Goal: Transaction & Acquisition: Book appointment/travel/reservation

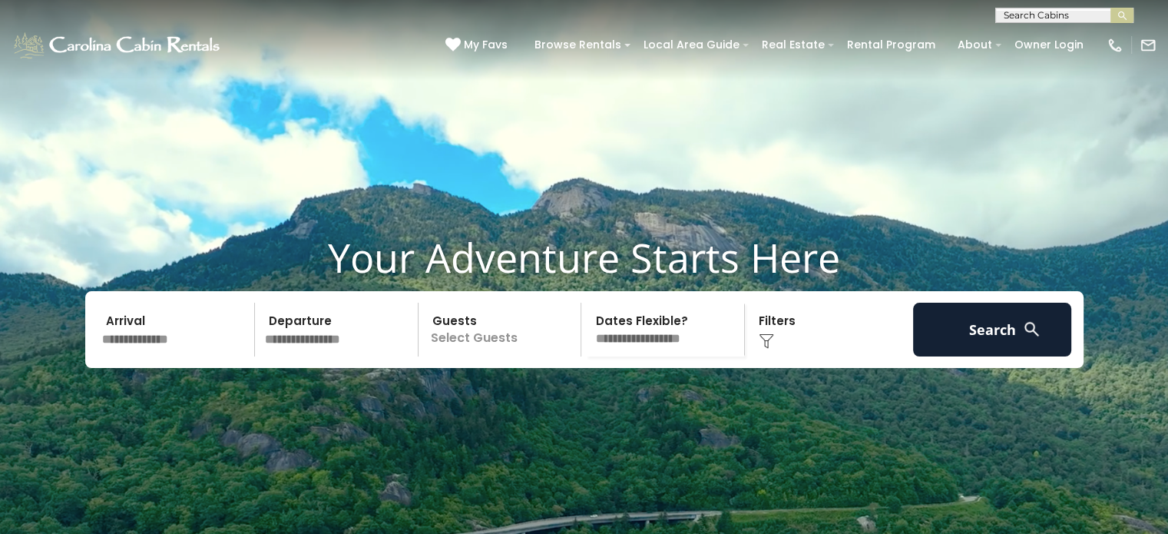
click at [191, 356] on input "text" at bounding box center [176, 330] width 159 height 54
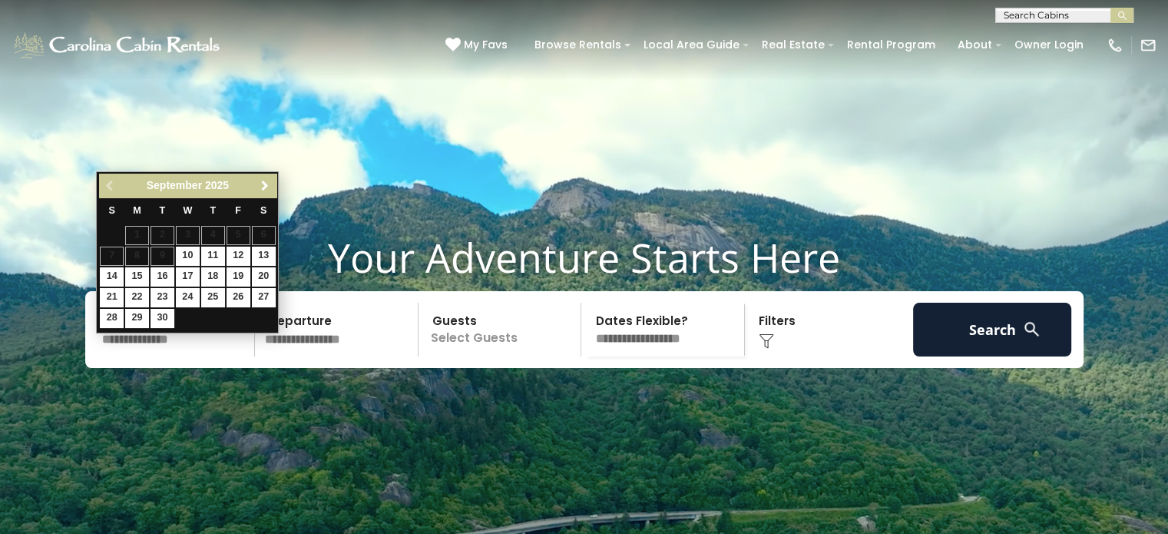
click at [267, 184] on span "Next" at bounding box center [265, 186] width 12 height 12
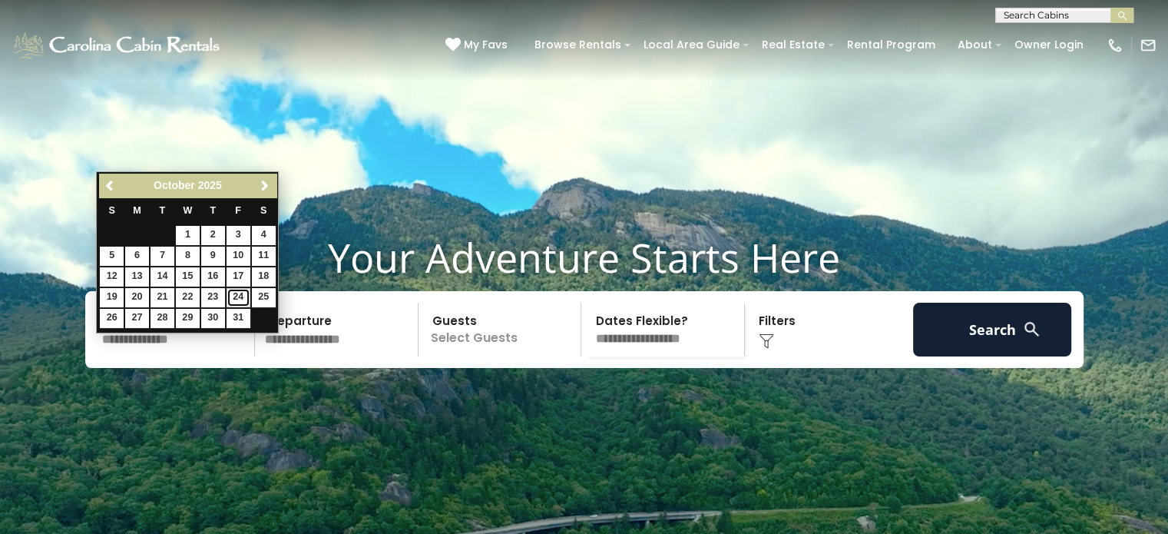
click at [241, 299] on link "24" at bounding box center [239, 297] width 24 height 19
type input "********"
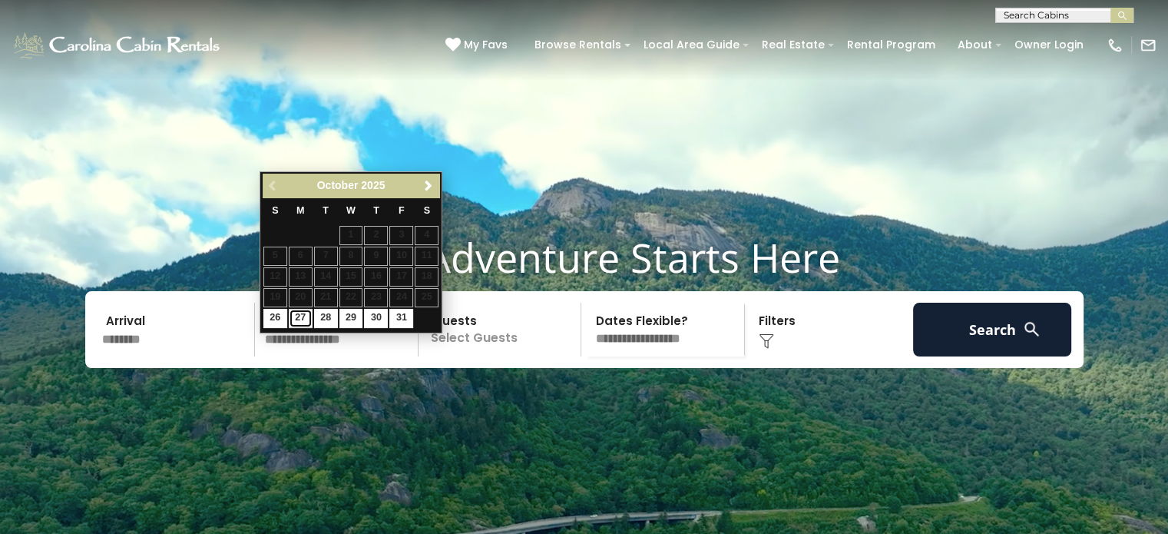
click at [304, 319] on link "27" at bounding box center [301, 318] width 24 height 19
type input "********"
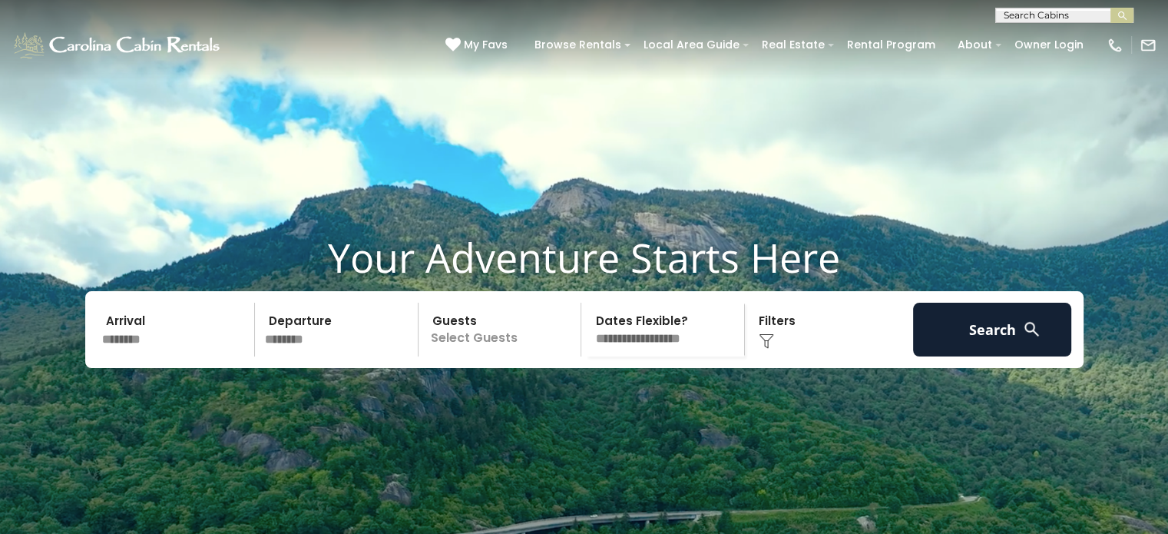
click at [322, 354] on input "********" at bounding box center [339, 330] width 159 height 54
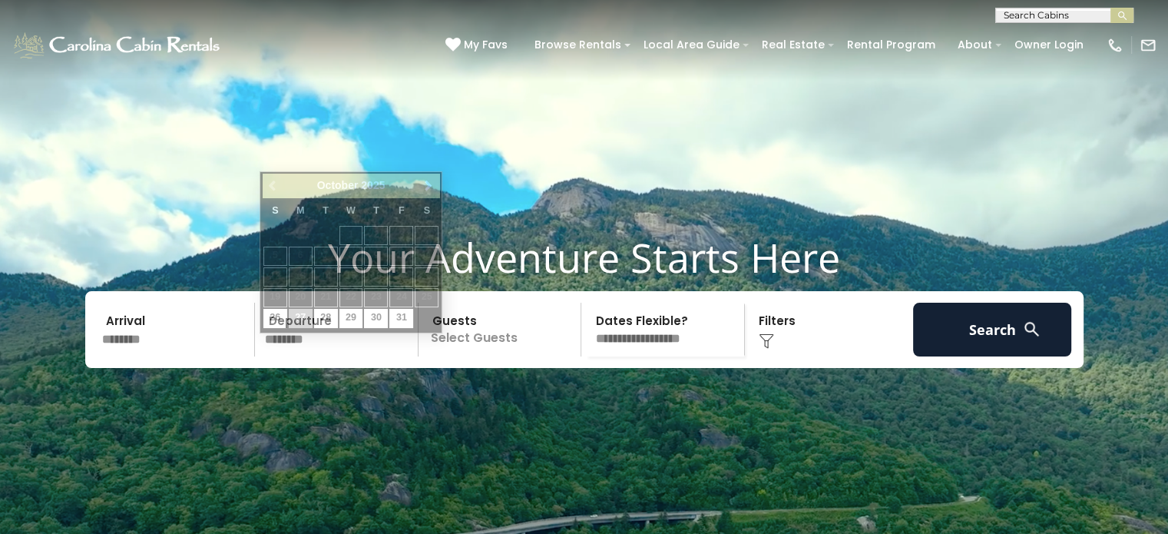
click at [492, 354] on p "Select Guests" at bounding box center [502, 330] width 158 height 54
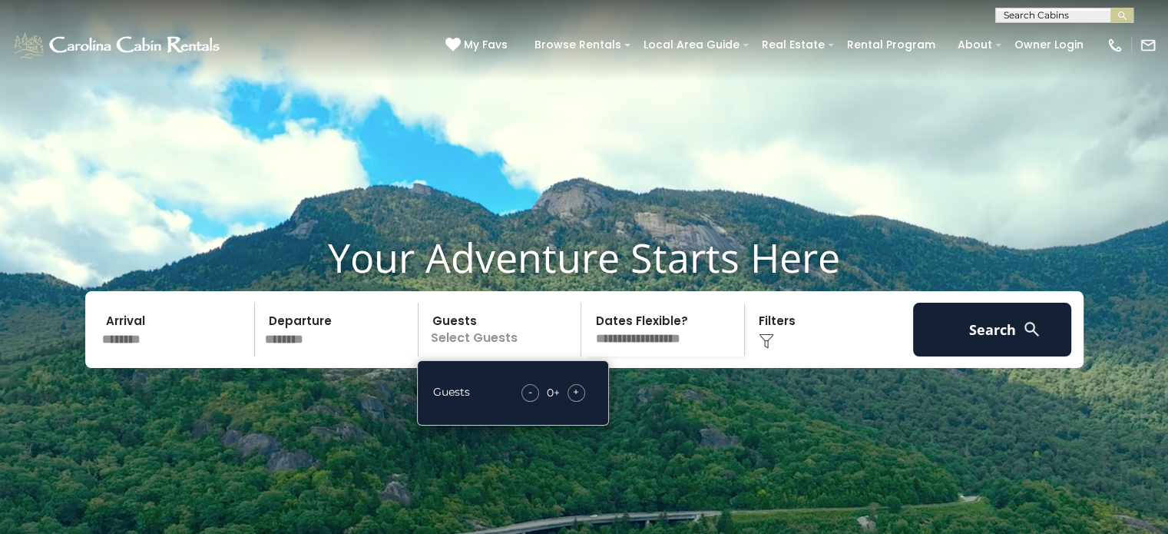
click at [575, 399] on span "+" at bounding box center [576, 391] width 6 height 15
click at [702, 351] on select "**********" at bounding box center [665, 330] width 158 height 54
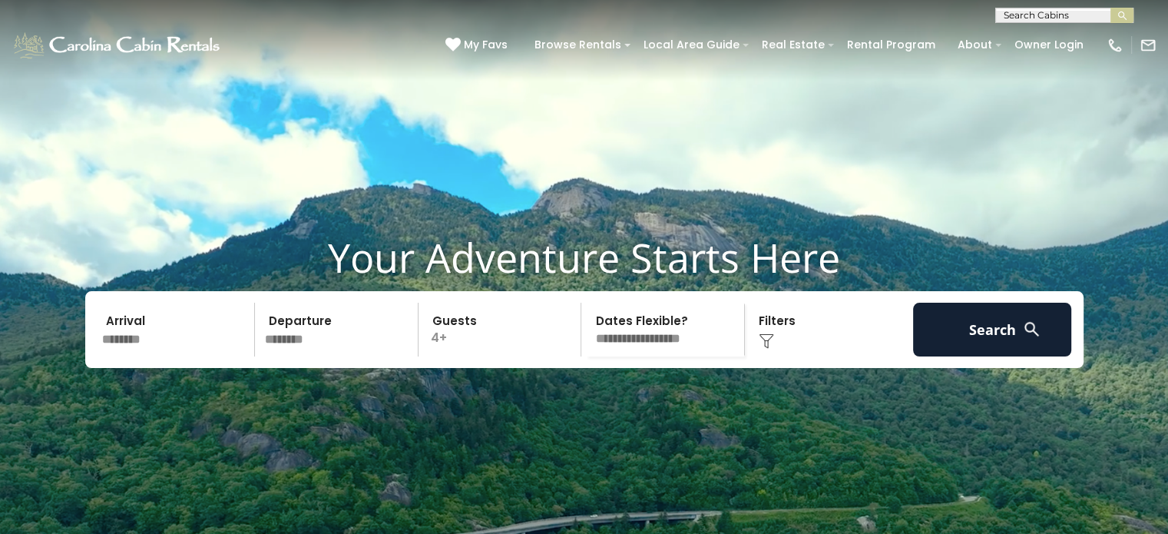
select select "*"
click at [586, 331] on select "**********" at bounding box center [665, 330] width 158 height 54
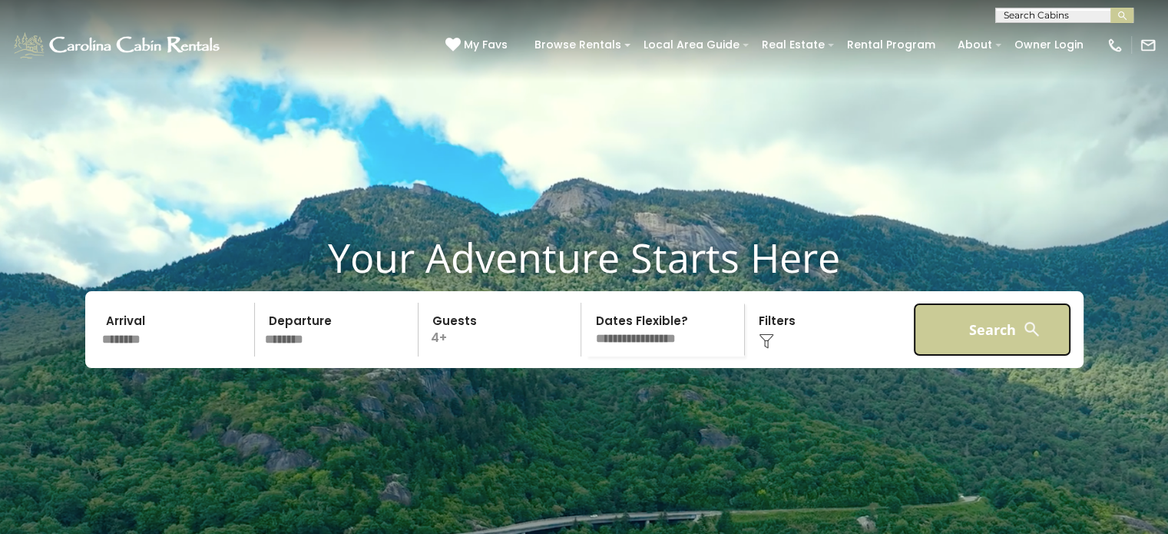
click at [966, 356] on button "Search" at bounding box center [992, 330] width 159 height 54
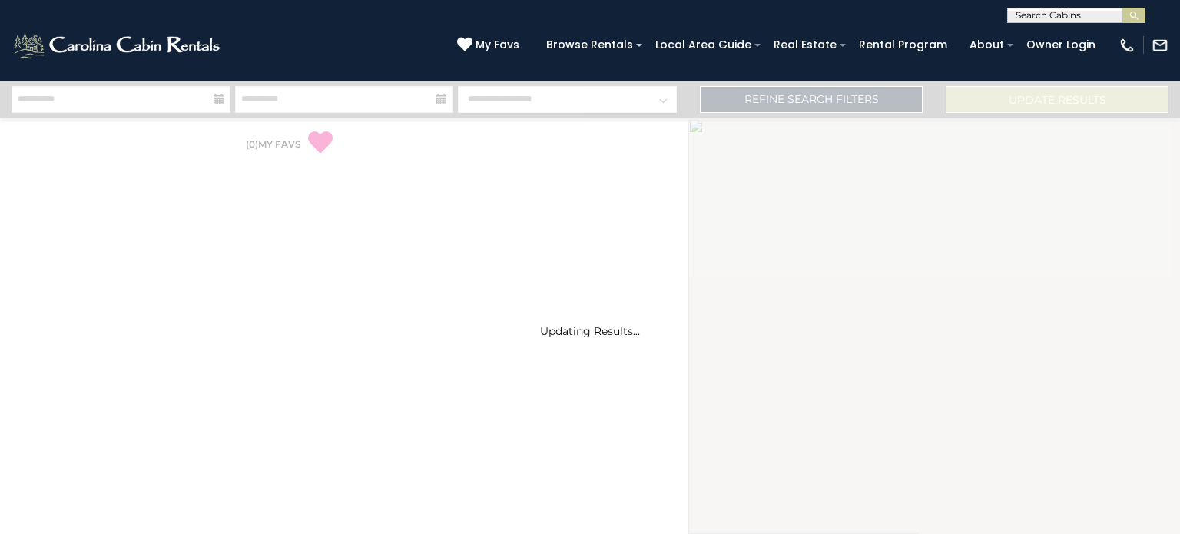
select select "*"
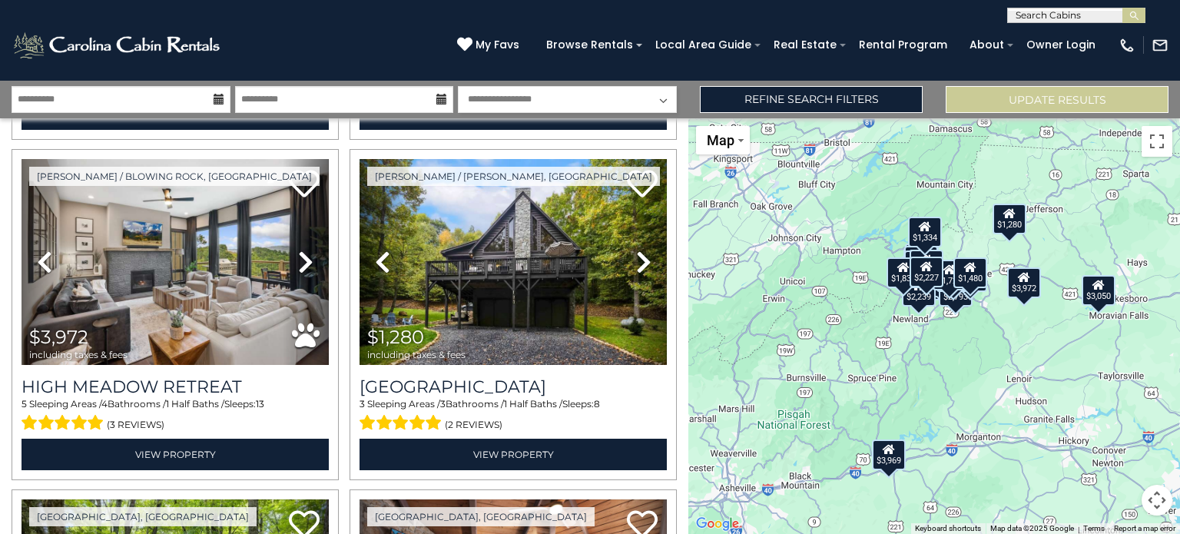
scroll to position [1749, 0]
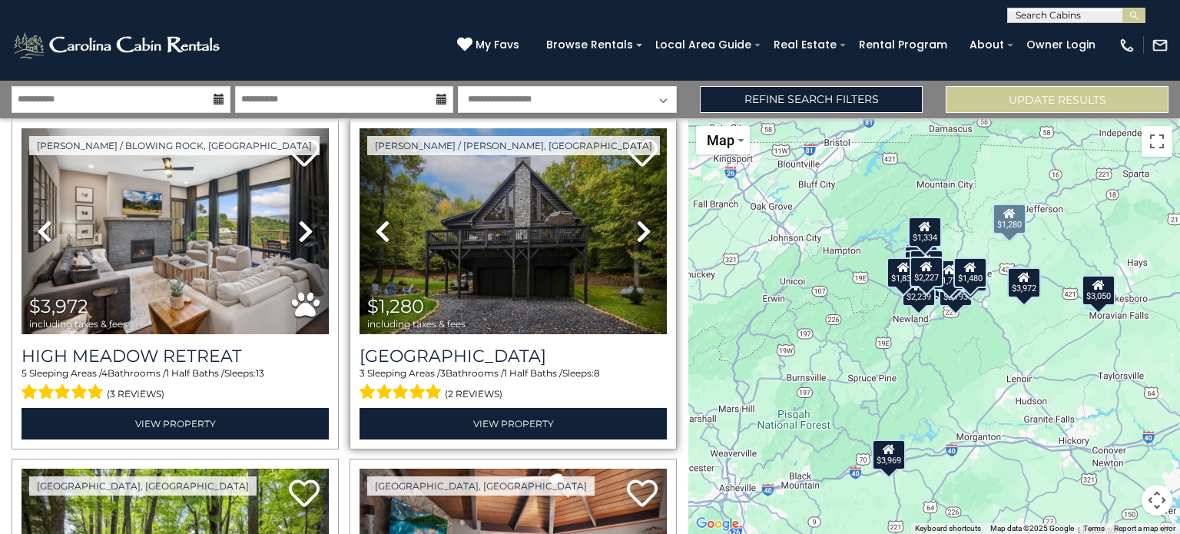
click at [639, 219] on icon at bounding box center [643, 231] width 15 height 25
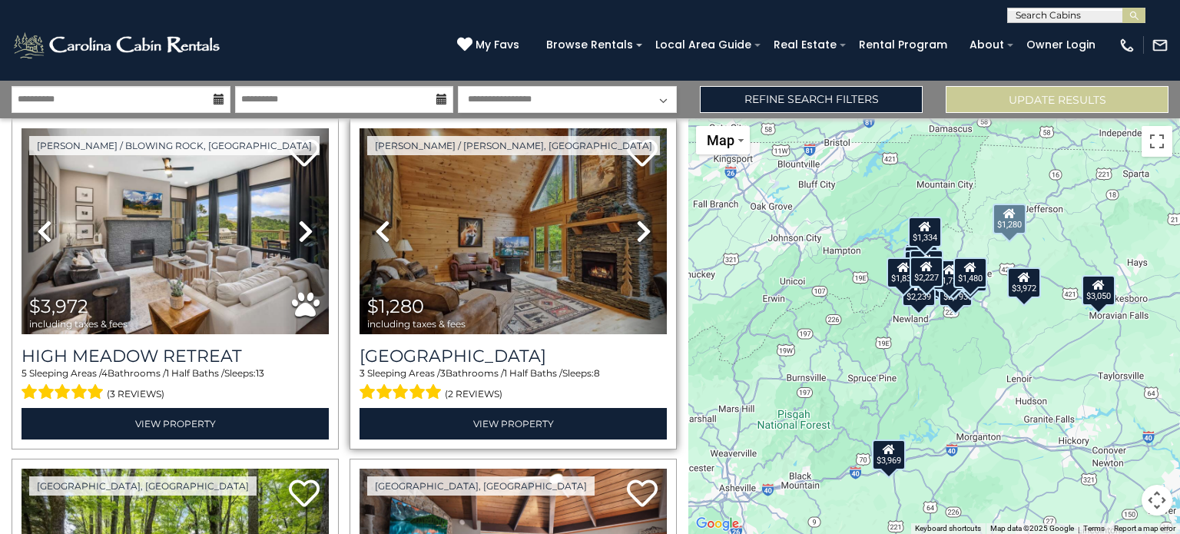
click at [639, 219] on icon at bounding box center [643, 231] width 15 height 25
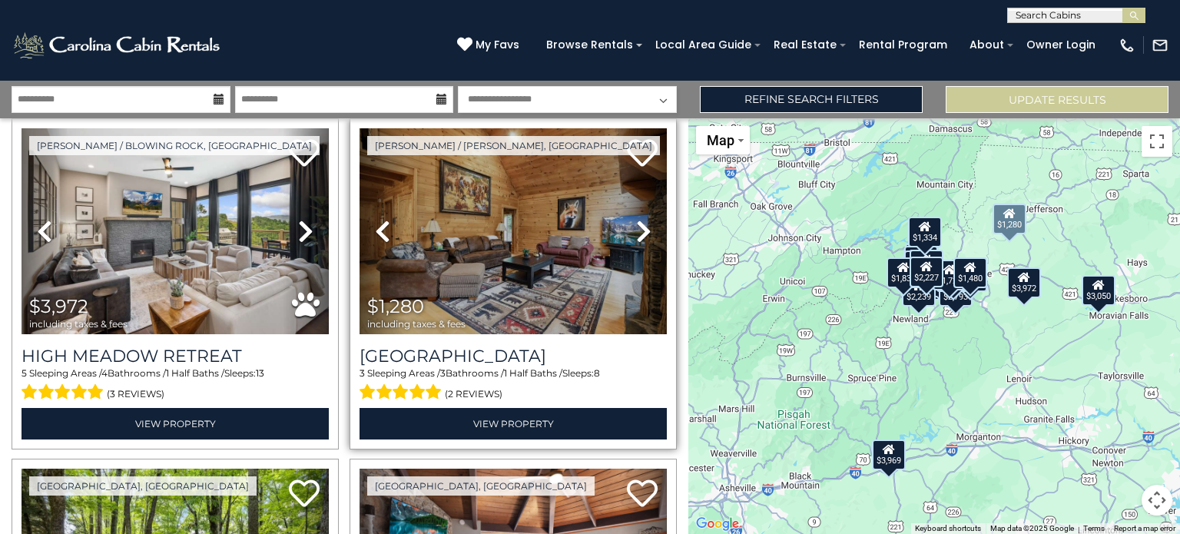
click at [639, 219] on icon at bounding box center [643, 231] width 15 height 25
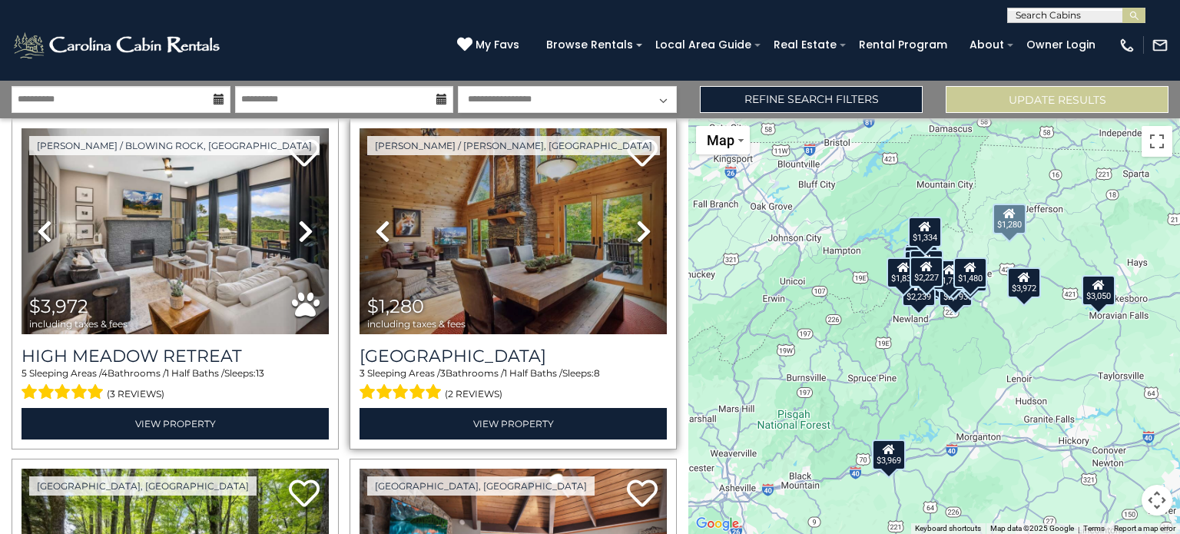
click at [639, 219] on icon at bounding box center [643, 231] width 15 height 25
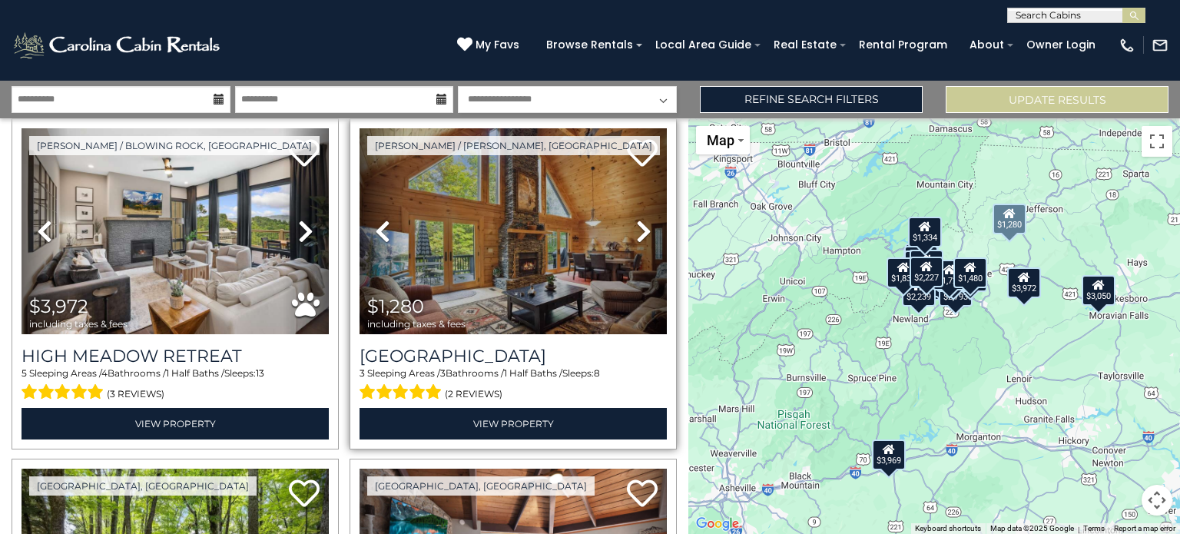
click at [639, 219] on icon at bounding box center [643, 231] width 15 height 25
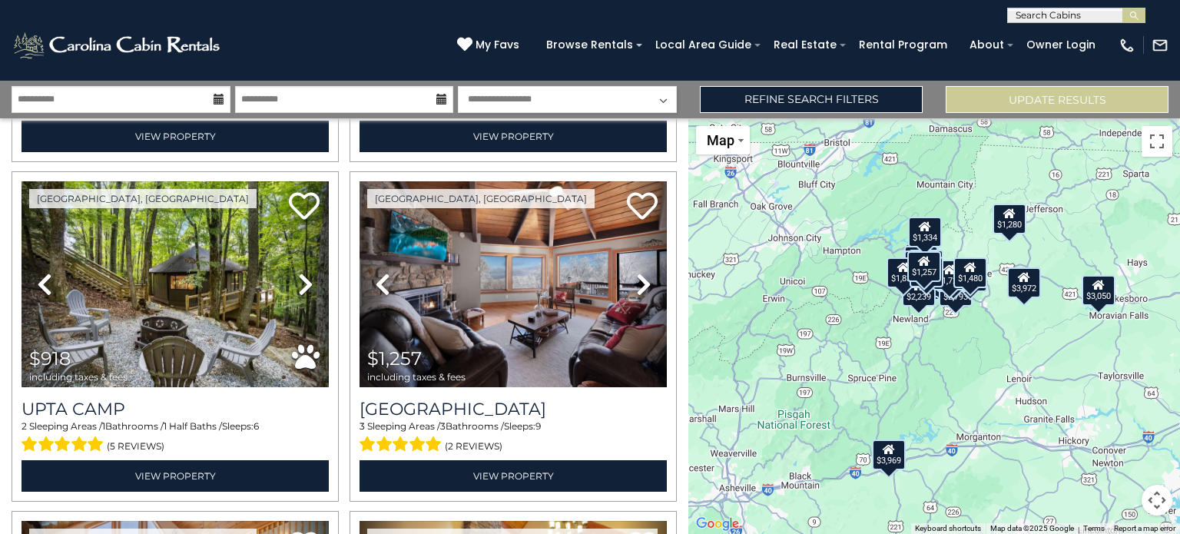
scroll to position [2056, 0]
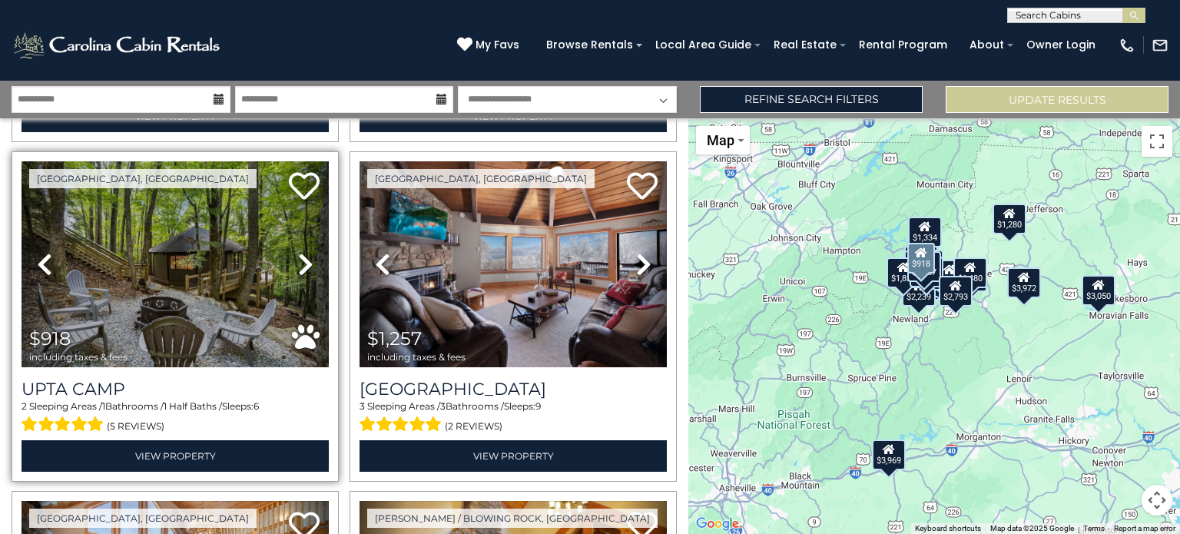
click at [309, 252] on icon at bounding box center [305, 264] width 15 height 25
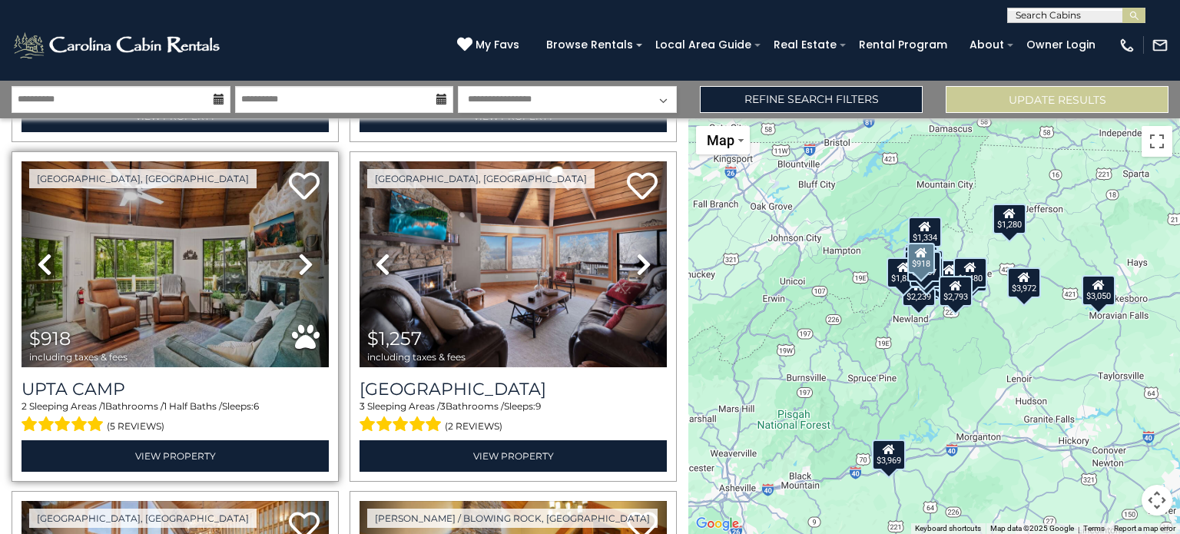
click at [309, 252] on icon at bounding box center [305, 264] width 15 height 25
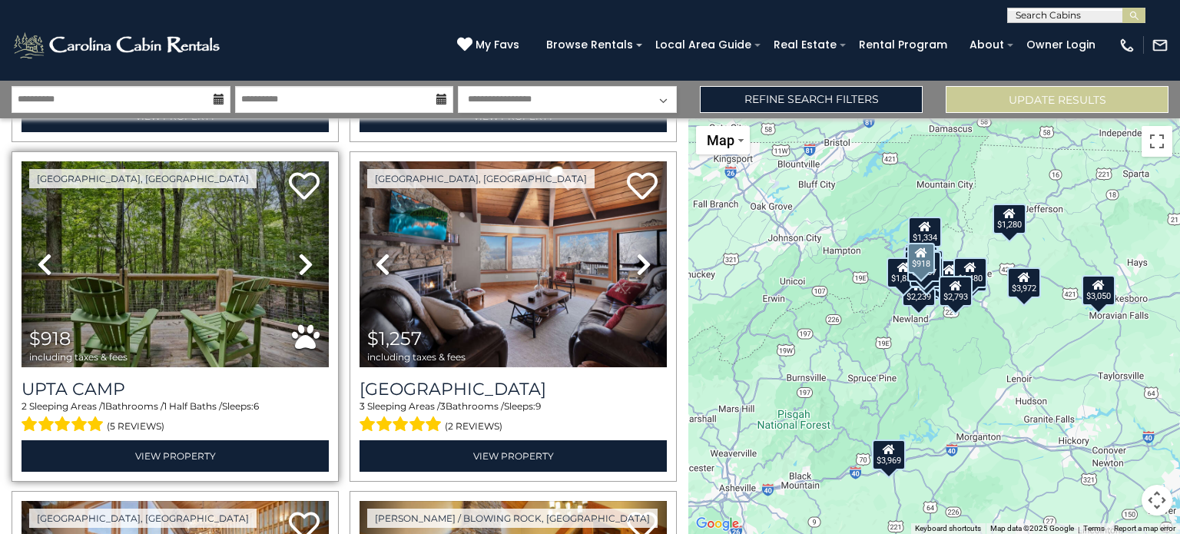
click at [309, 252] on icon at bounding box center [305, 264] width 15 height 25
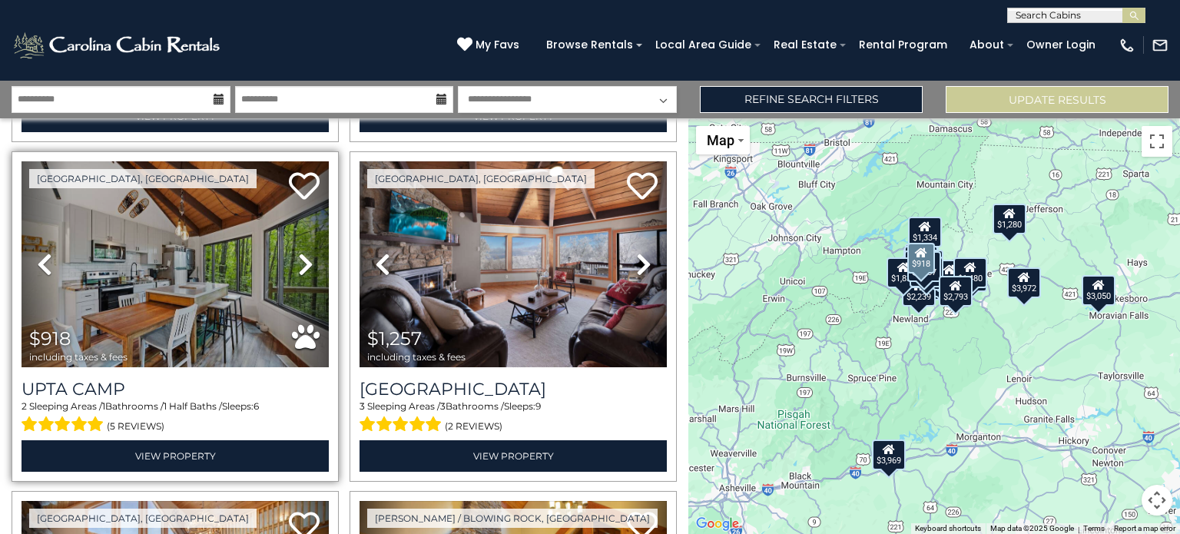
click at [304, 252] on icon at bounding box center [305, 264] width 15 height 25
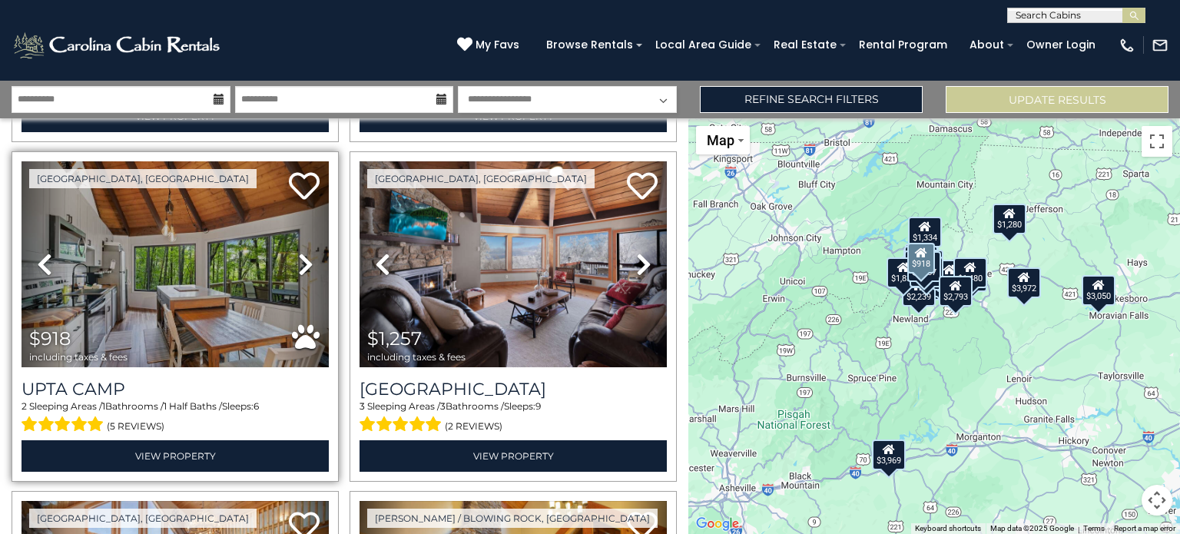
click at [304, 252] on icon at bounding box center [305, 264] width 15 height 25
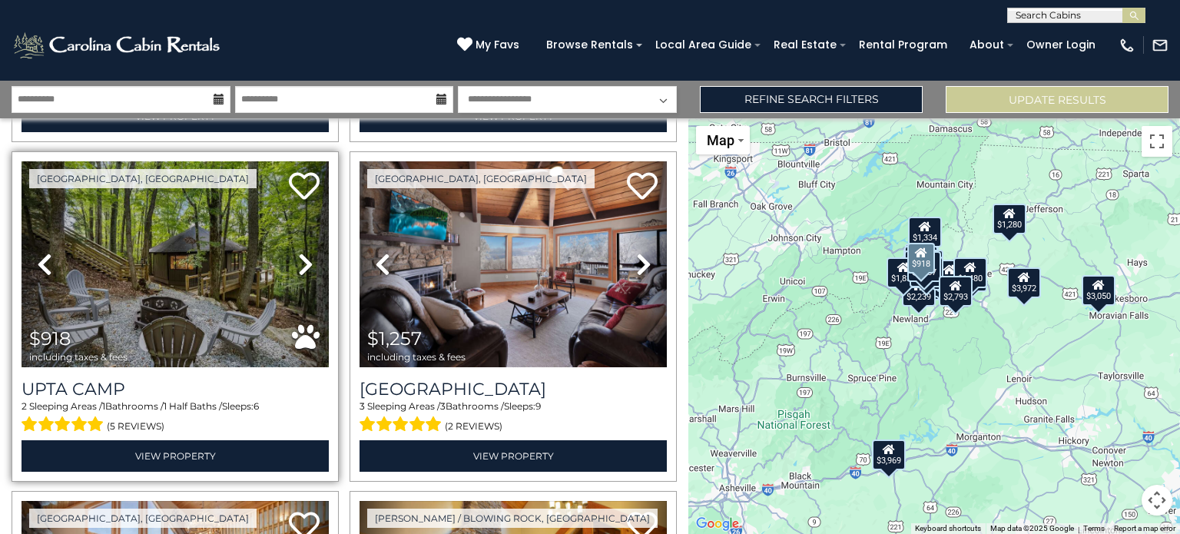
click at [304, 252] on icon at bounding box center [305, 264] width 15 height 25
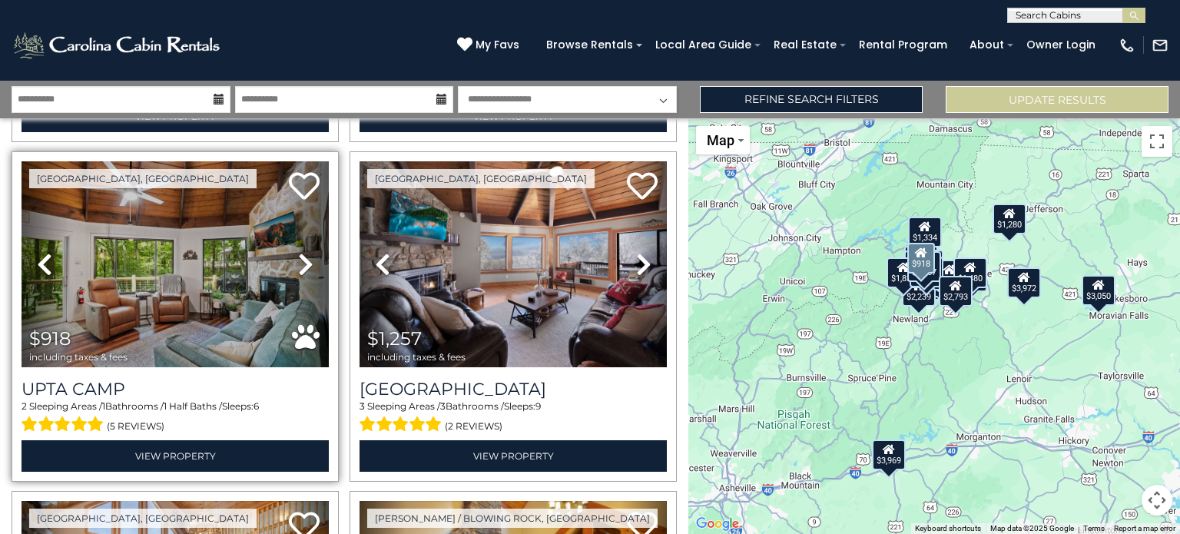
click at [304, 252] on icon at bounding box center [305, 264] width 15 height 25
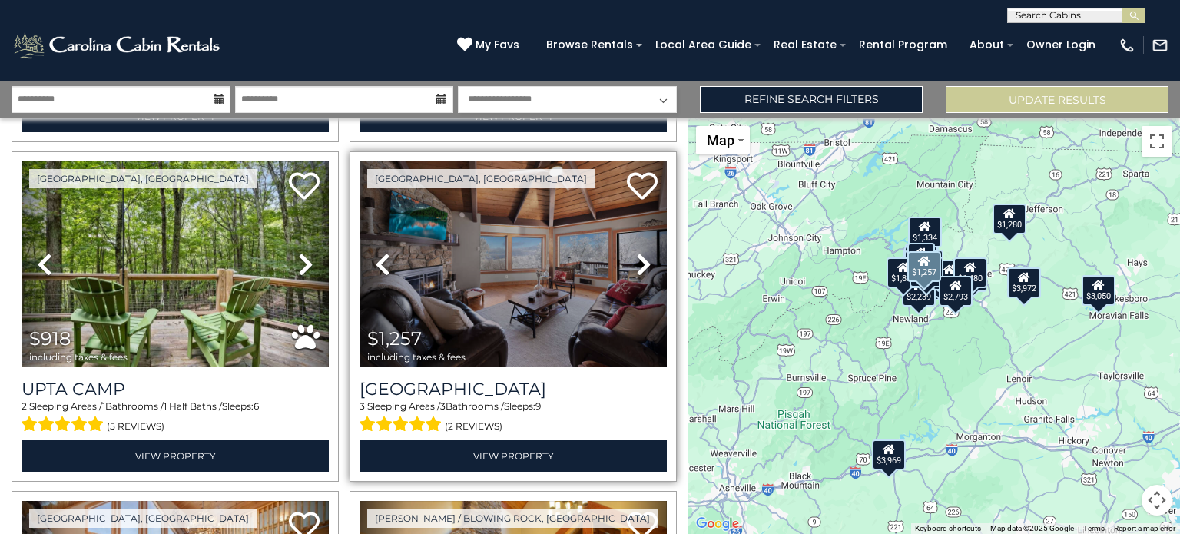
click at [637, 252] on icon at bounding box center [643, 264] width 15 height 25
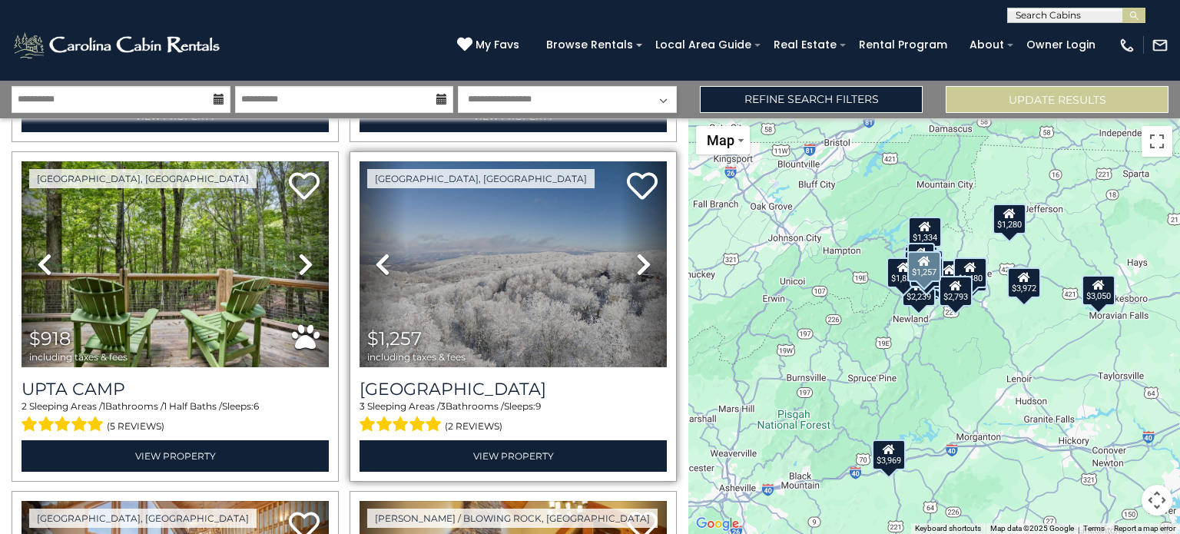
click at [637, 252] on icon at bounding box center [643, 264] width 15 height 25
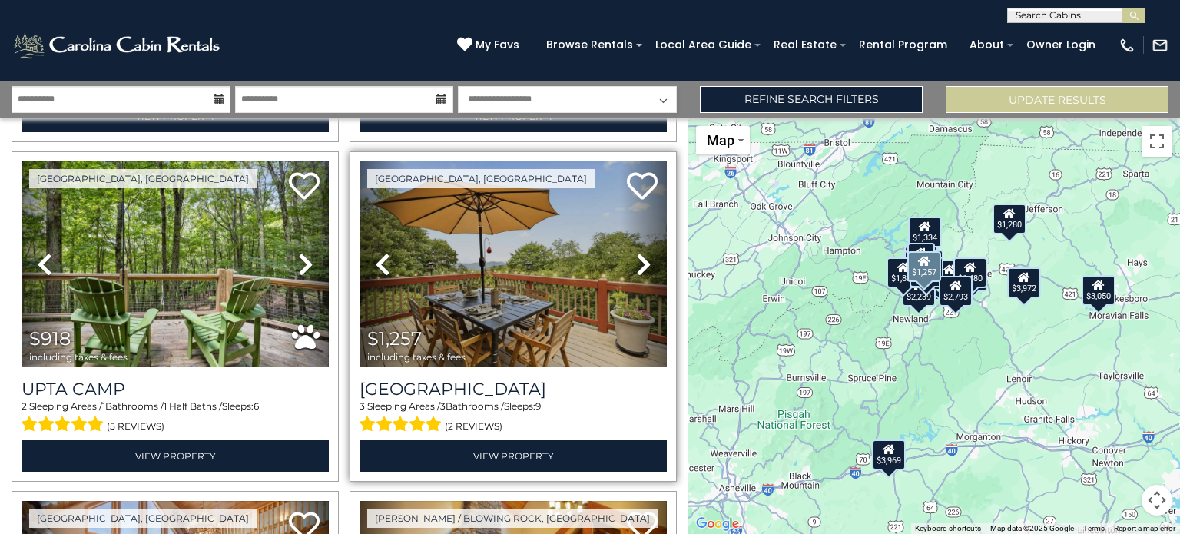
click at [637, 252] on icon at bounding box center [643, 264] width 15 height 25
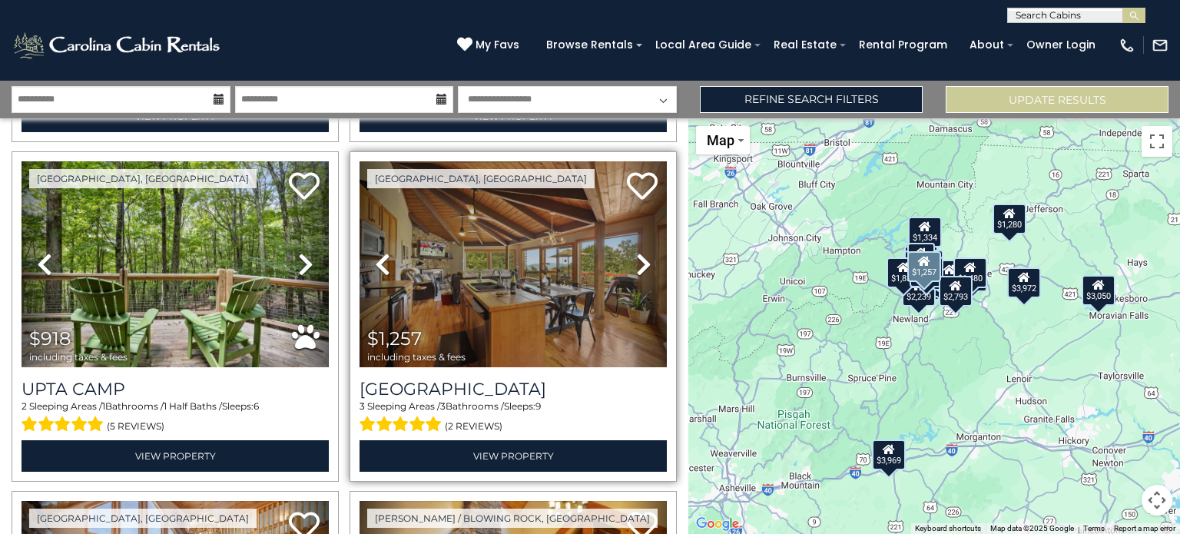
click at [637, 252] on icon at bounding box center [643, 264] width 15 height 25
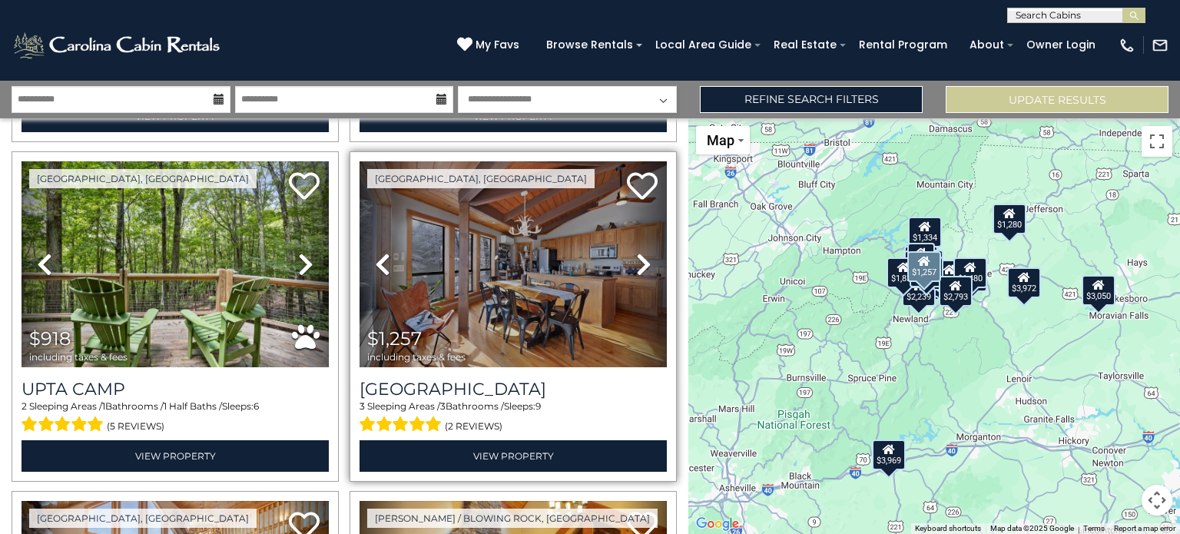
click at [637, 252] on icon at bounding box center [643, 264] width 15 height 25
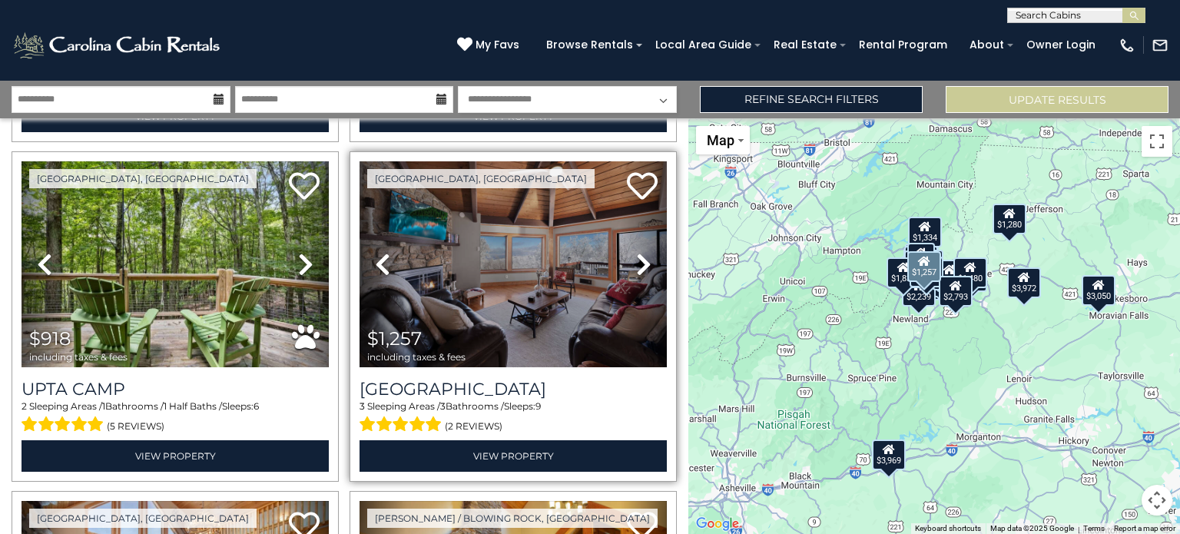
click at [637, 252] on icon at bounding box center [643, 264] width 15 height 25
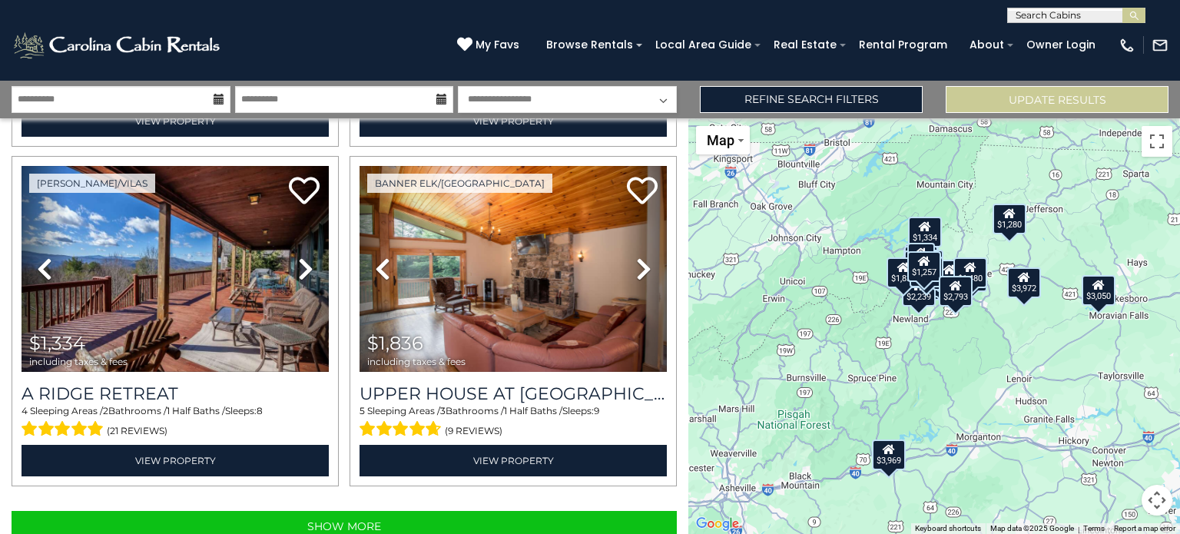
scroll to position [4775, 0]
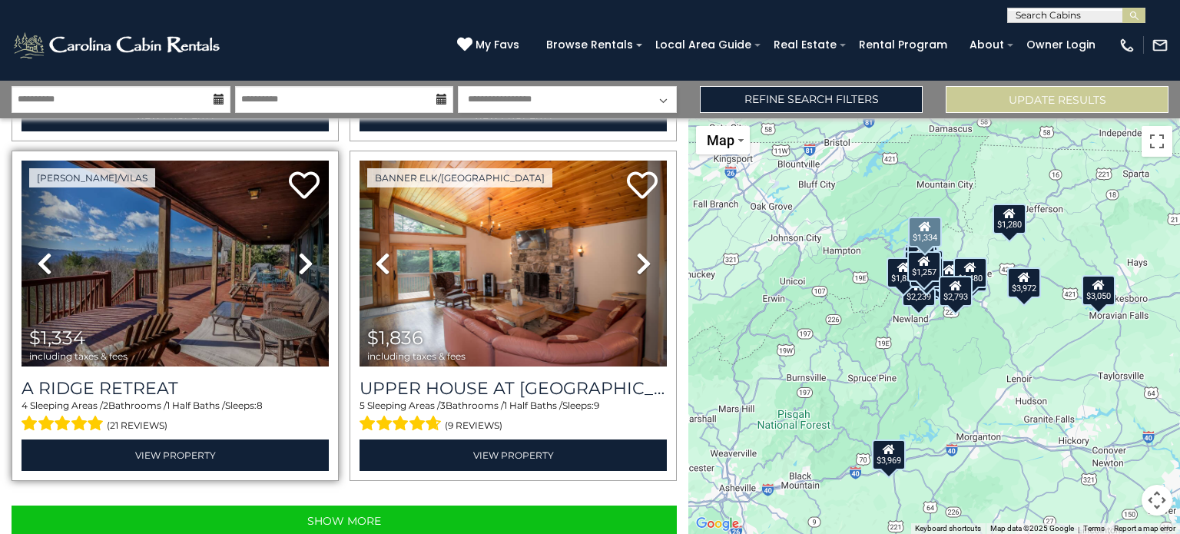
click at [304, 251] on icon at bounding box center [305, 263] width 15 height 25
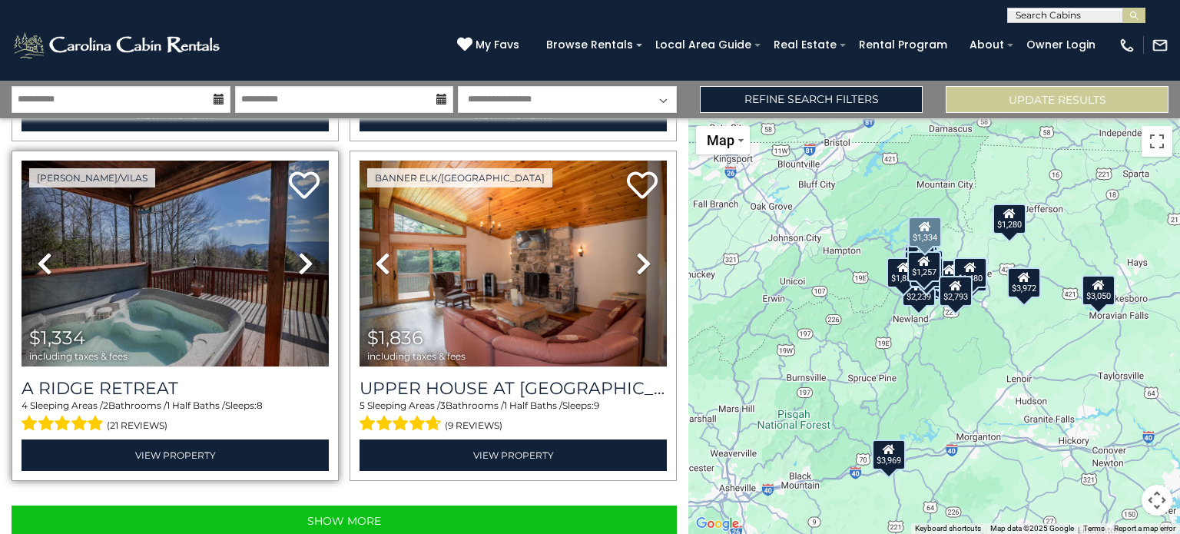
click at [304, 251] on icon at bounding box center [305, 263] width 15 height 25
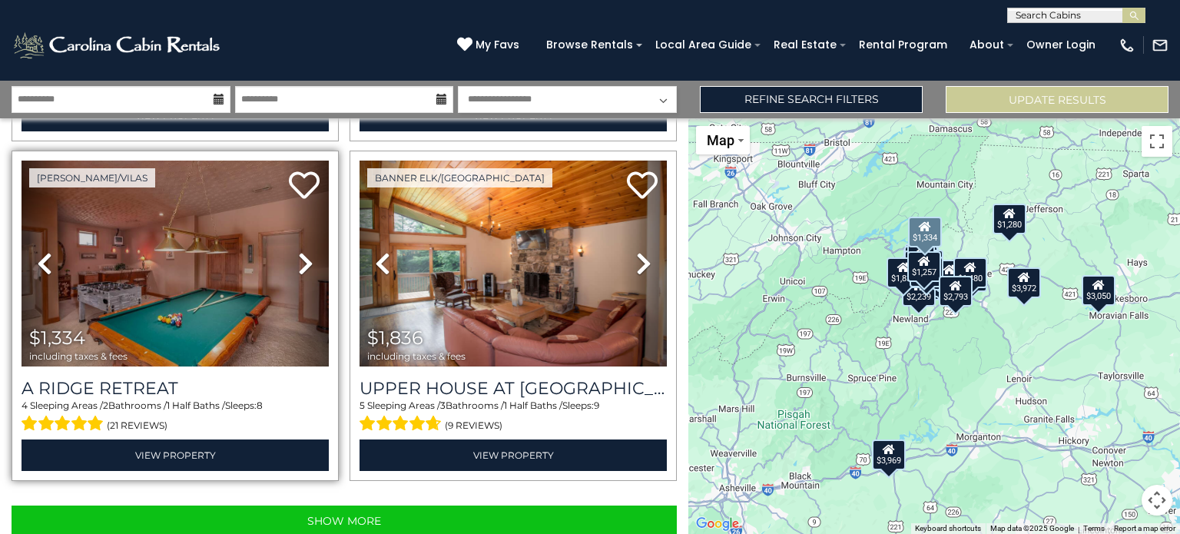
click at [304, 251] on icon at bounding box center [305, 263] width 15 height 25
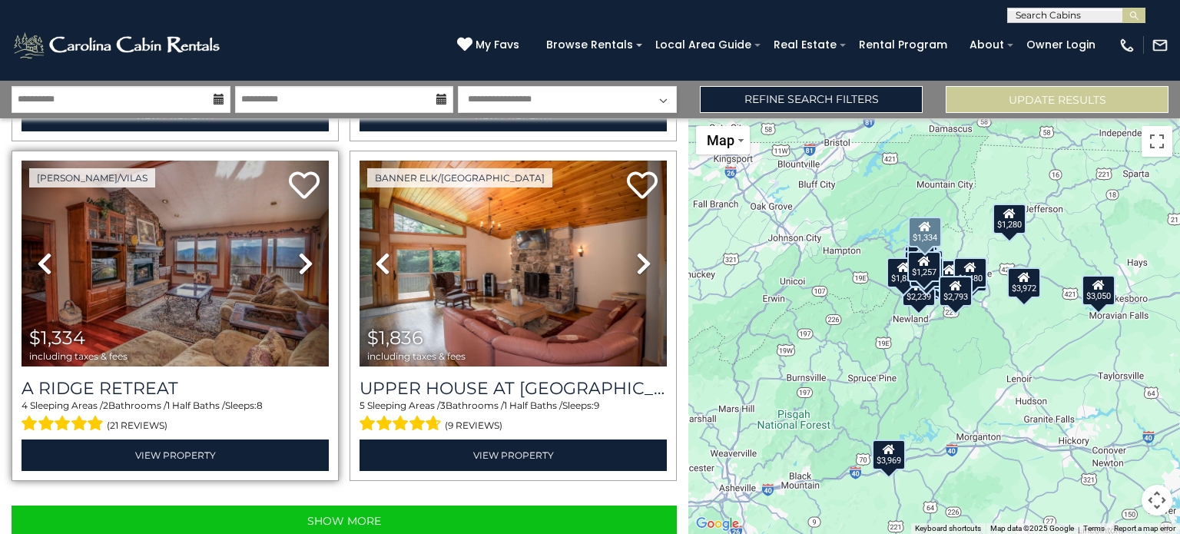
click at [304, 251] on icon at bounding box center [305, 263] width 15 height 25
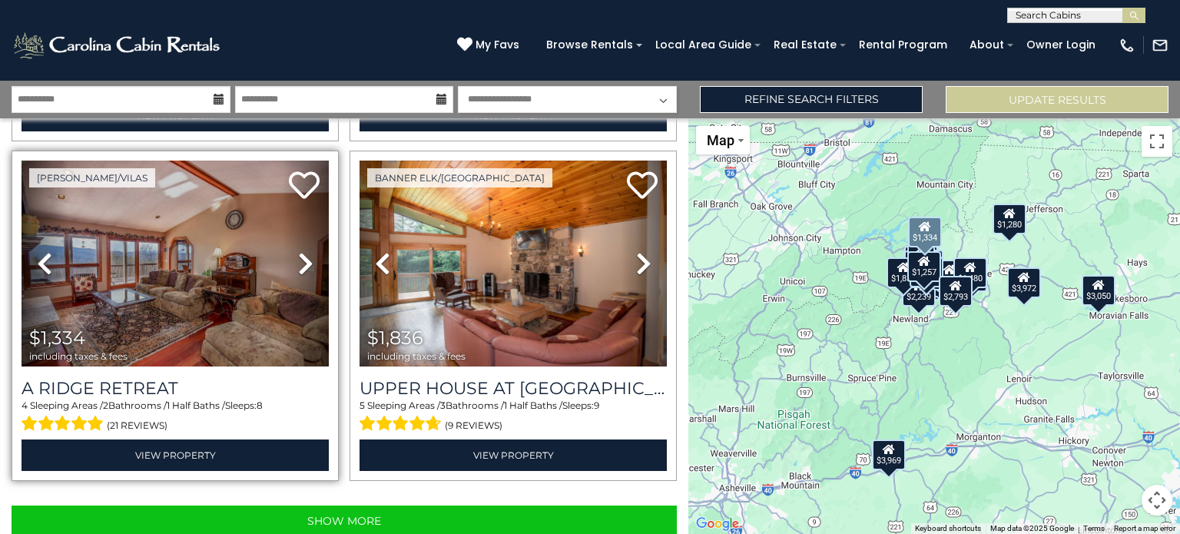
click at [304, 251] on icon at bounding box center [305, 263] width 15 height 25
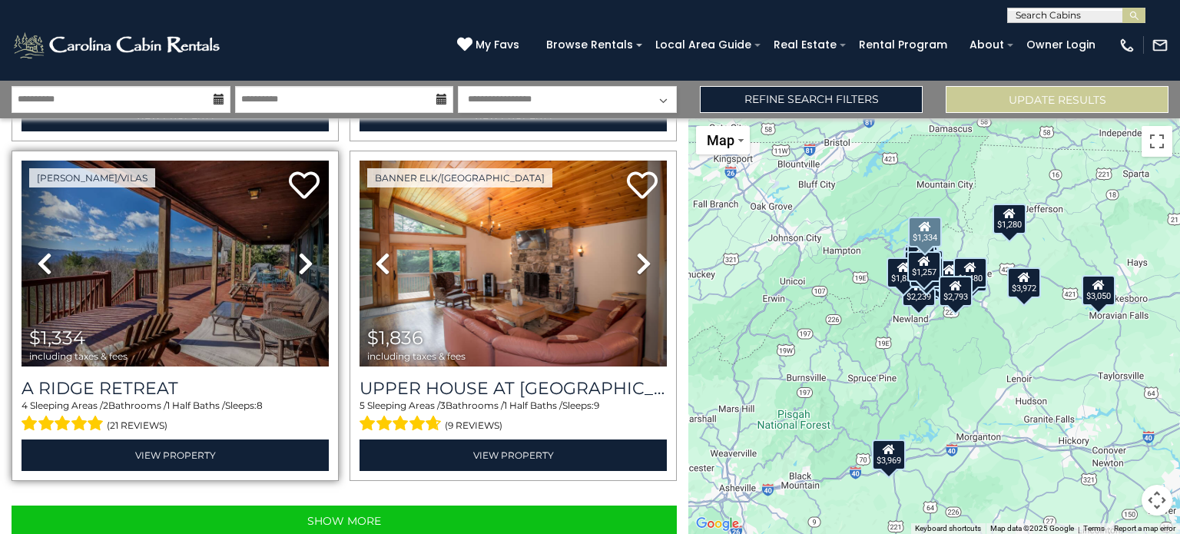
click at [304, 251] on icon at bounding box center [305, 263] width 15 height 25
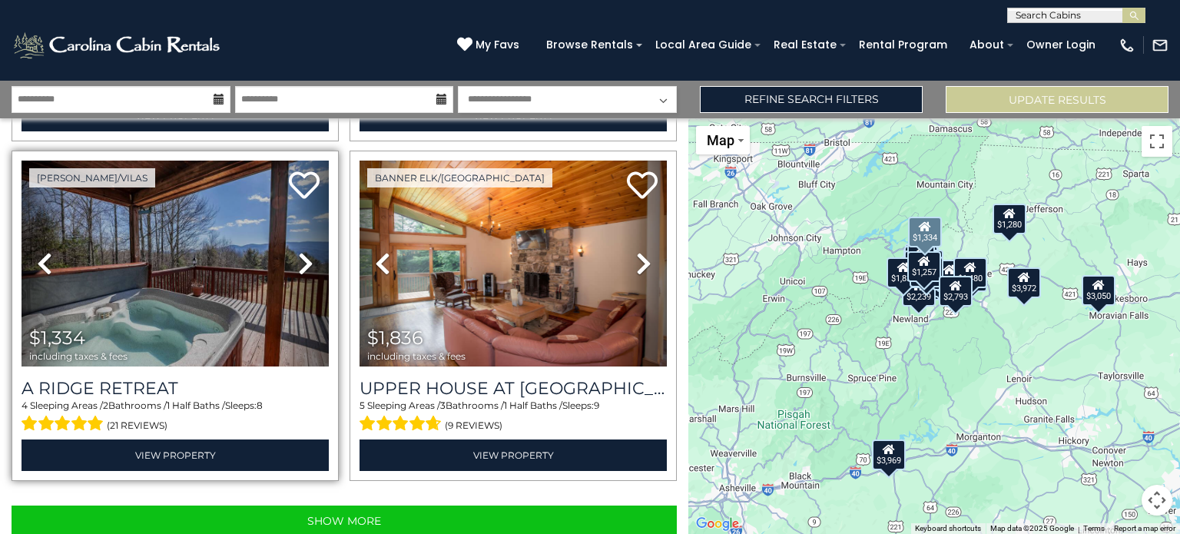
click at [304, 251] on icon at bounding box center [305, 263] width 15 height 25
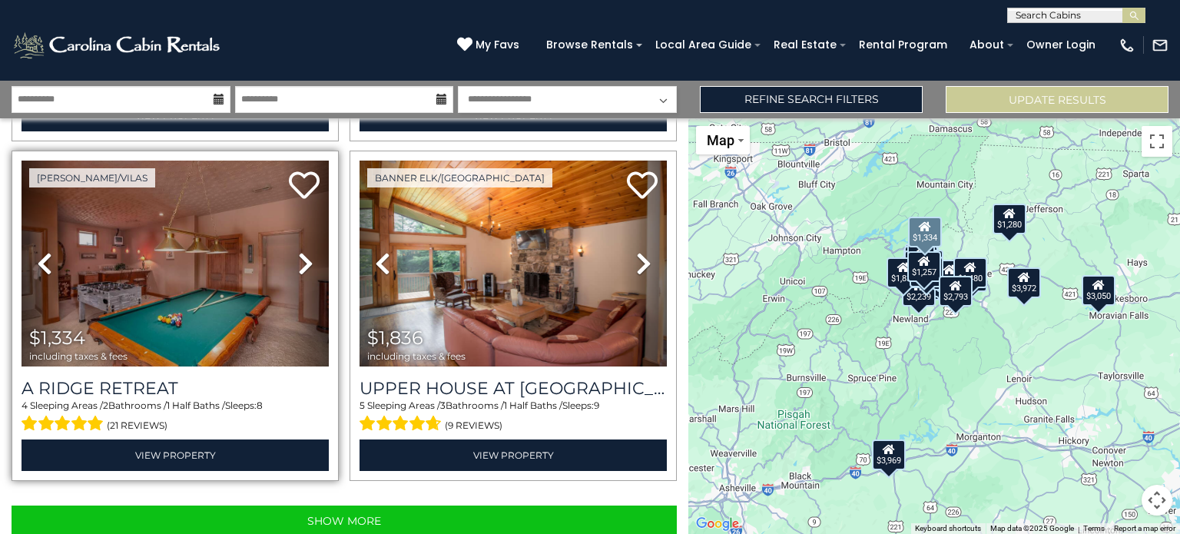
click at [304, 251] on icon at bounding box center [305, 263] width 15 height 25
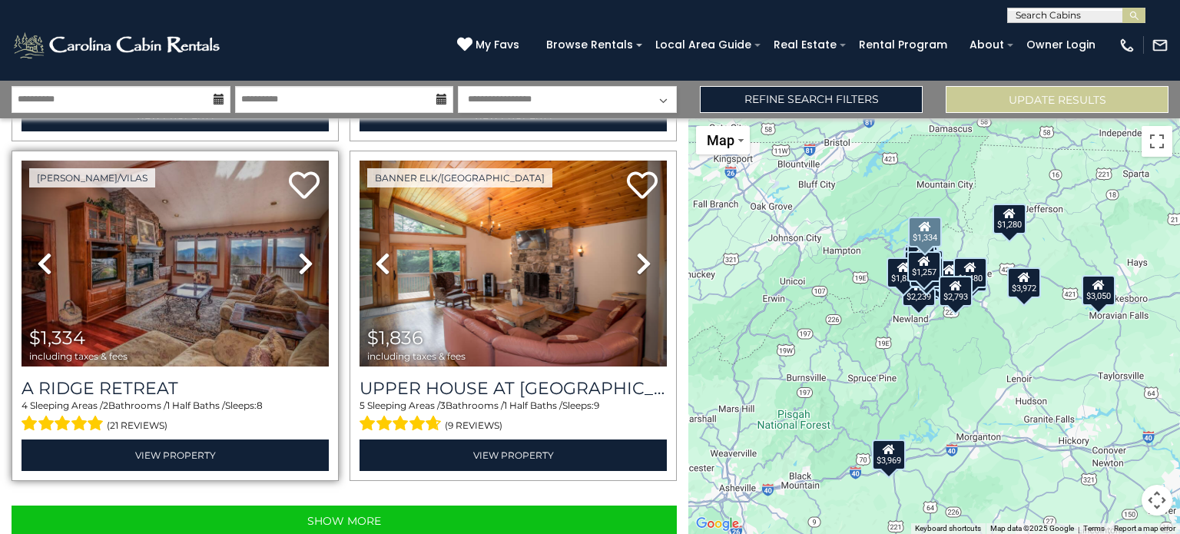
click at [304, 251] on icon at bounding box center [305, 263] width 15 height 25
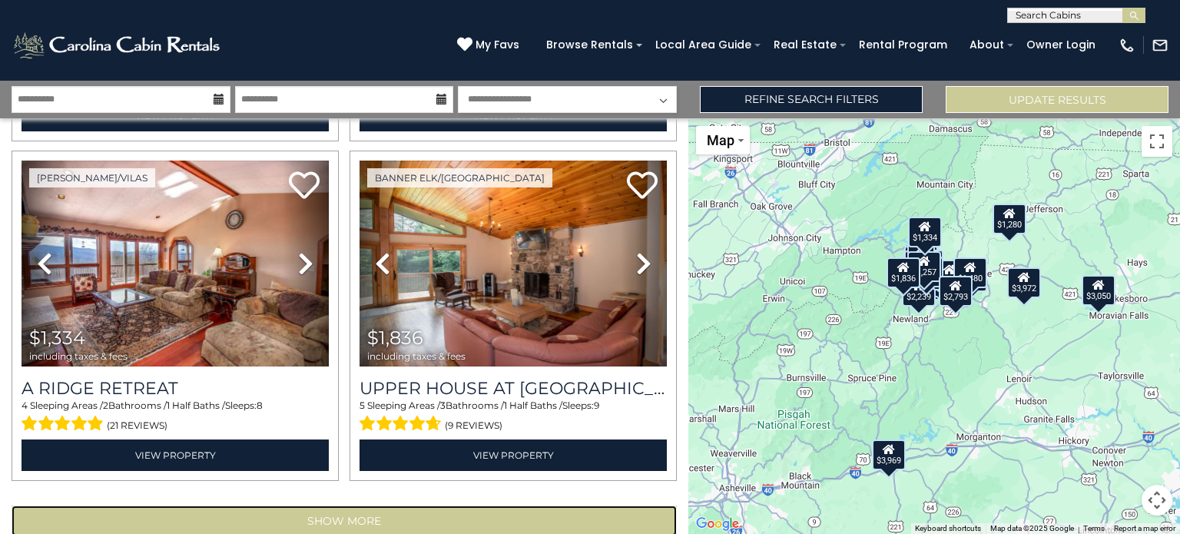
click at [374, 505] on button "Show More" at bounding box center [344, 520] width 665 height 31
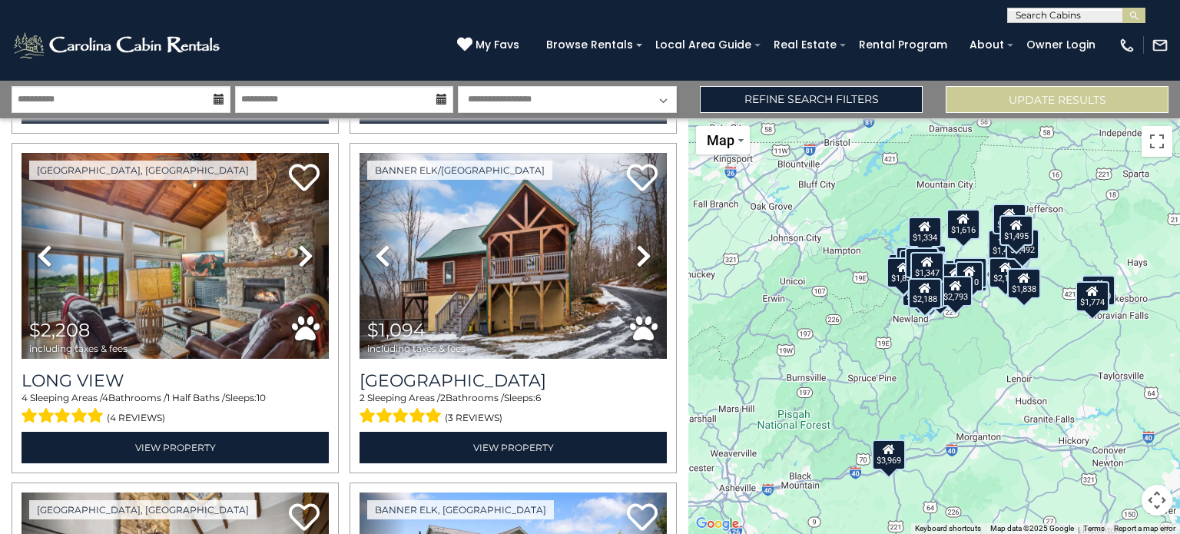
scroll to position [7169, 0]
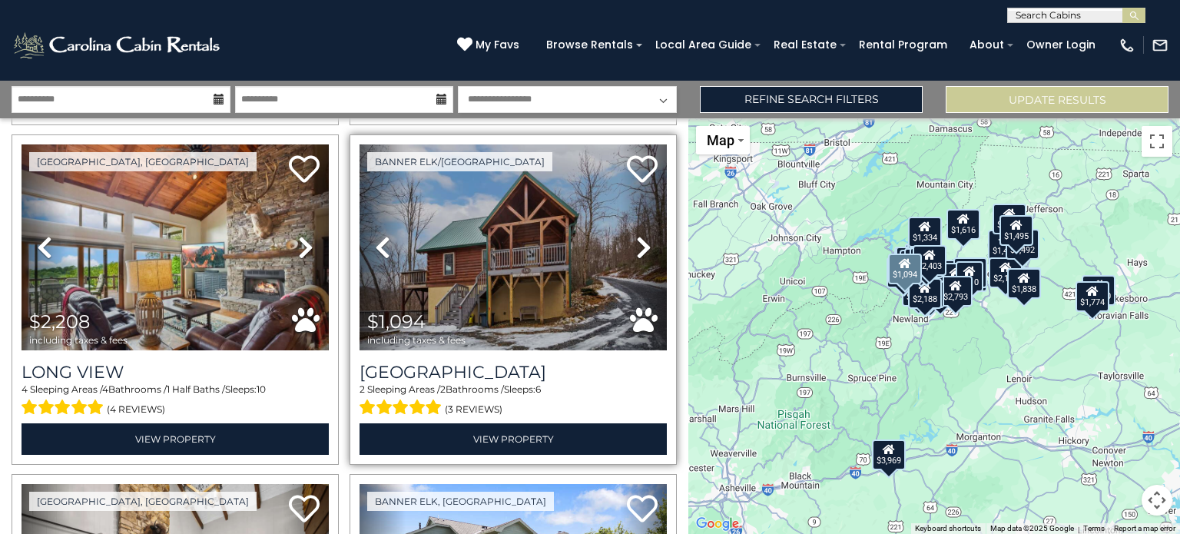
click at [636, 235] on icon at bounding box center [643, 247] width 15 height 25
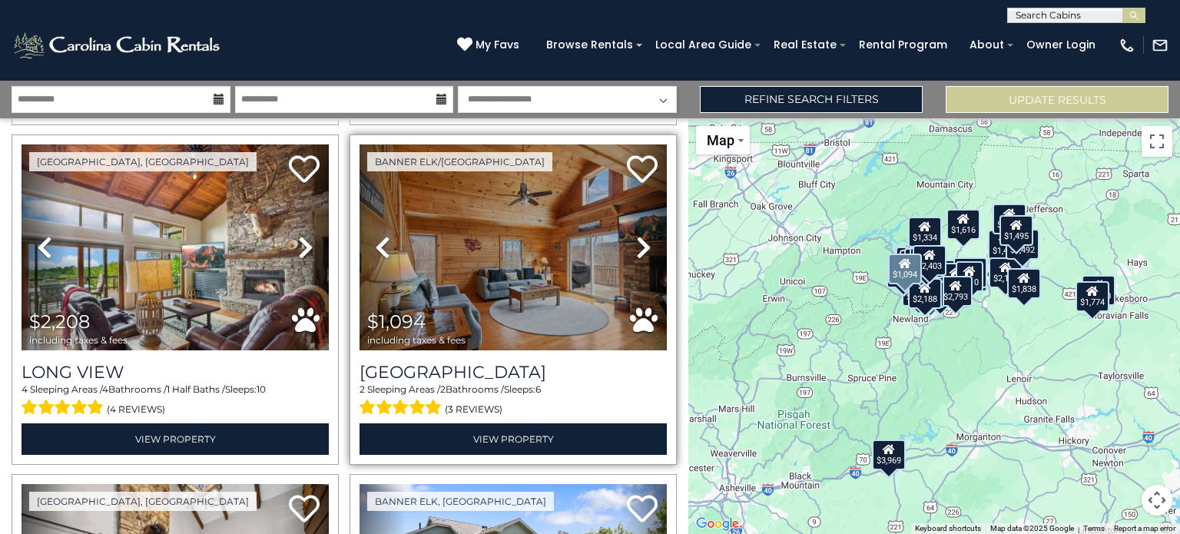
click at [638, 235] on icon at bounding box center [643, 247] width 15 height 25
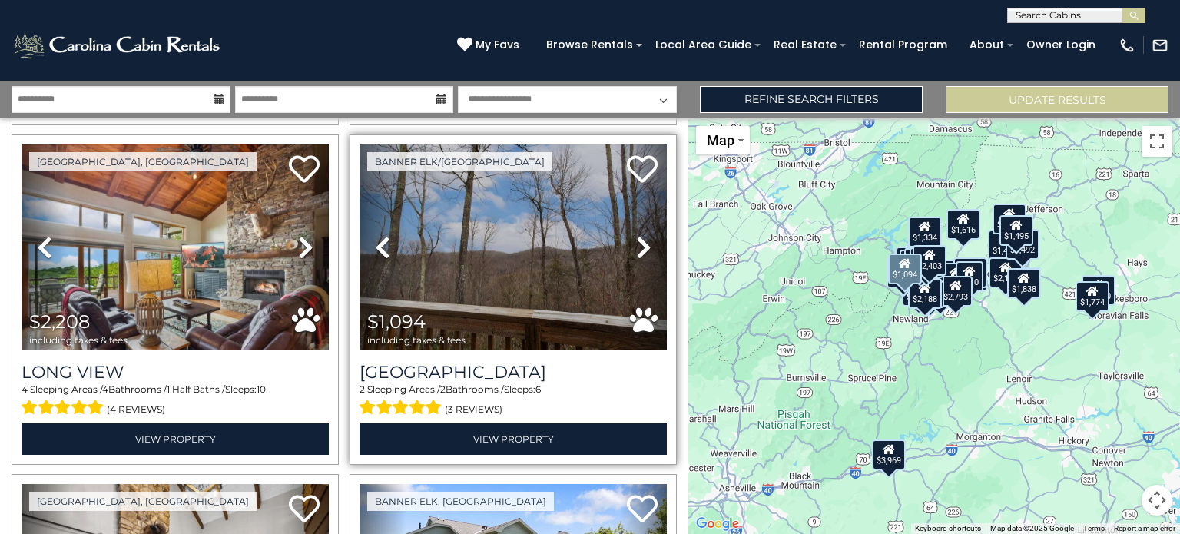
click at [638, 235] on icon at bounding box center [643, 247] width 15 height 25
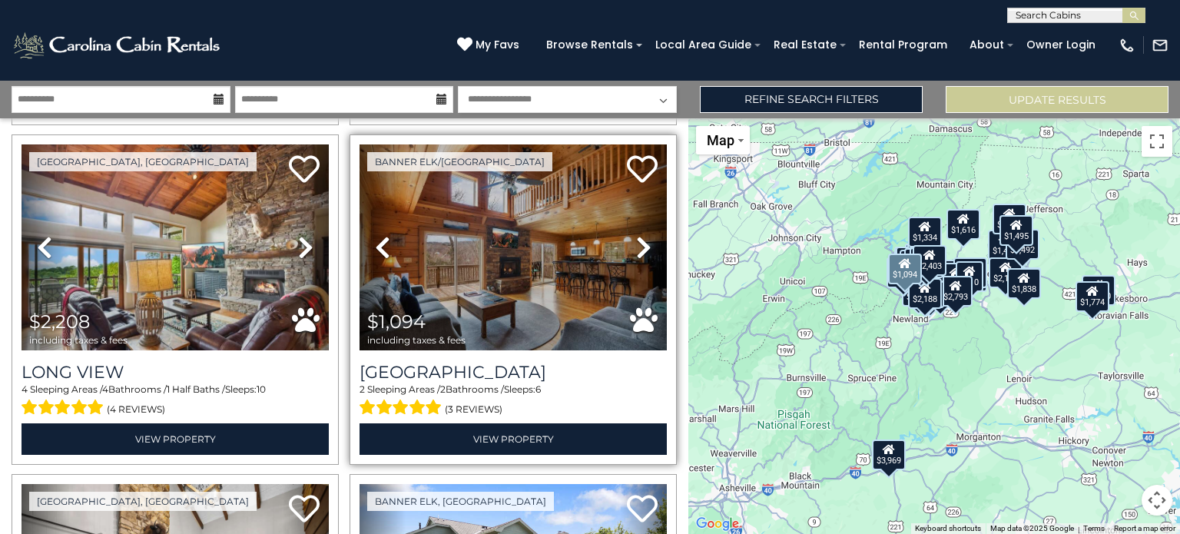
click at [638, 235] on icon at bounding box center [643, 247] width 15 height 25
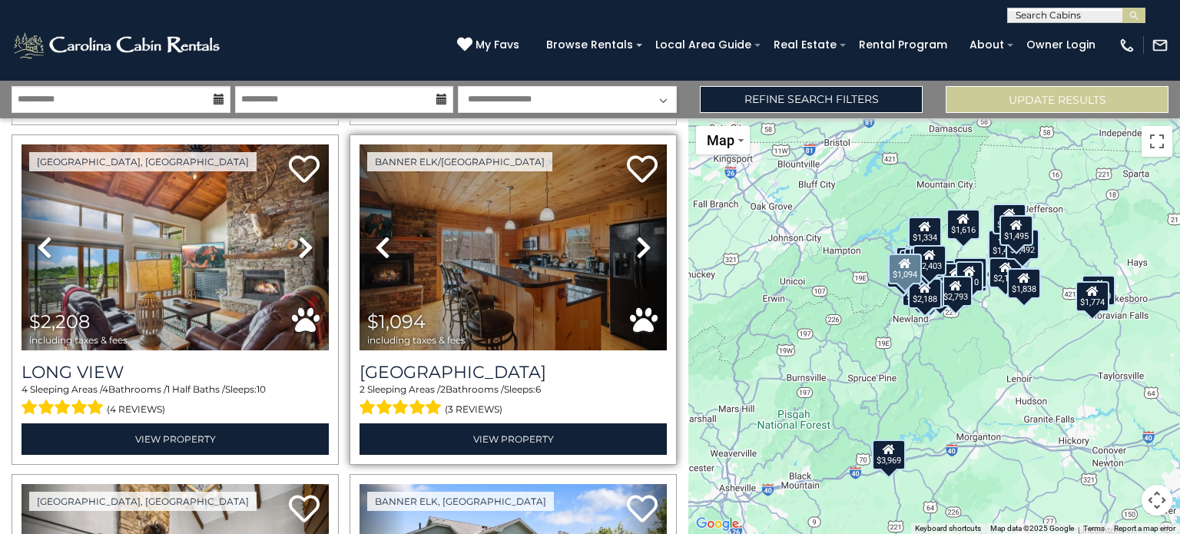
click at [638, 235] on icon at bounding box center [643, 247] width 15 height 25
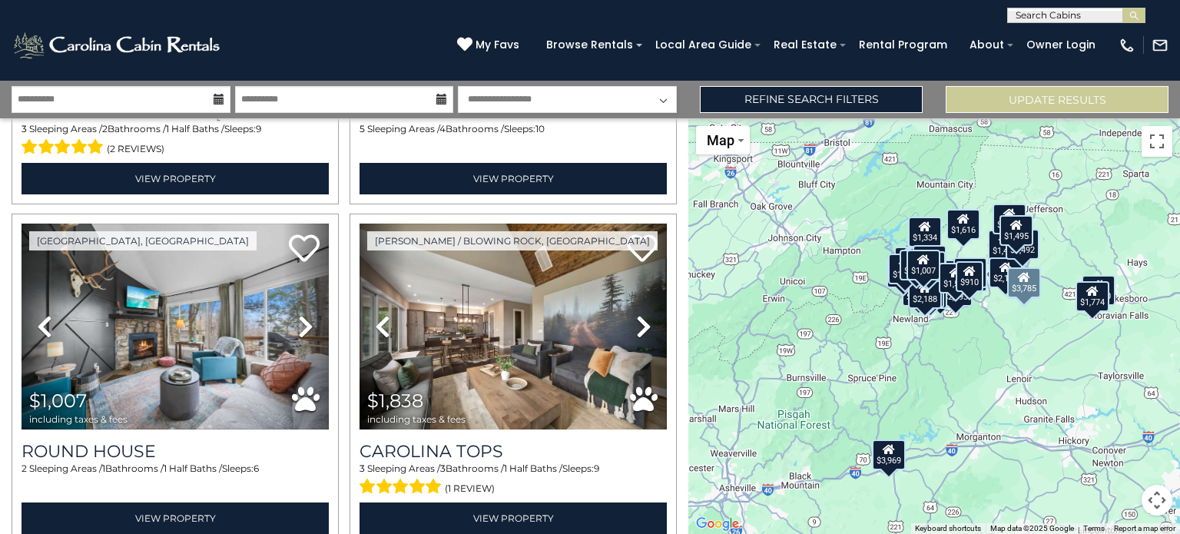
scroll to position [0, 0]
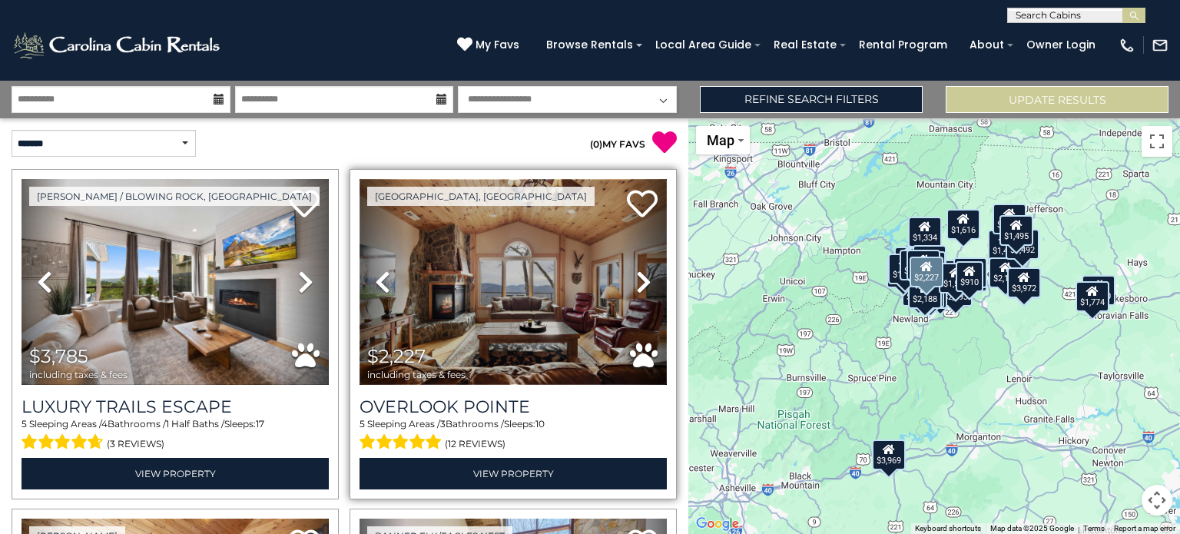
click at [547, 263] on img at bounding box center [512, 282] width 307 height 206
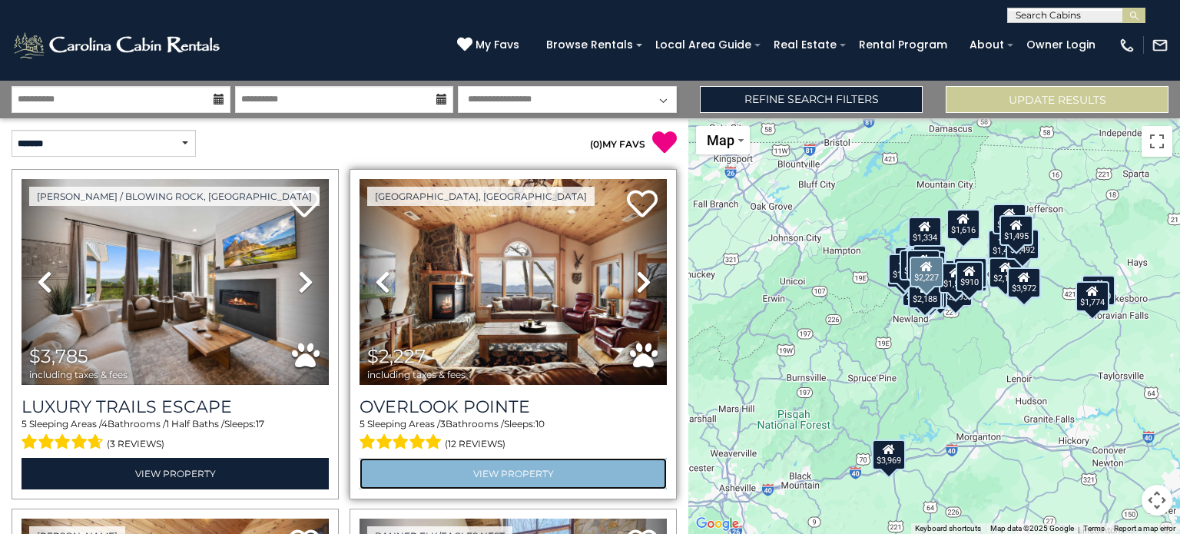
click at [524, 471] on link "View Property" at bounding box center [512, 473] width 307 height 31
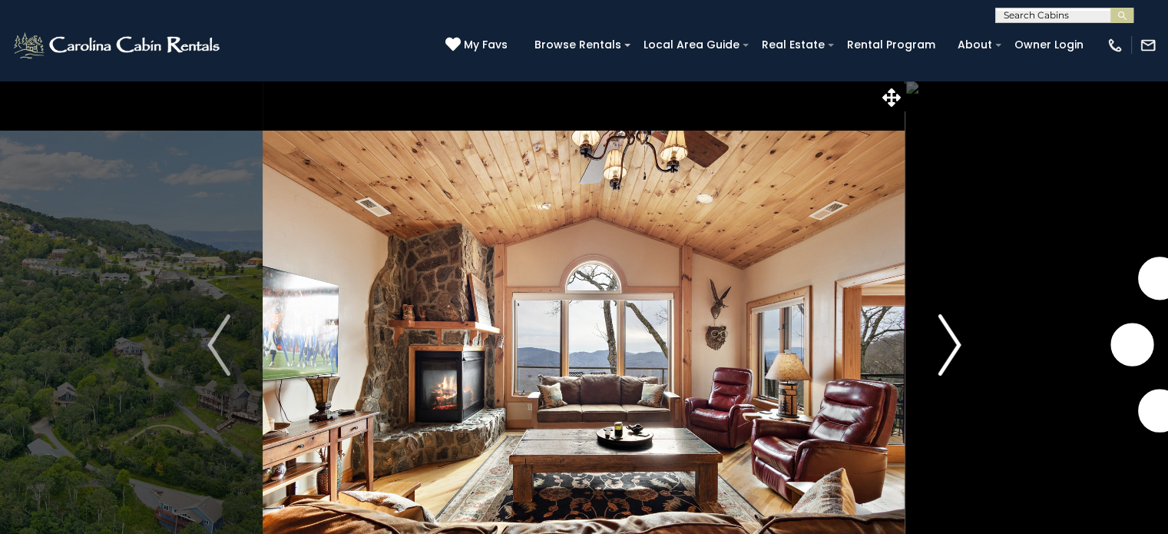
click at [959, 349] on img "Next" at bounding box center [949, 344] width 23 height 61
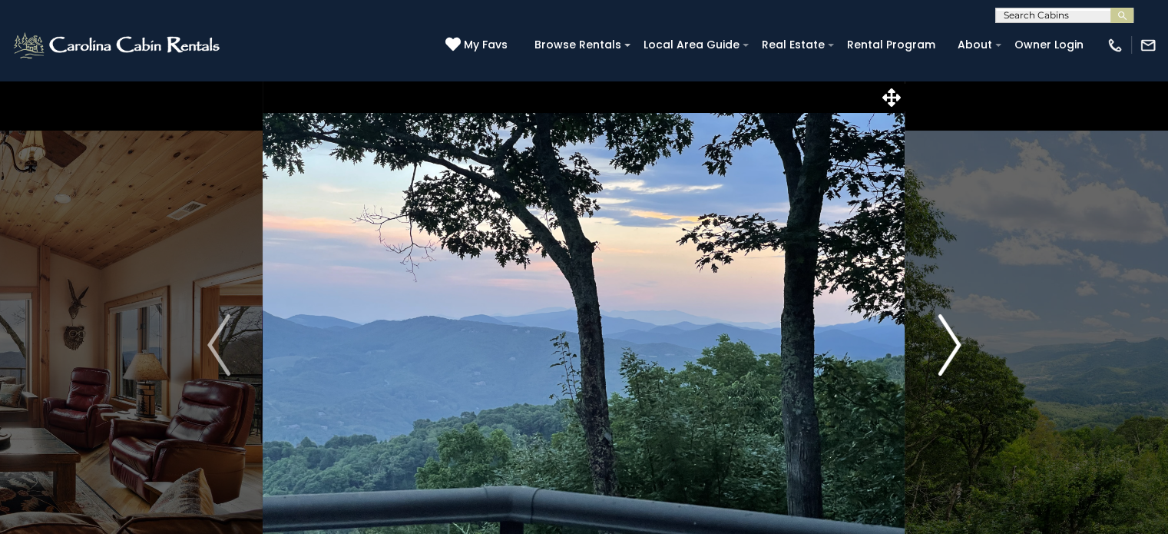
click at [959, 349] on img "Next" at bounding box center [949, 344] width 23 height 61
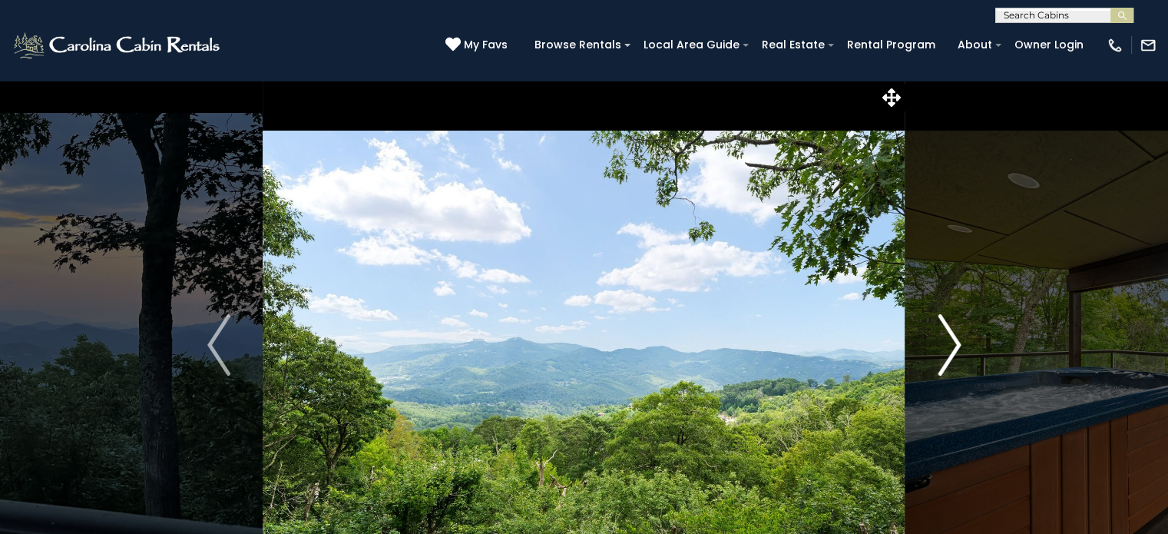
click at [959, 349] on img "Next" at bounding box center [949, 344] width 23 height 61
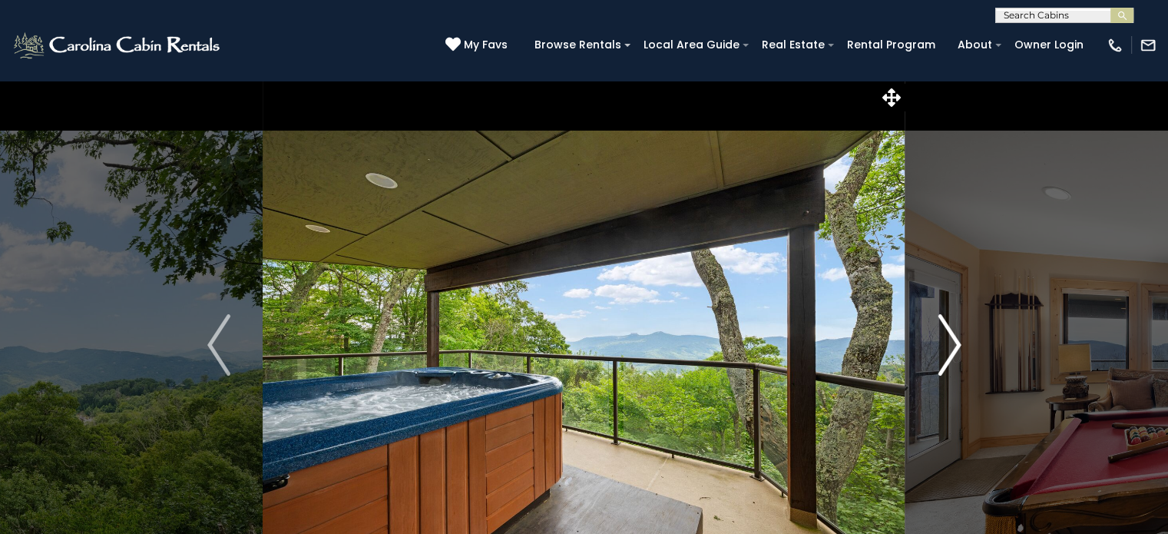
click at [959, 349] on img "Next" at bounding box center [949, 344] width 23 height 61
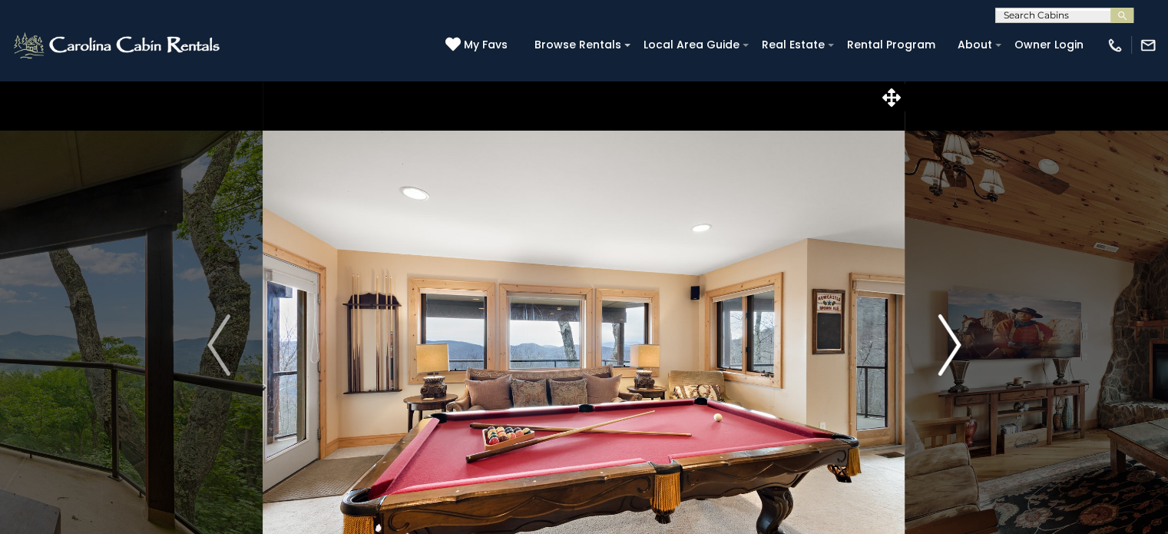
click at [959, 349] on img "Next" at bounding box center [949, 344] width 23 height 61
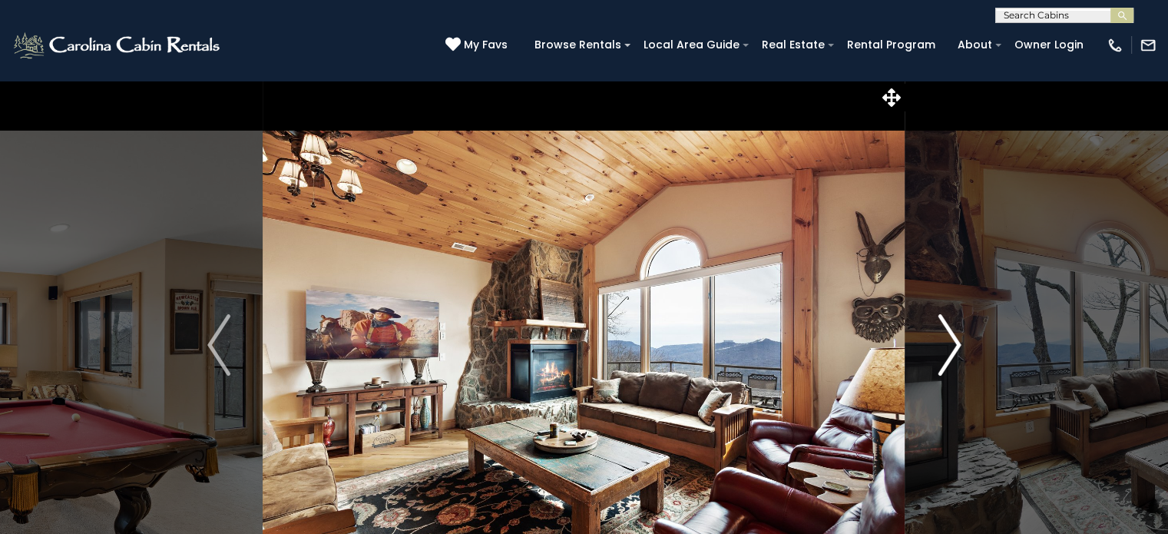
click at [959, 349] on img "Next" at bounding box center [949, 344] width 23 height 61
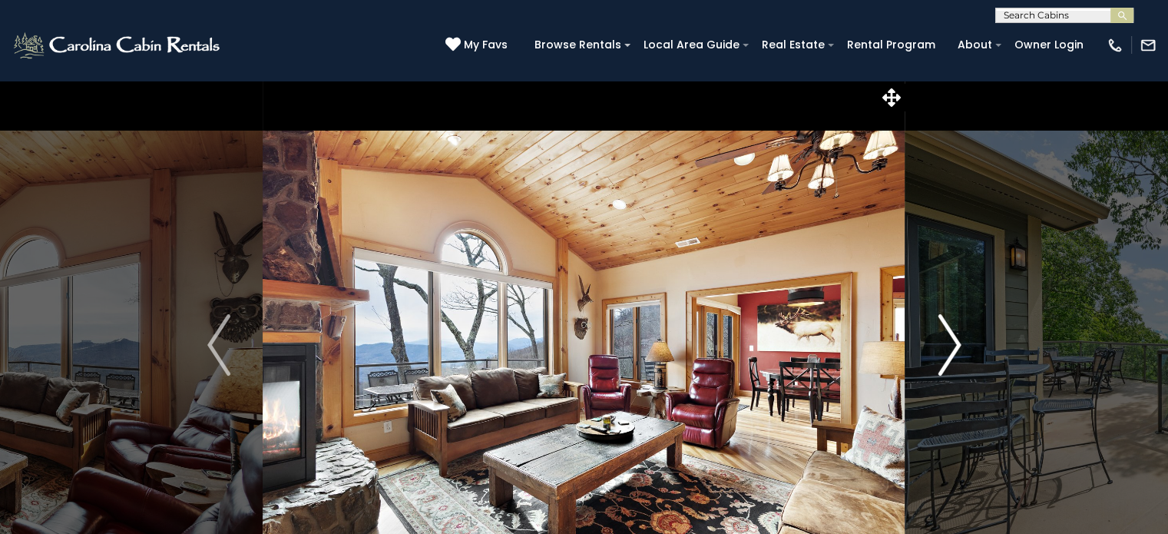
click at [959, 349] on img "Next" at bounding box center [949, 344] width 23 height 61
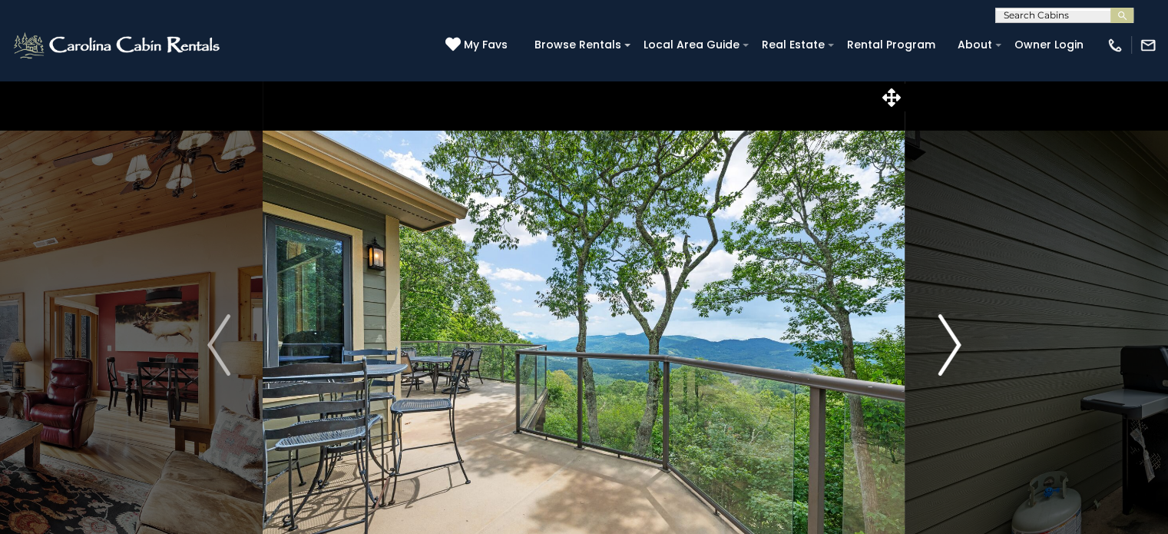
click at [959, 349] on img "Next" at bounding box center [949, 344] width 23 height 61
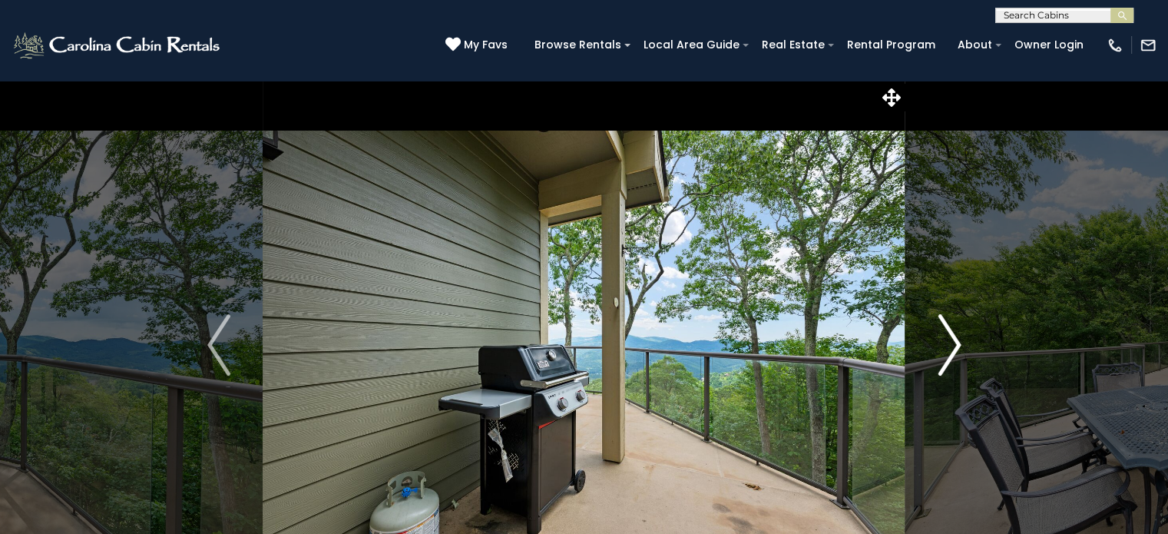
click at [959, 349] on img "Next" at bounding box center [949, 344] width 23 height 61
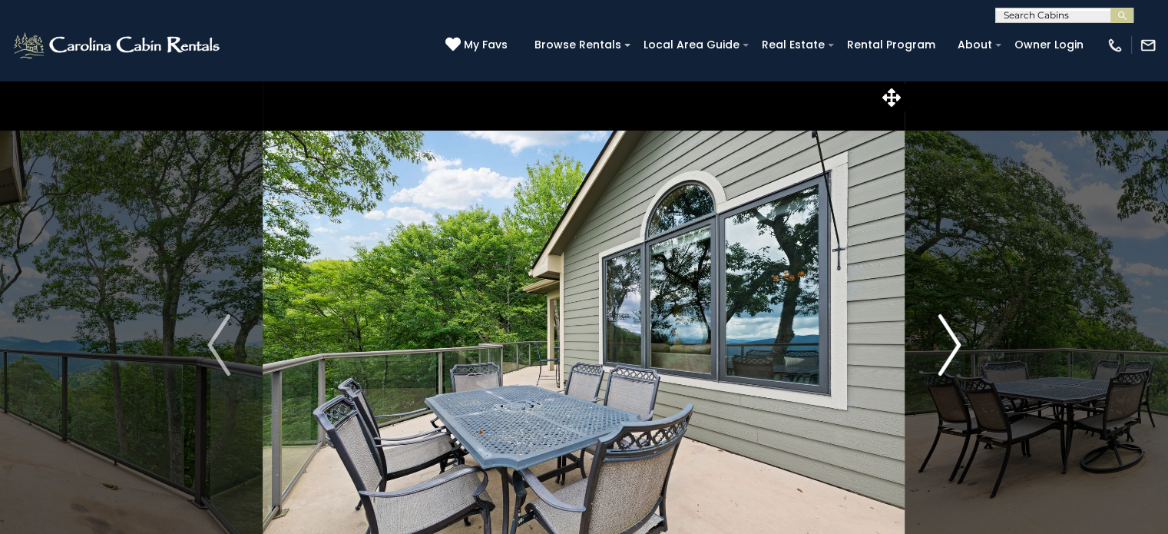
click at [959, 349] on img "Next" at bounding box center [949, 344] width 23 height 61
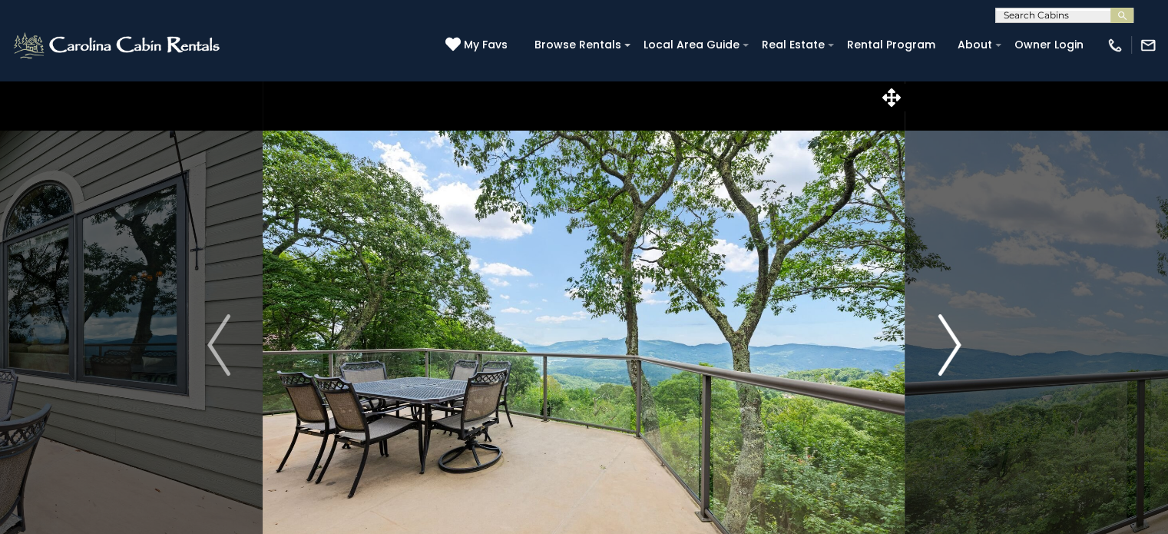
click at [959, 349] on img "Next" at bounding box center [949, 344] width 23 height 61
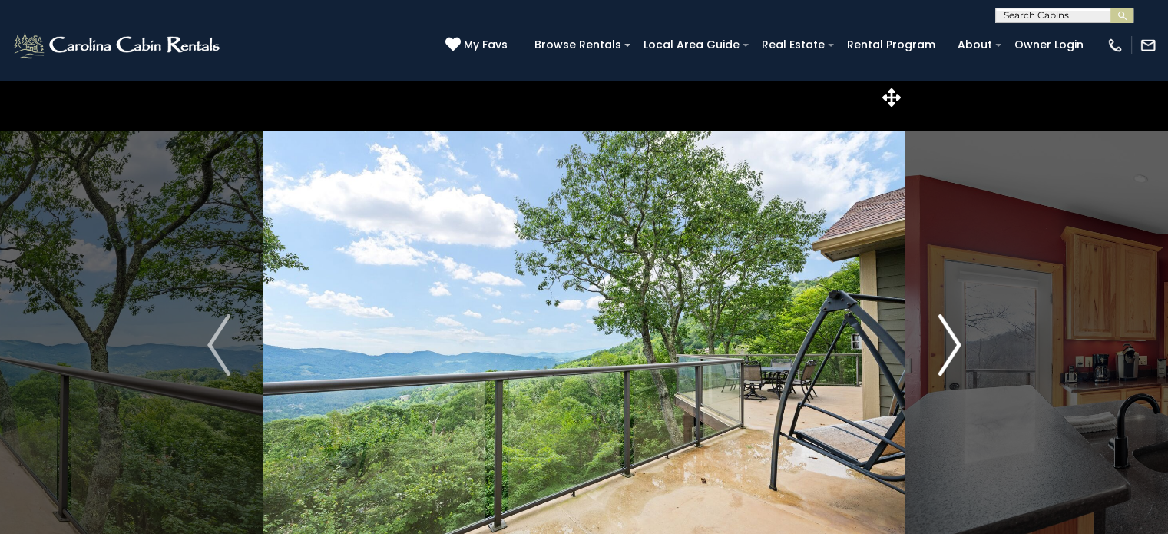
click at [959, 349] on img "Next" at bounding box center [949, 344] width 23 height 61
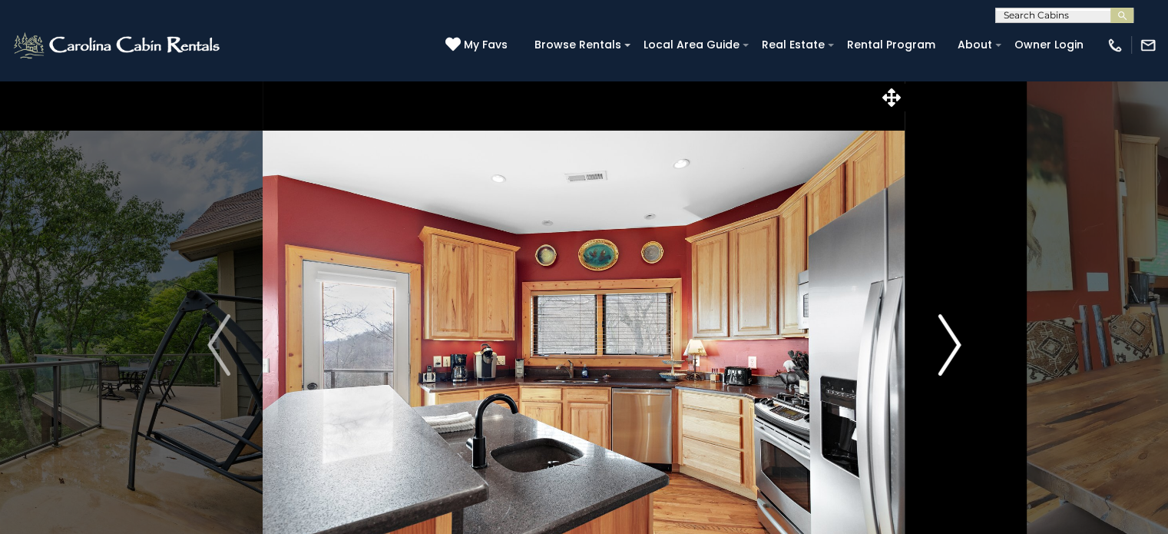
click at [959, 349] on img "Next" at bounding box center [949, 344] width 23 height 61
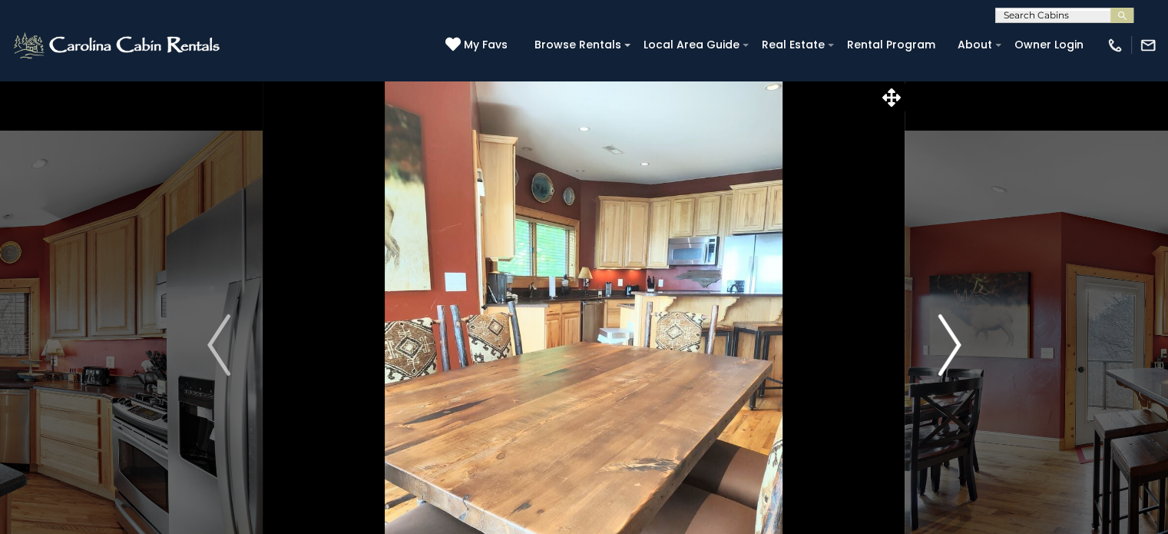
click at [959, 349] on img "Next" at bounding box center [949, 344] width 23 height 61
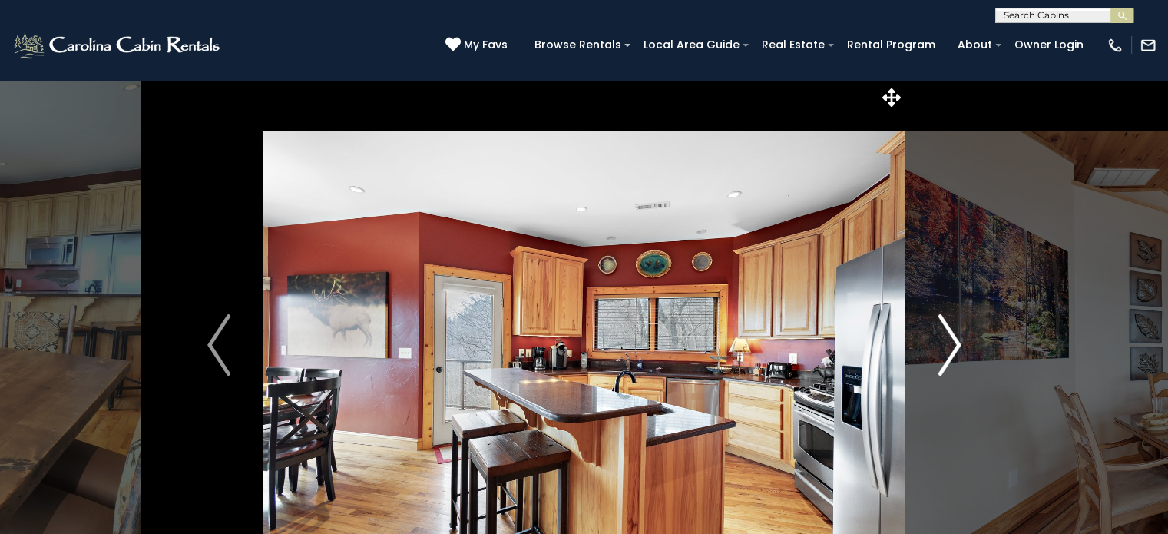
click at [959, 349] on img "Next" at bounding box center [949, 344] width 23 height 61
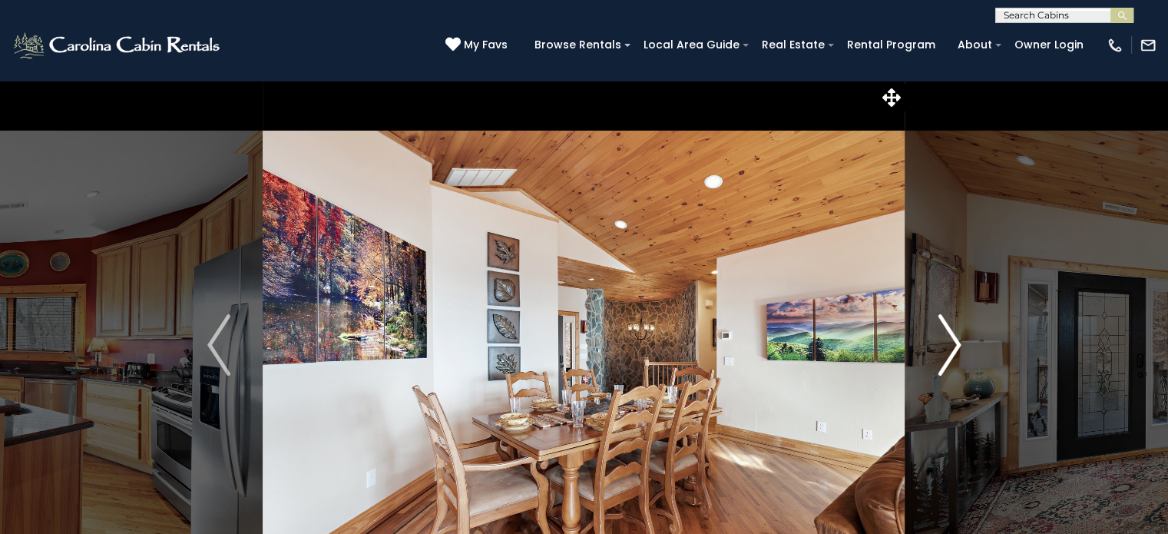
click at [959, 349] on img "Next" at bounding box center [949, 344] width 23 height 61
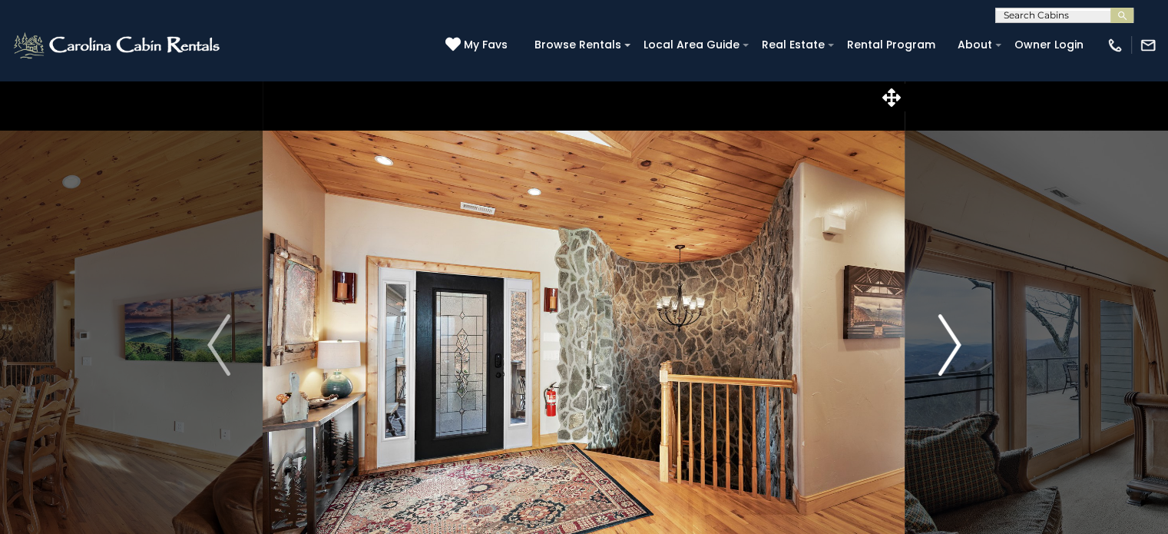
click at [959, 349] on img "Next" at bounding box center [949, 344] width 23 height 61
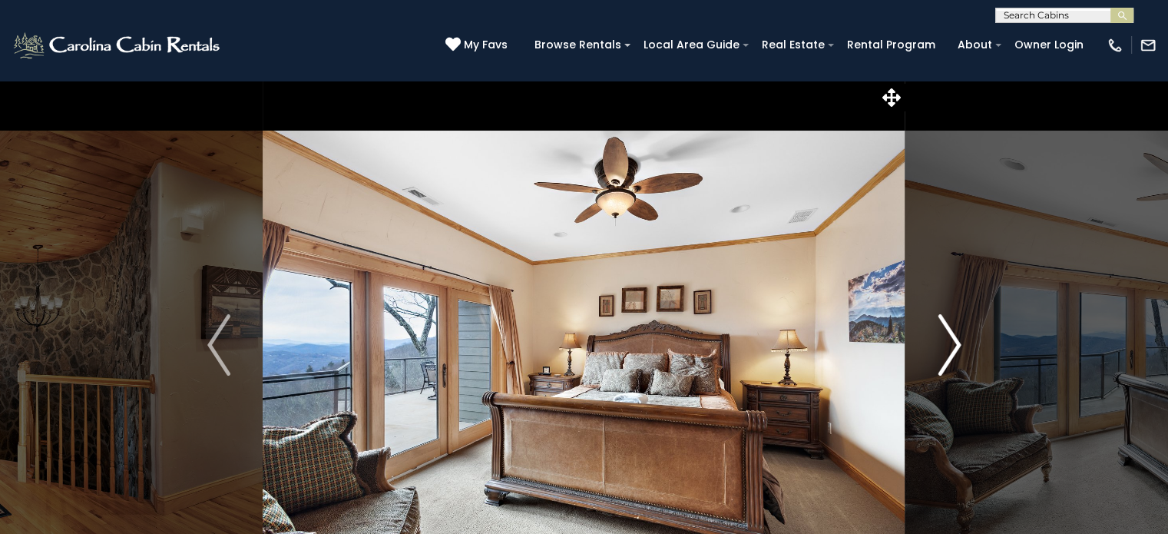
click at [959, 349] on img "Next" at bounding box center [949, 344] width 23 height 61
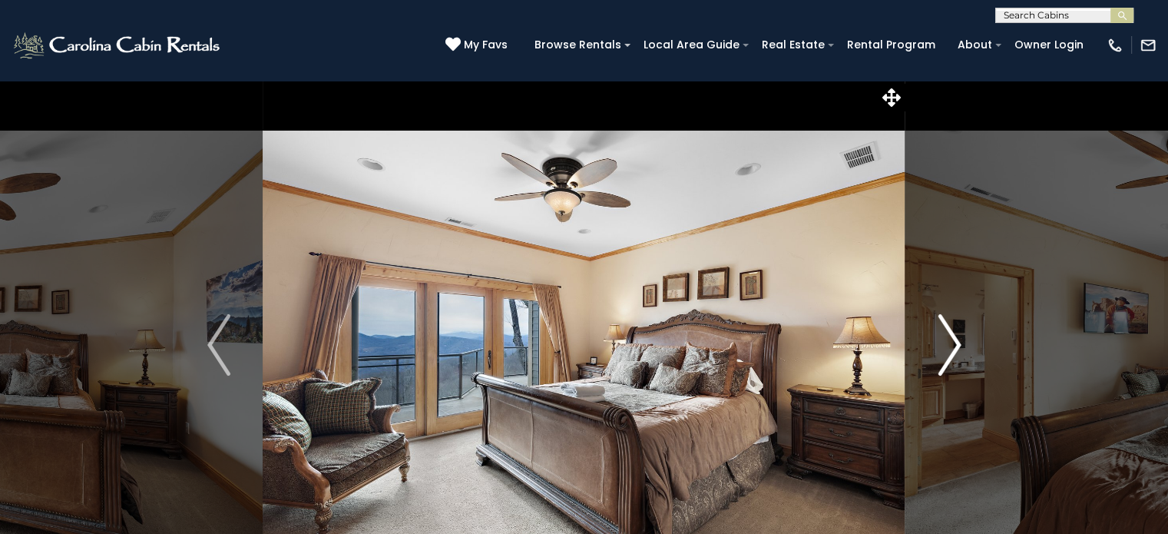
click at [959, 349] on img "Next" at bounding box center [949, 344] width 23 height 61
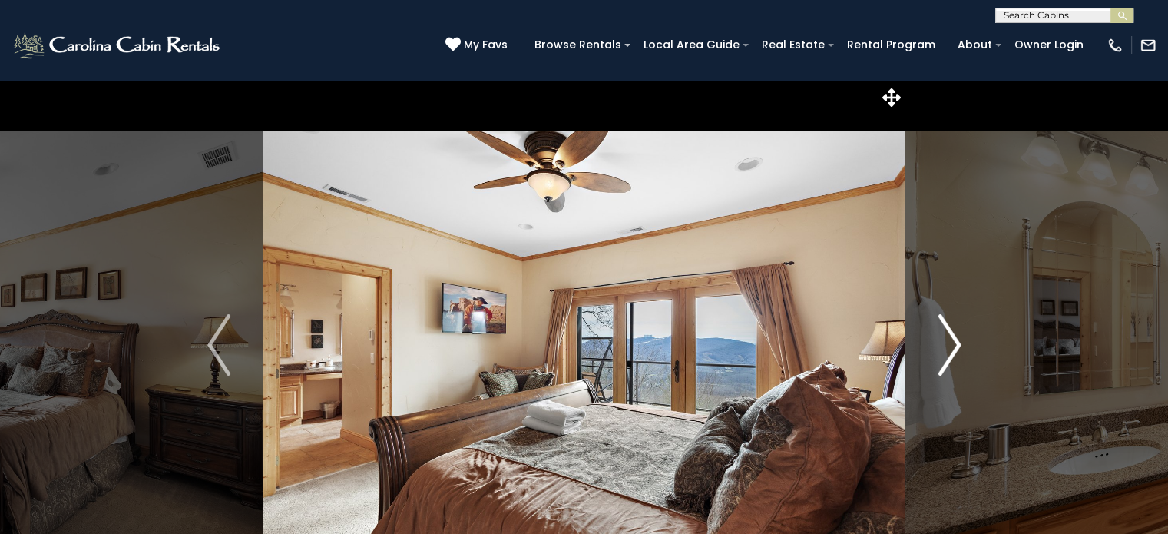
click at [959, 349] on img "Next" at bounding box center [949, 344] width 23 height 61
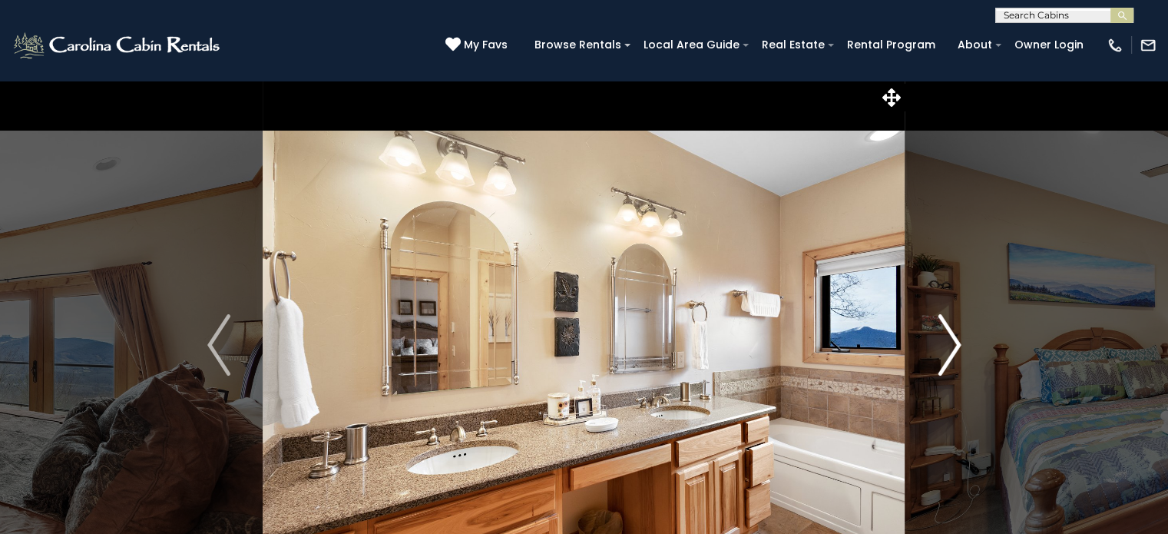
click at [959, 349] on img "Next" at bounding box center [949, 344] width 23 height 61
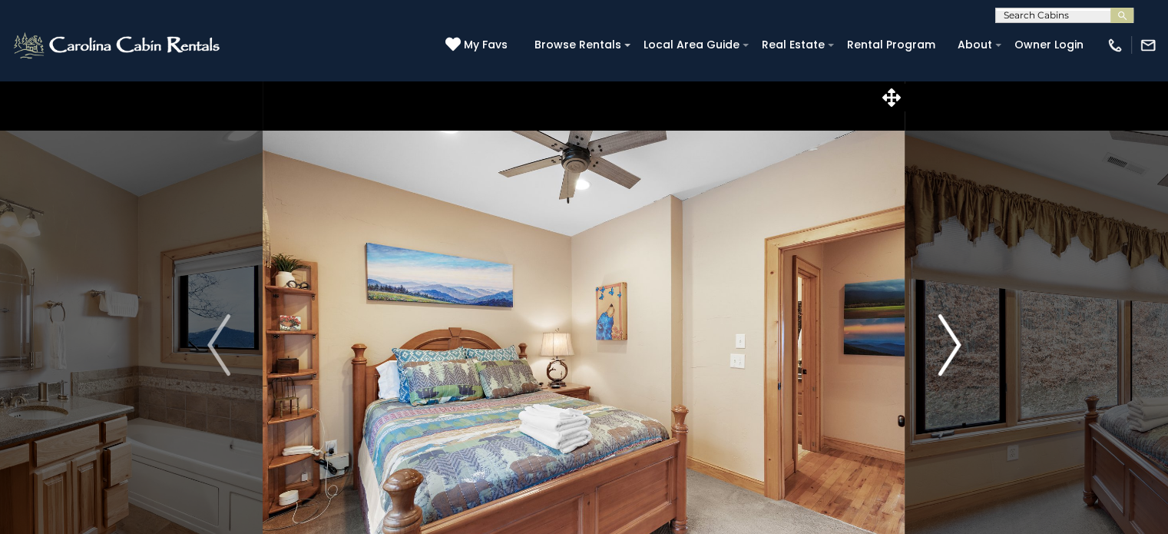
click at [959, 349] on img "Next" at bounding box center [949, 344] width 23 height 61
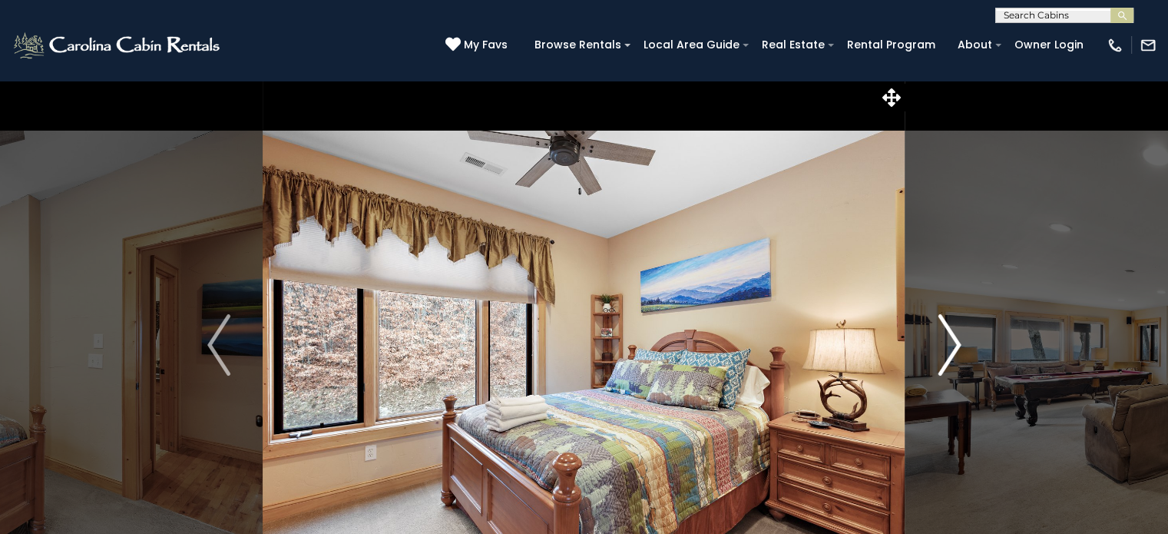
click at [959, 349] on img "Next" at bounding box center [949, 344] width 23 height 61
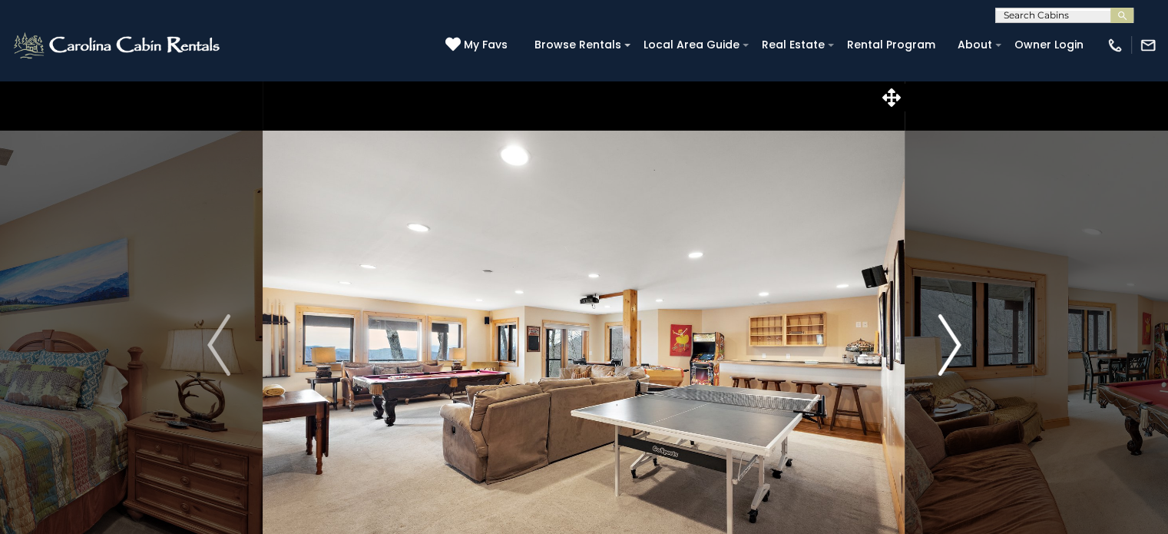
click at [959, 349] on img "Next" at bounding box center [949, 344] width 23 height 61
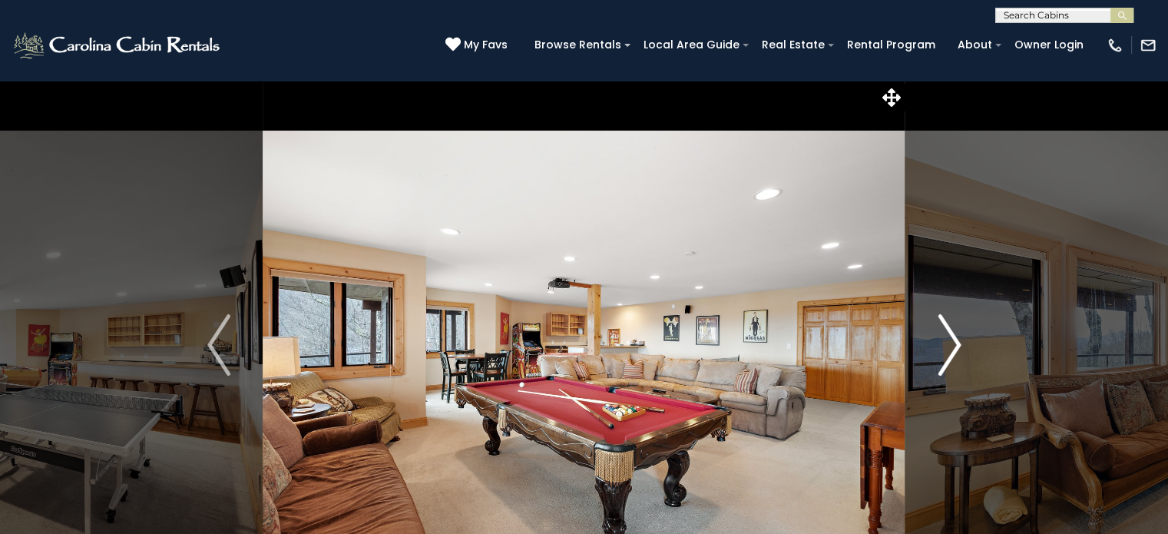
click at [959, 349] on img "Next" at bounding box center [949, 344] width 23 height 61
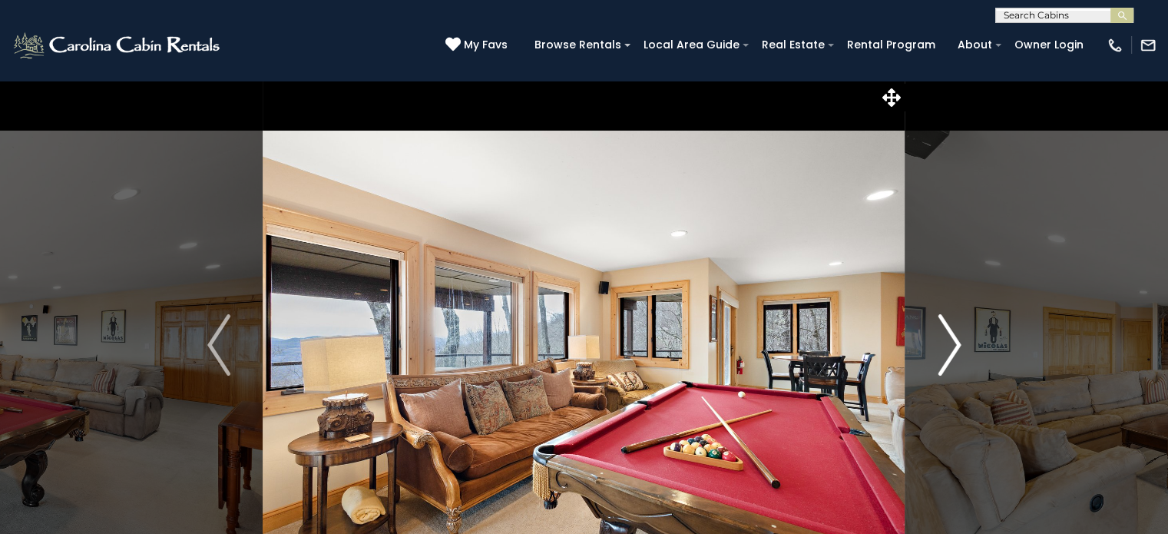
click at [959, 349] on img "Next" at bounding box center [949, 344] width 23 height 61
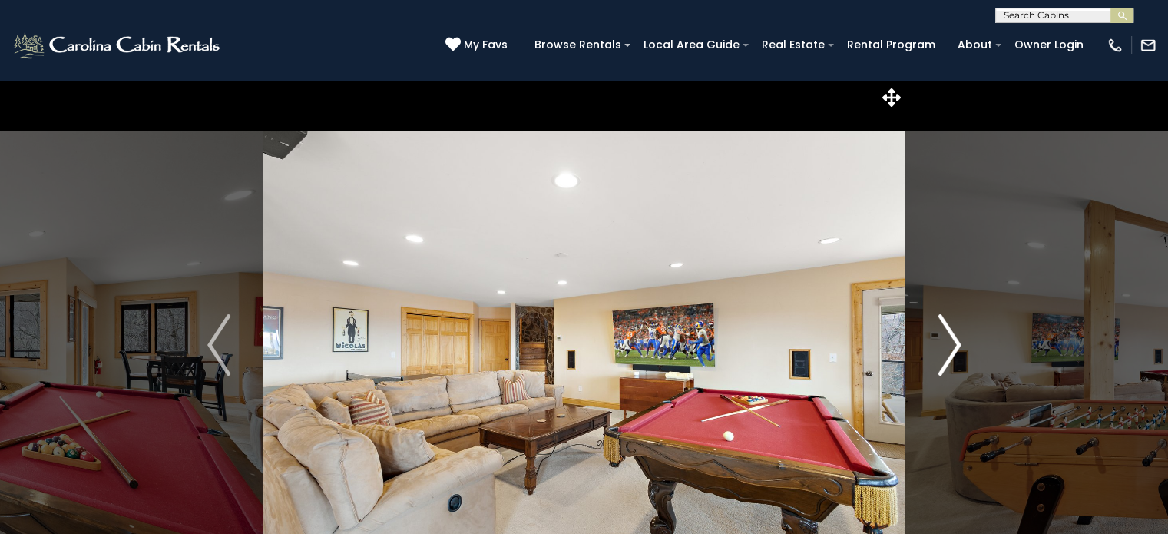
click at [959, 349] on img "Next" at bounding box center [949, 344] width 23 height 61
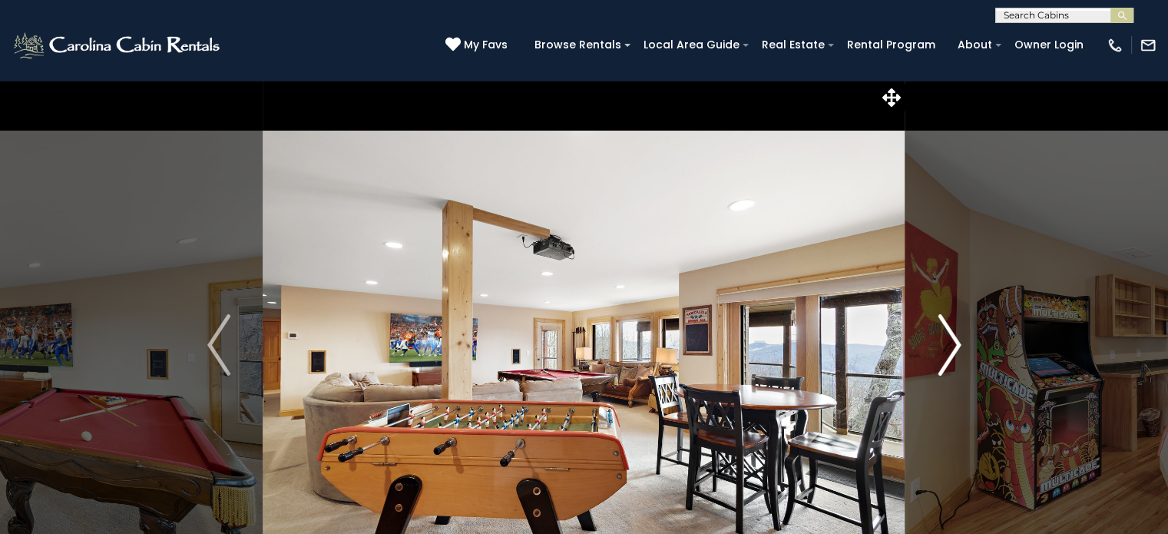
click at [959, 349] on img "Next" at bounding box center [949, 344] width 23 height 61
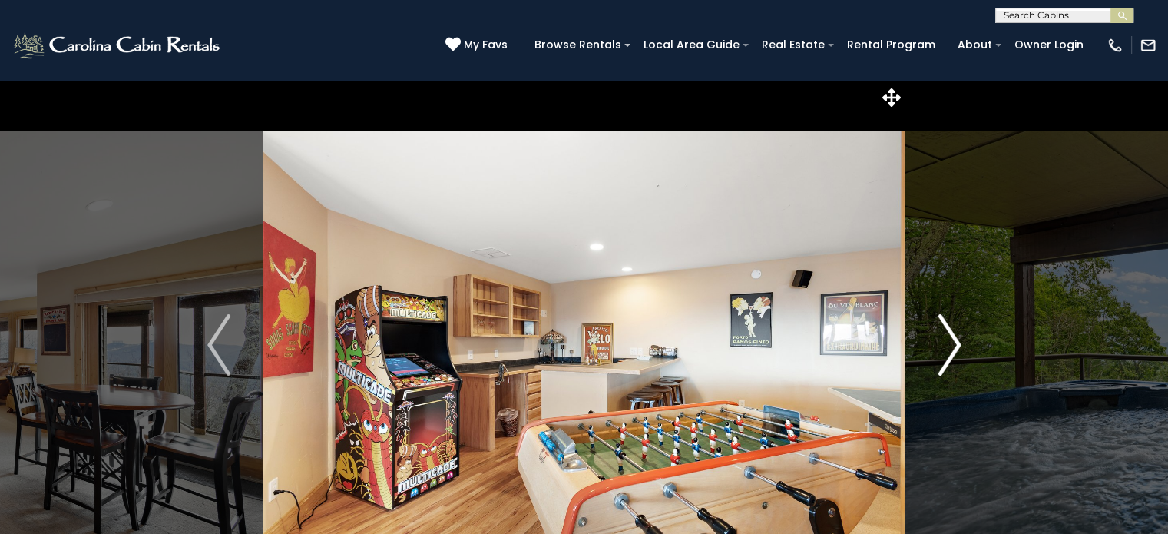
click at [959, 349] on img "Next" at bounding box center [949, 344] width 23 height 61
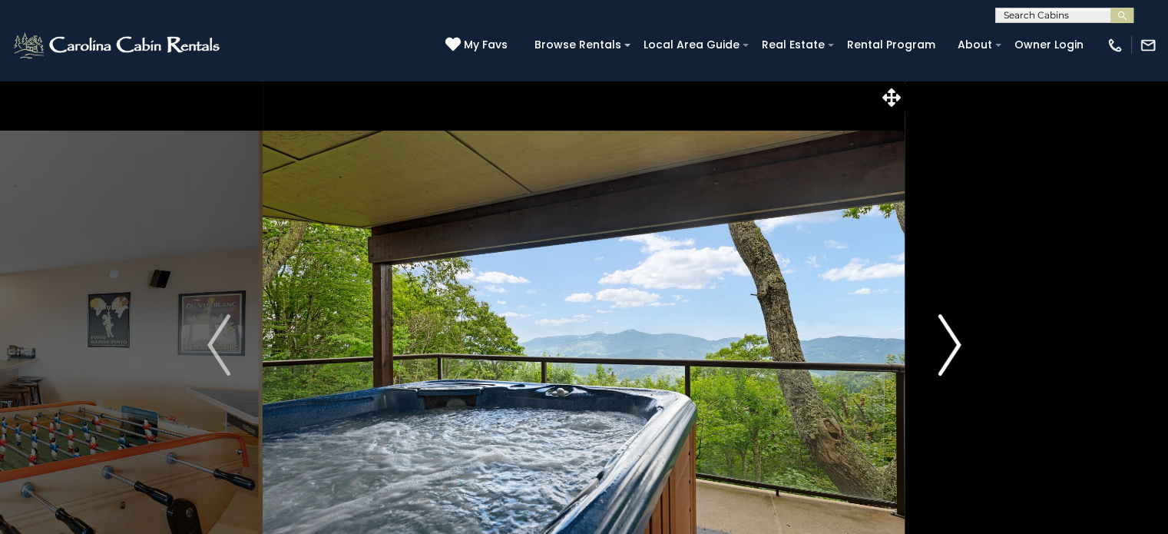
click at [959, 349] on img "Next" at bounding box center [949, 344] width 23 height 61
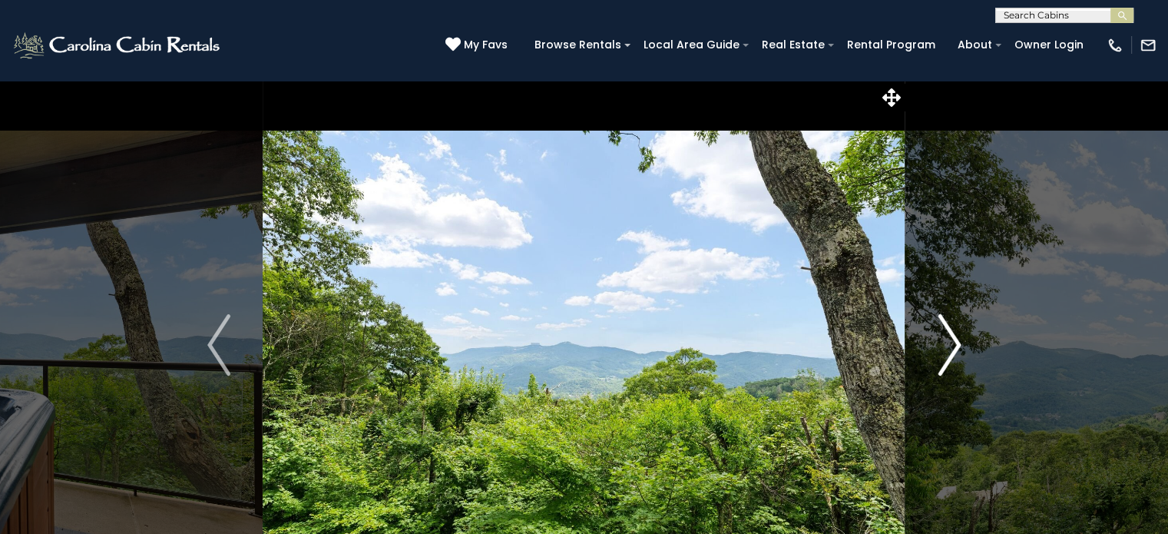
click at [959, 349] on img "Next" at bounding box center [949, 344] width 23 height 61
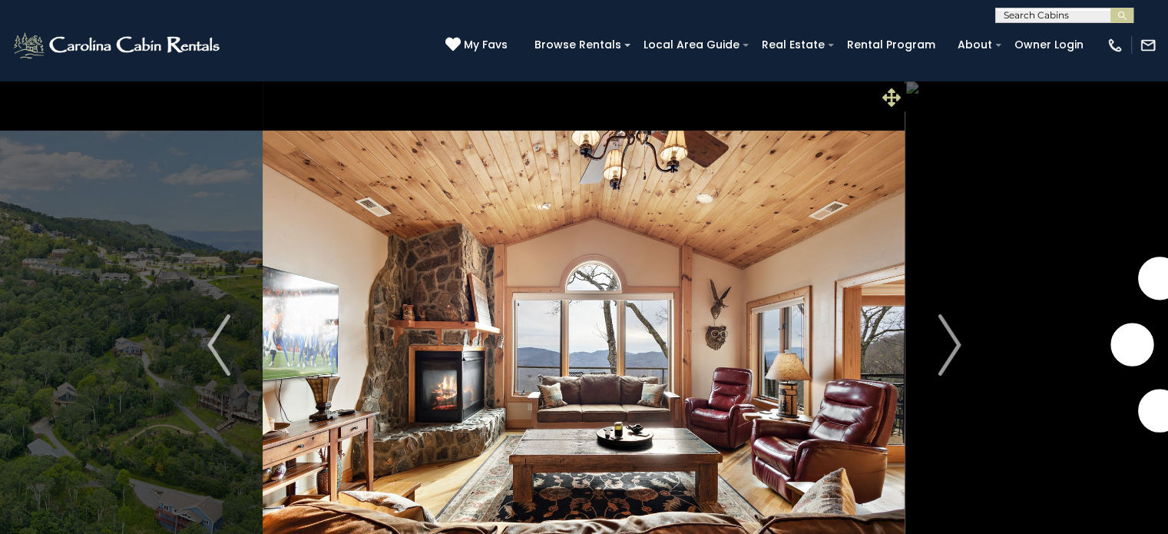
click at [893, 104] on icon at bounding box center [892, 97] width 18 height 18
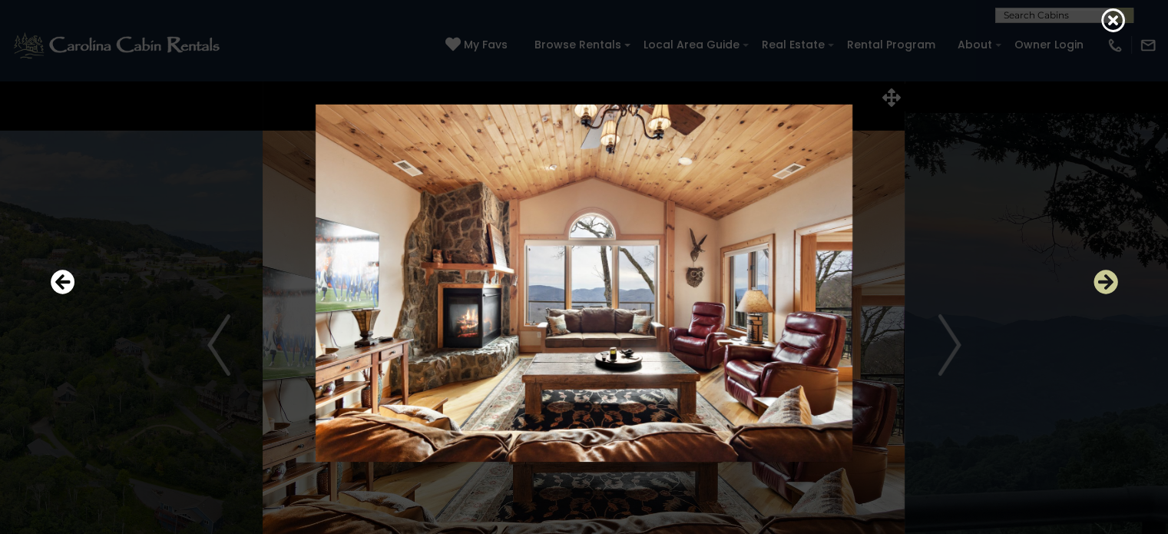
click at [1111, 289] on icon "Next" at bounding box center [1106, 282] width 25 height 25
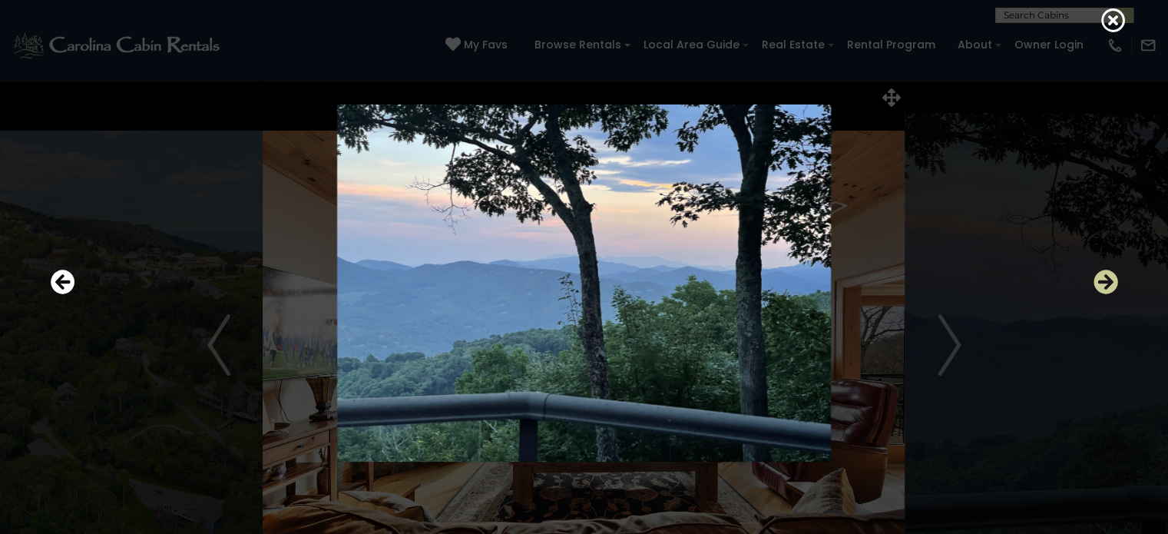
click at [1111, 289] on icon "Next" at bounding box center [1106, 282] width 25 height 25
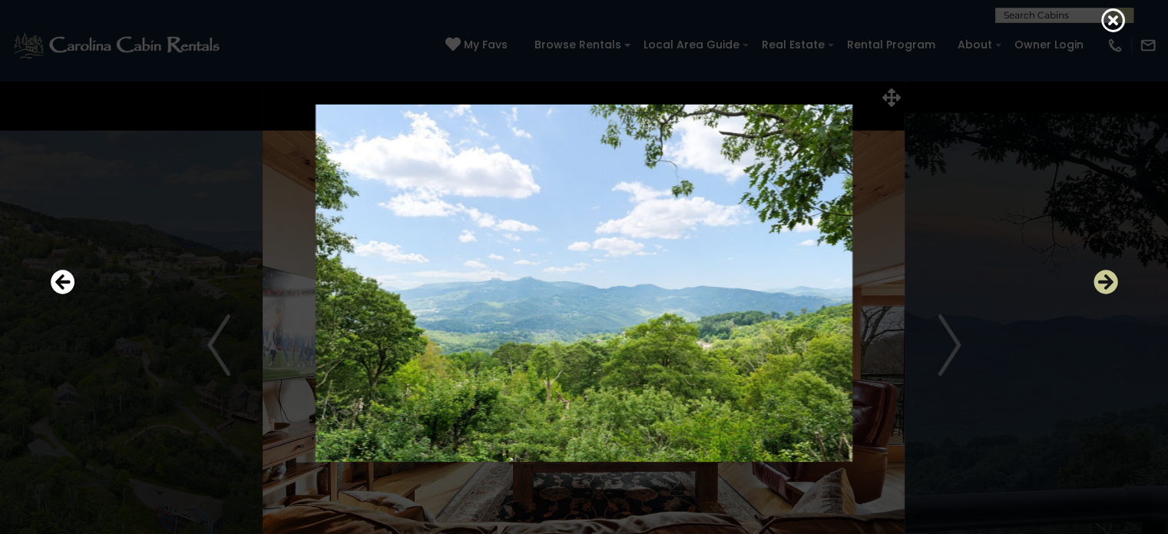
click at [1111, 289] on icon "Next" at bounding box center [1106, 282] width 25 height 25
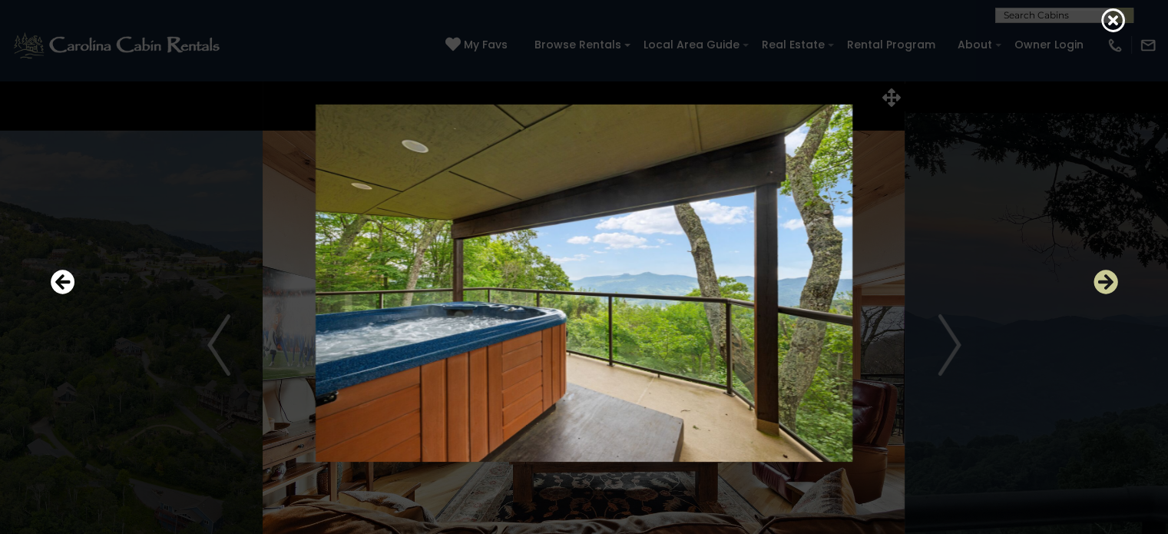
click at [1111, 289] on icon "Next" at bounding box center [1106, 282] width 25 height 25
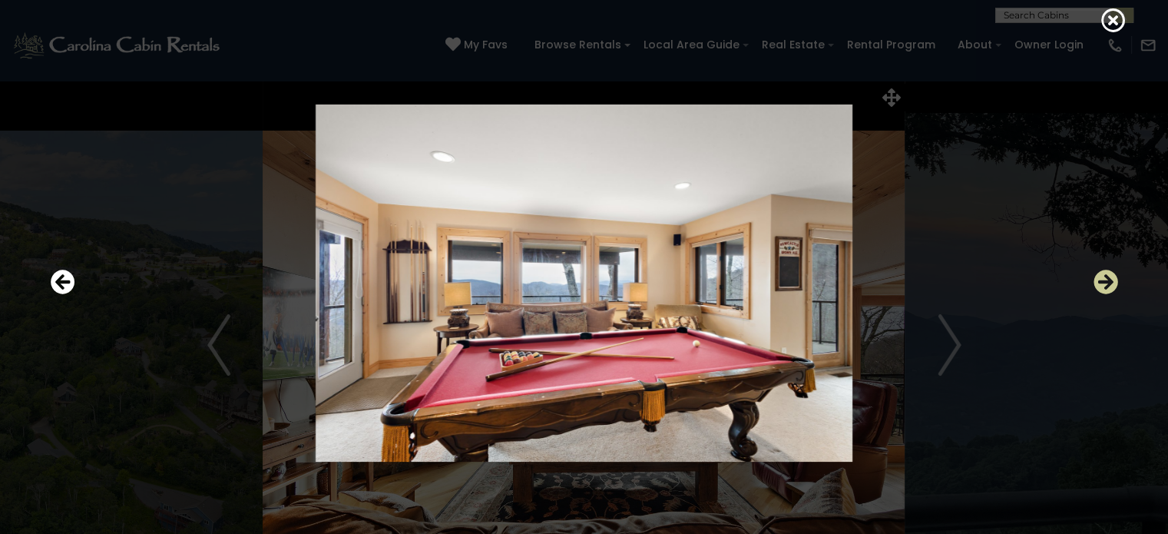
click at [1111, 289] on icon "Next" at bounding box center [1106, 282] width 25 height 25
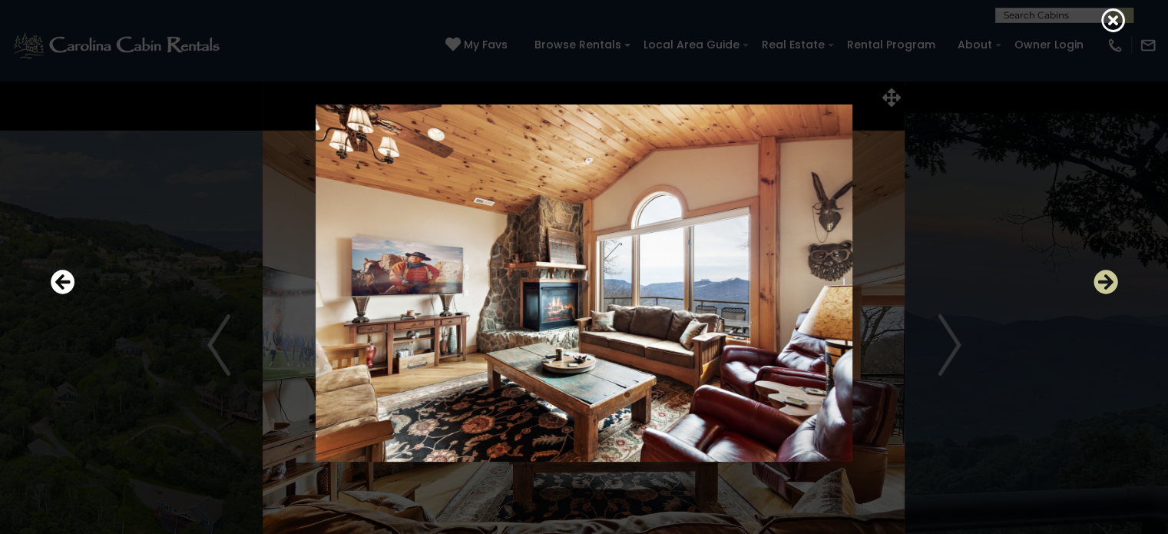
click at [1111, 289] on icon "Next" at bounding box center [1106, 282] width 25 height 25
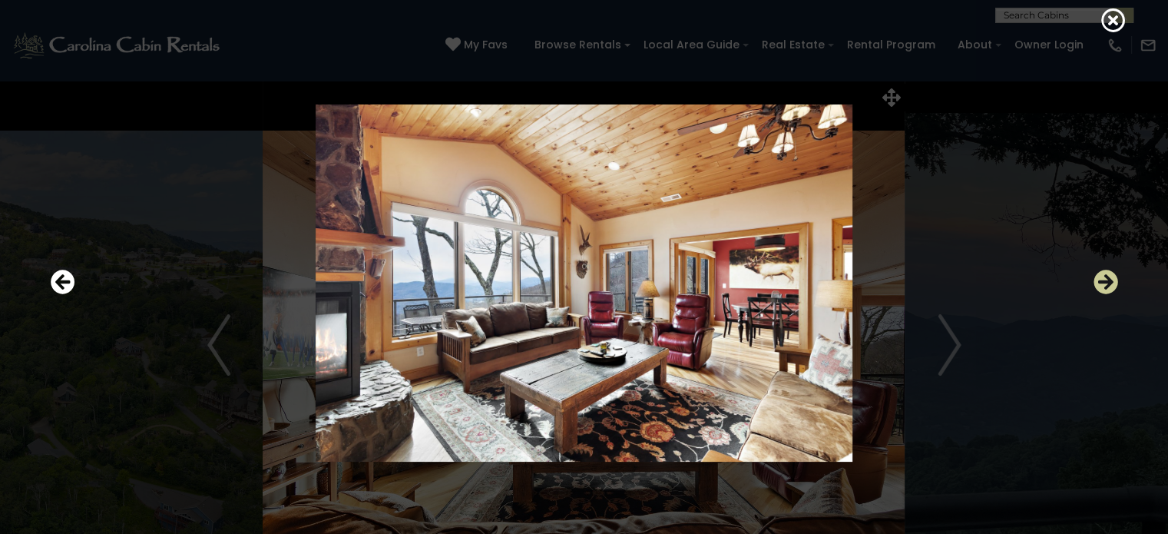
click at [1111, 289] on icon "Next" at bounding box center [1106, 282] width 25 height 25
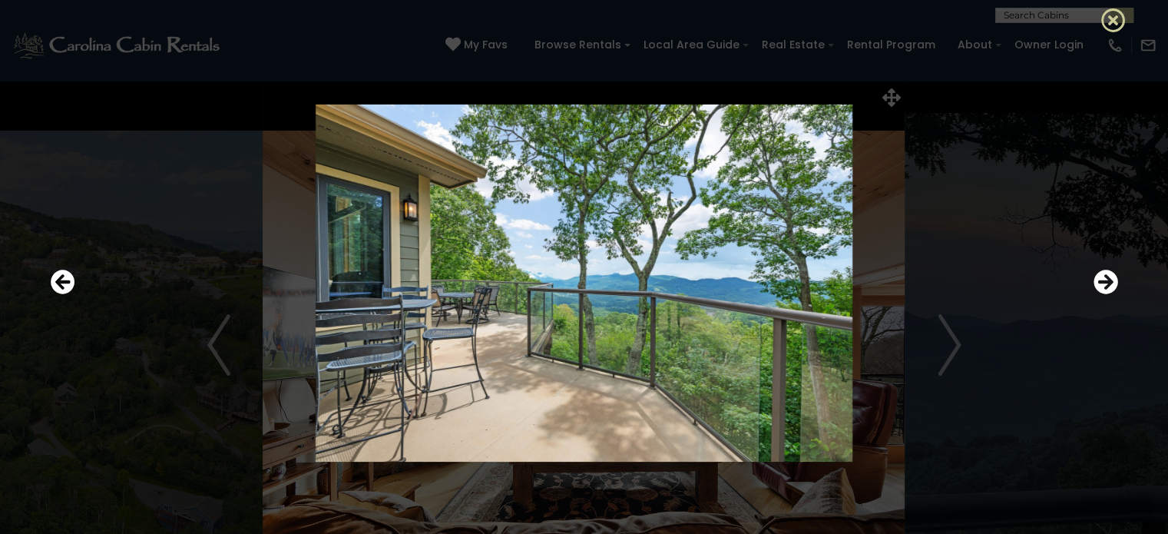
click at [1114, 21] on icon at bounding box center [1114, 20] width 25 height 25
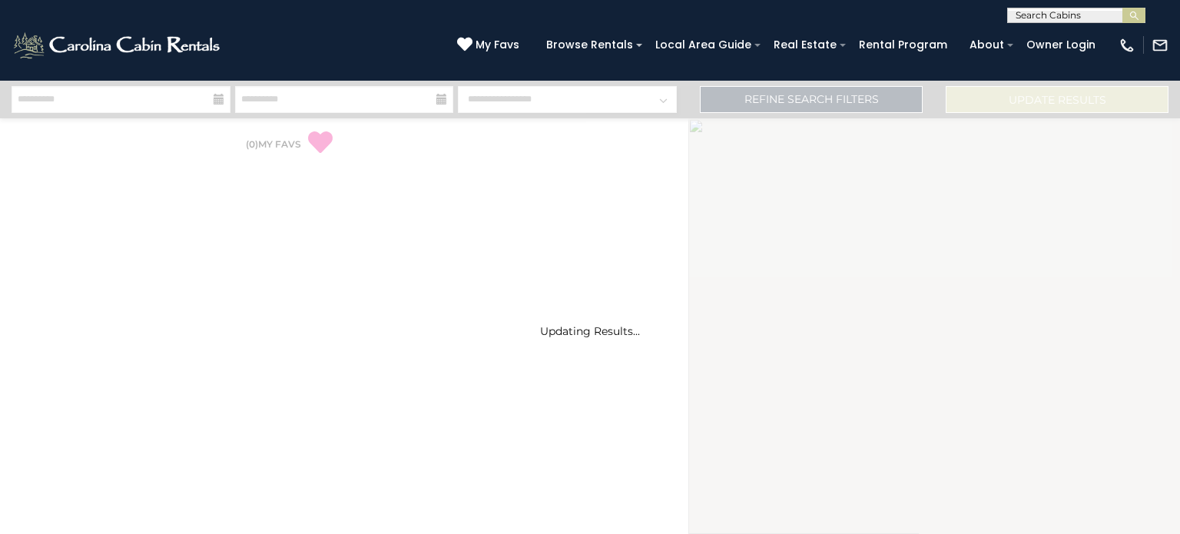
select select "*"
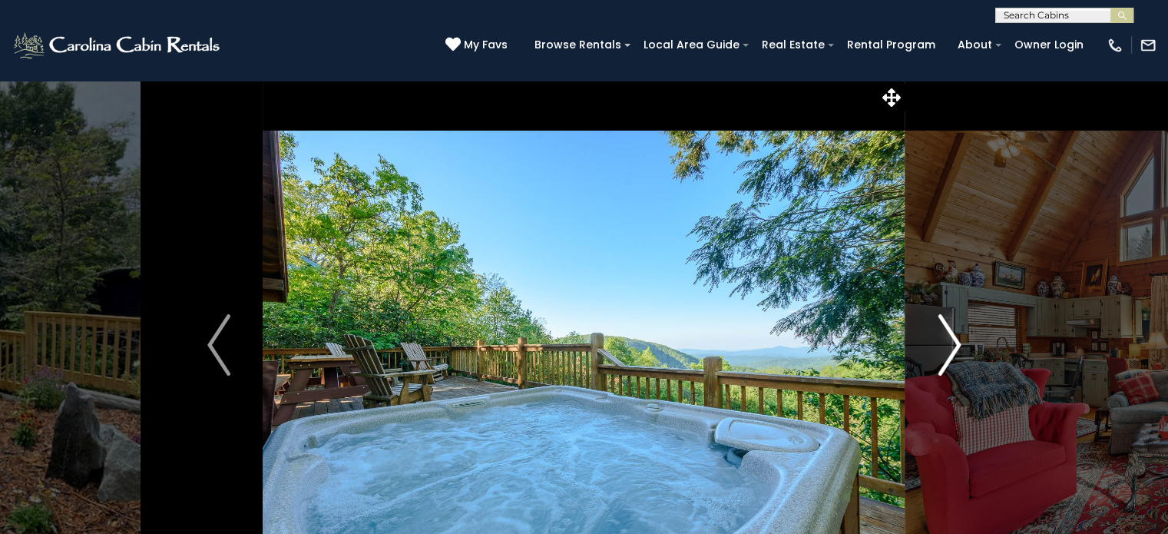
click at [962, 346] on button "Next" at bounding box center [950, 345] width 88 height 530
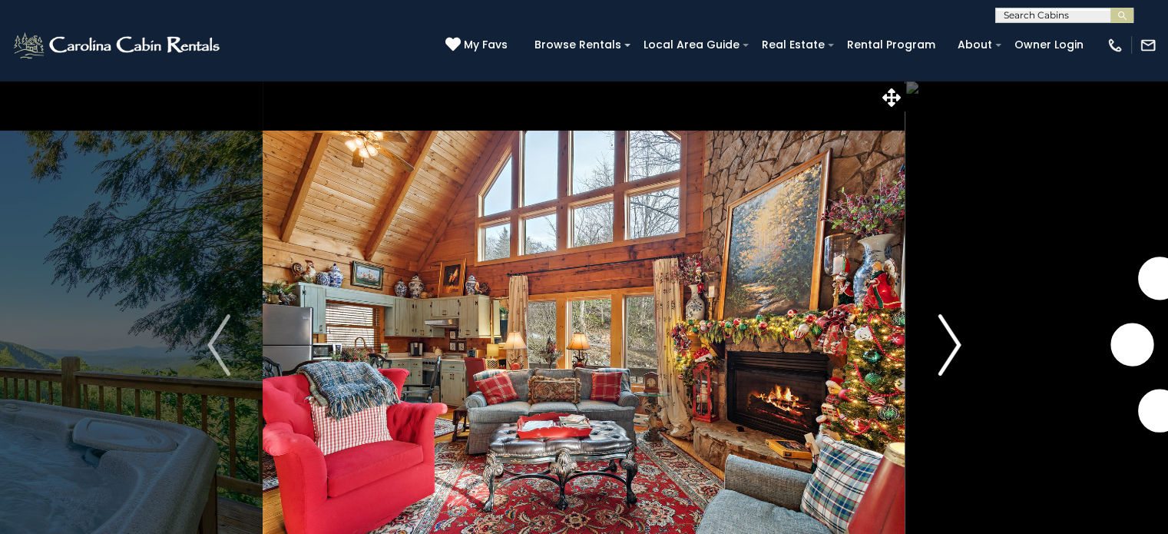
click at [962, 346] on button "Next" at bounding box center [950, 345] width 88 height 530
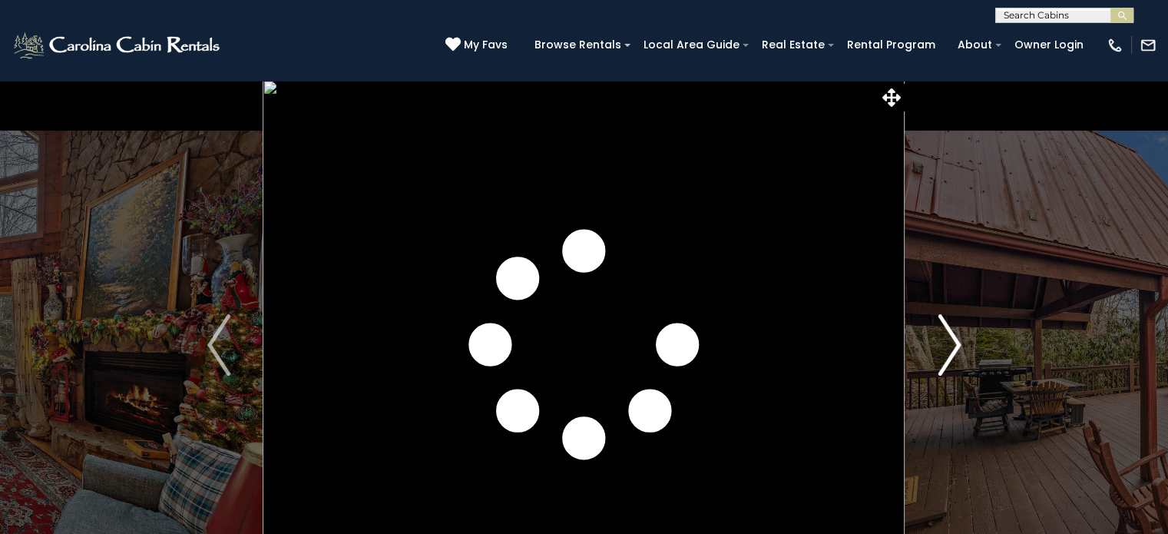
click at [962, 346] on button "Next" at bounding box center [950, 345] width 88 height 530
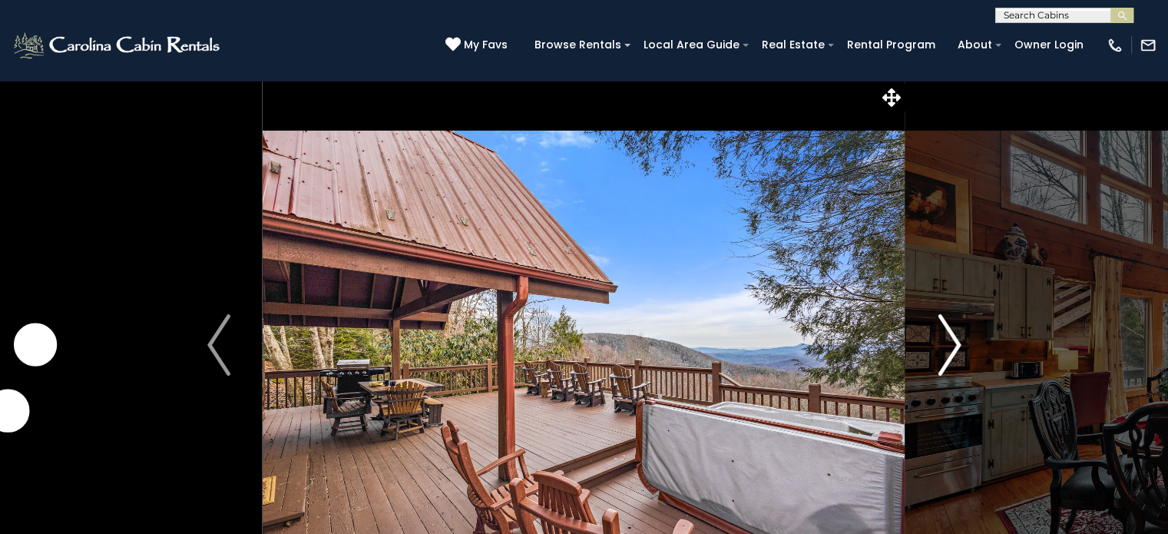
click at [962, 346] on button "Next" at bounding box center [950, 345] width 88 height 530
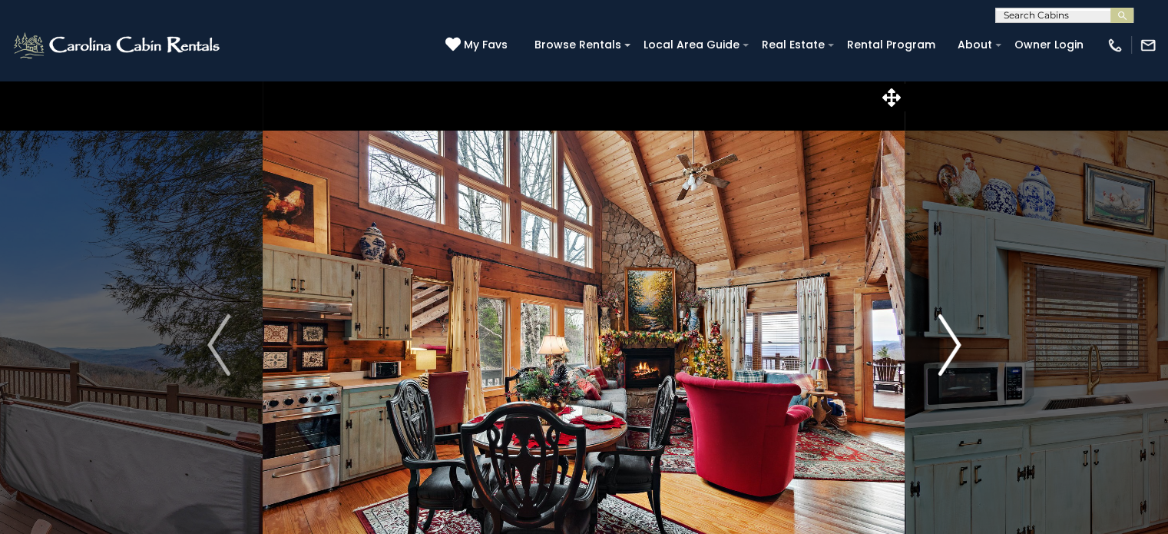
click at [962, 346] on button "Next" at bounding box center [950, 345] width 88 height 530
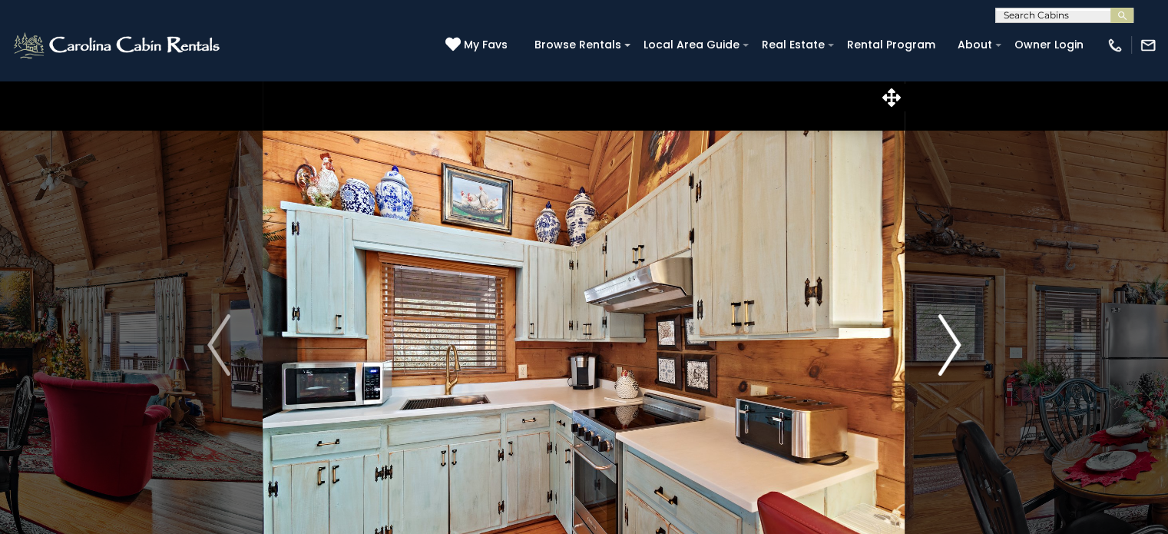
click at [962, 346] on button "Next" at bounding box center [950, 345] width 88 height 530
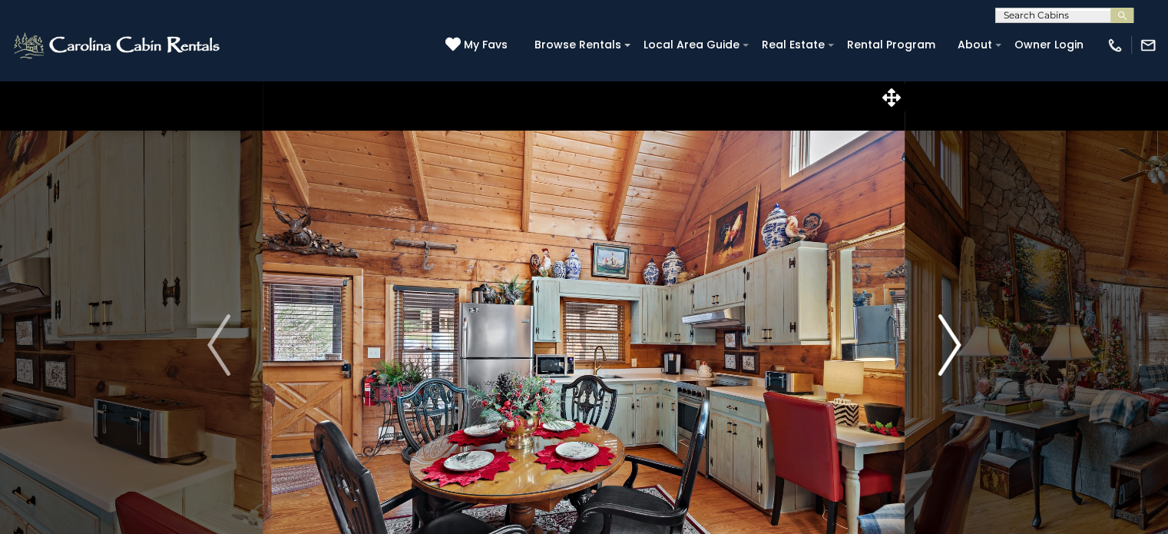
click at [962, 346] on button "Next" at bounding box center [950, 345] width 88 height 530
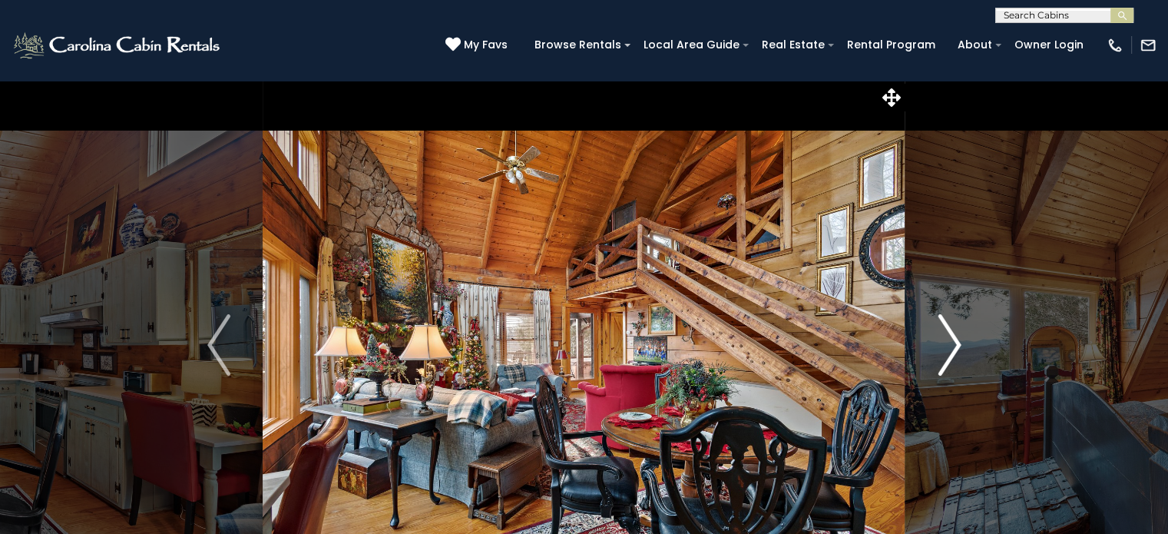
click at [962, 346] on button "Next" at bounding box center [950, 345] width 88 height 530
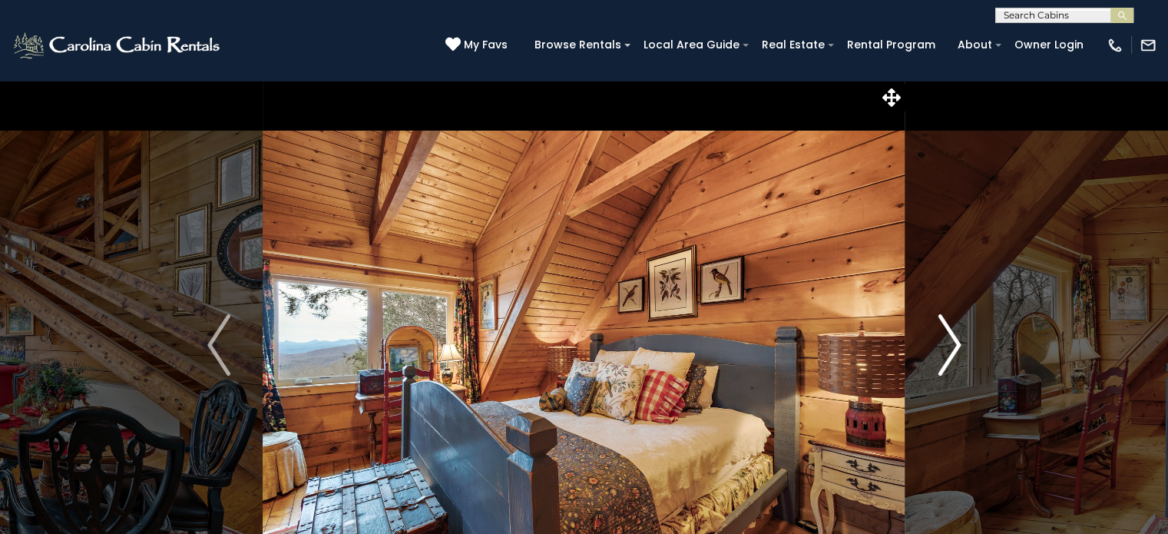
click at [962, 346] on button "Next" at bounding box center [950, 345] width 88 height 530
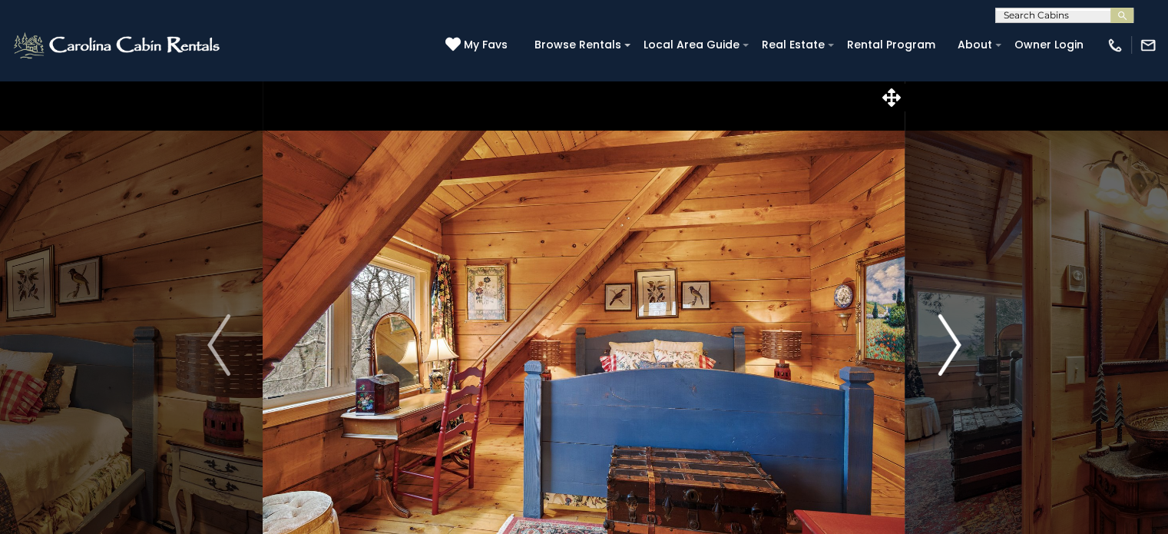
click at [962, 346] on button "Next" at bounding box center [950, 345] width 88 height 530
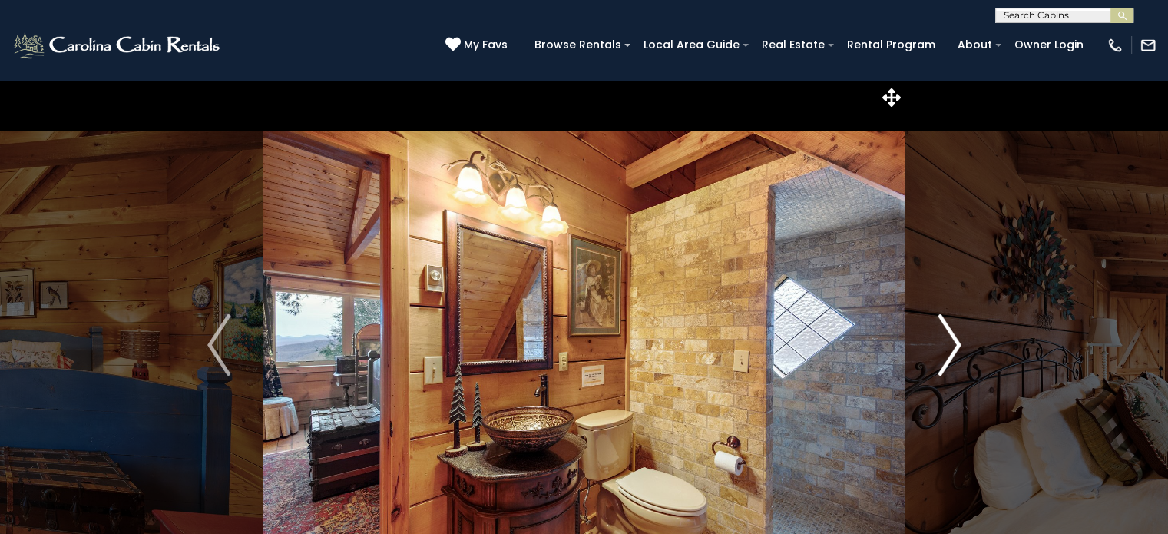
click at [962, 346] on button "Next" at bounding box center [950, 345] width 88 height 530
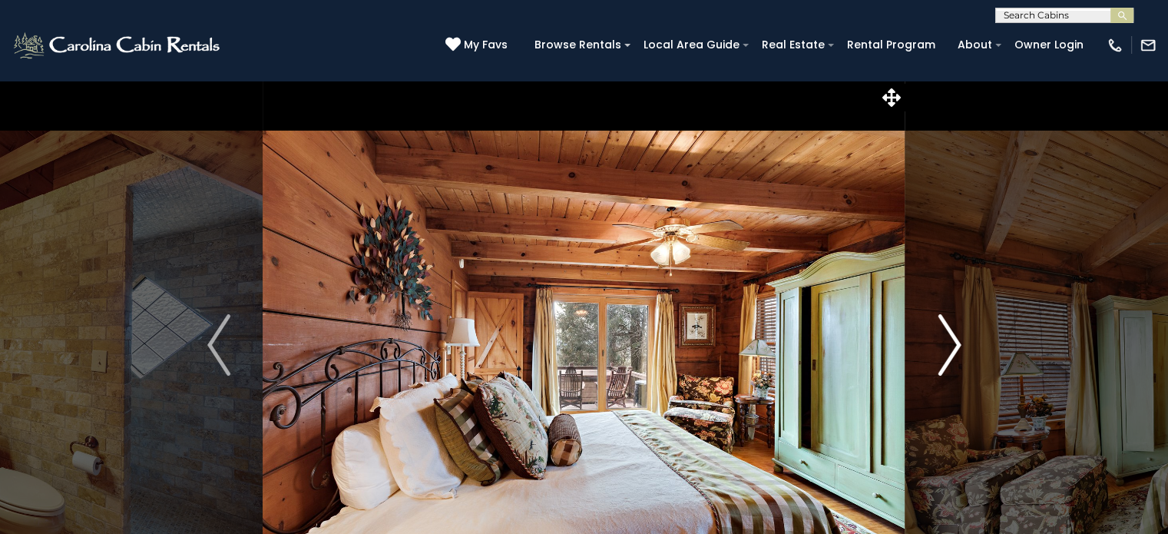
click at [962, 346] on button "Next" at bounding box center [950, 345] width 88 height 530
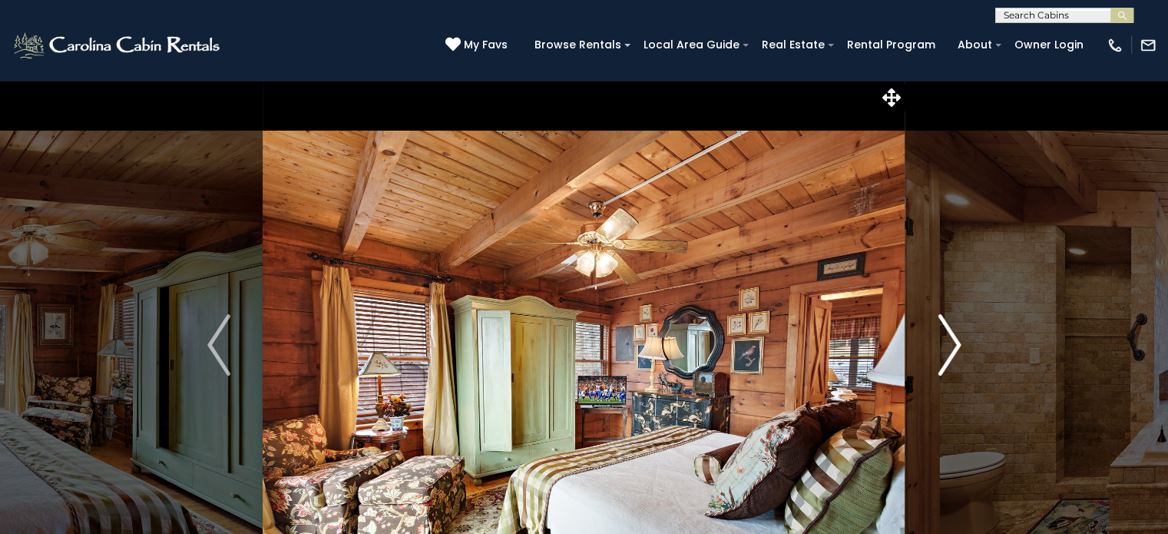
click at [962, 346] on button "Next" at bounding box center [950, 345] width 88 height 530
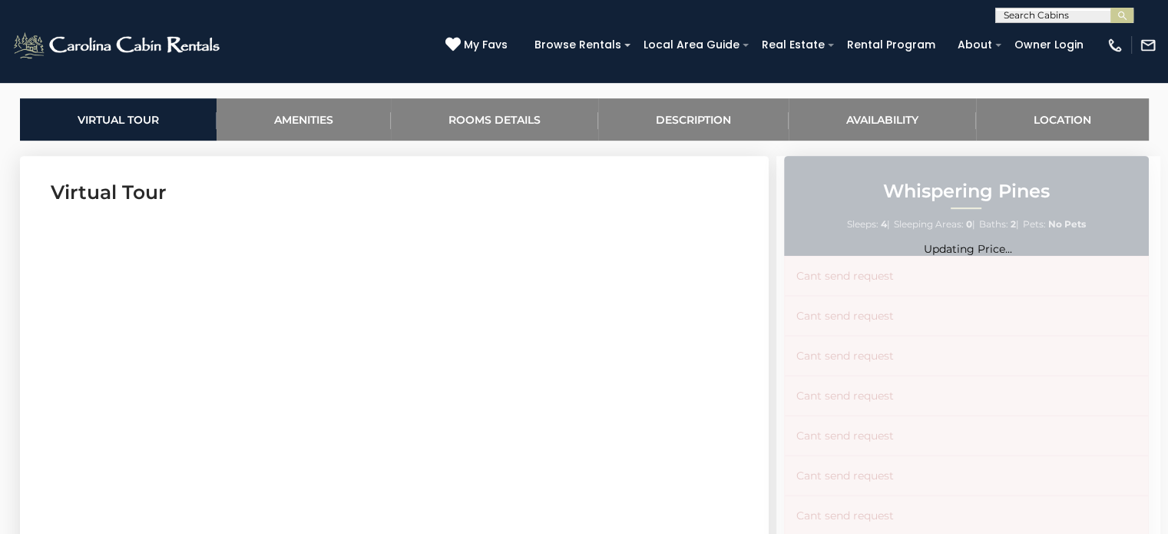
scroll to position [722, 0]
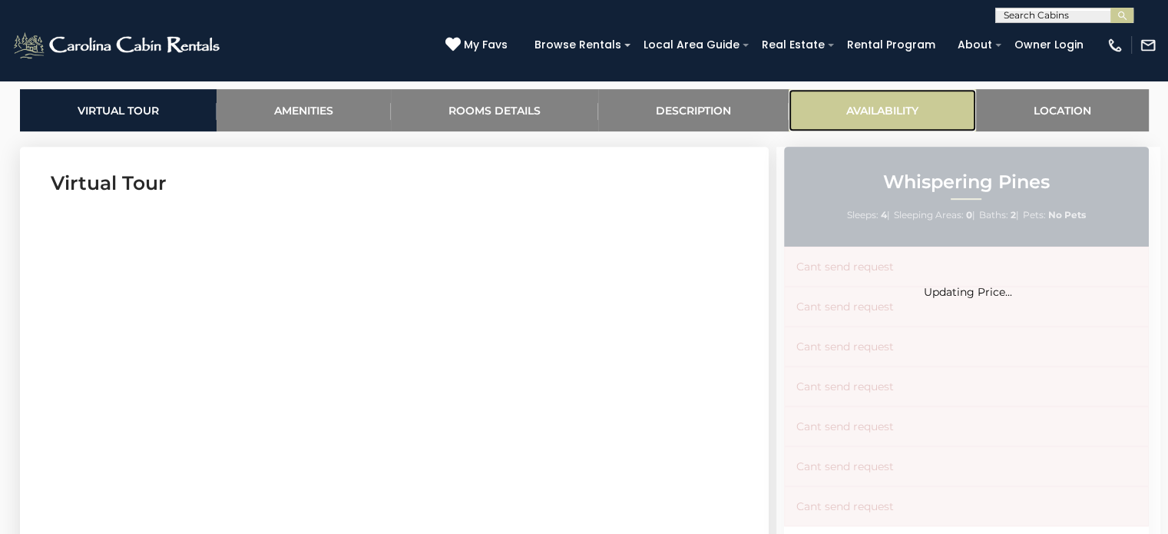
click at [885, 111] on link "Availability" at bounding box center [882, 110] width 187 height 42
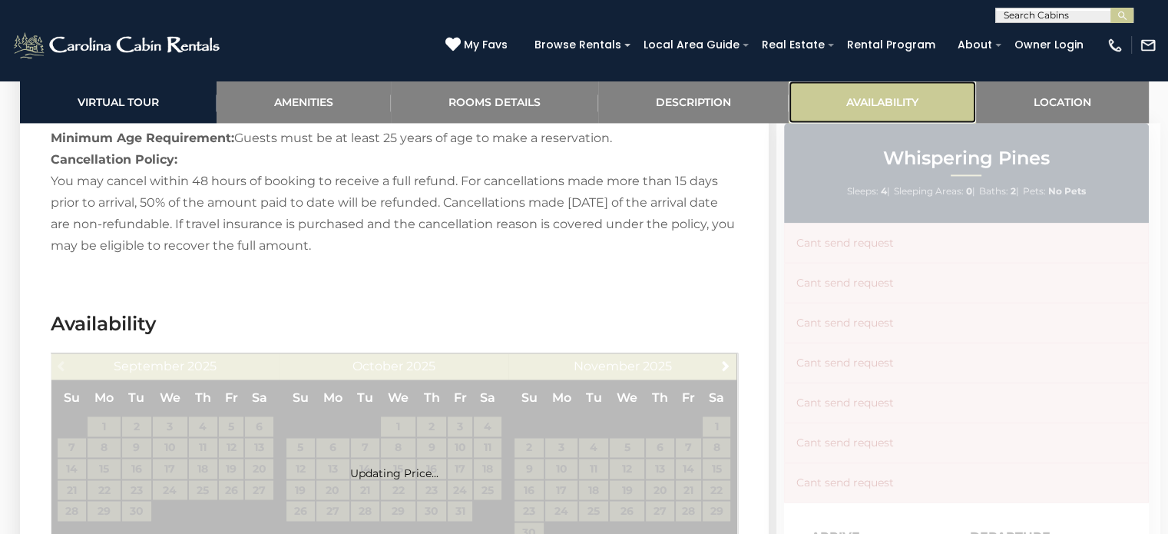
scroll to position [2539, 0]
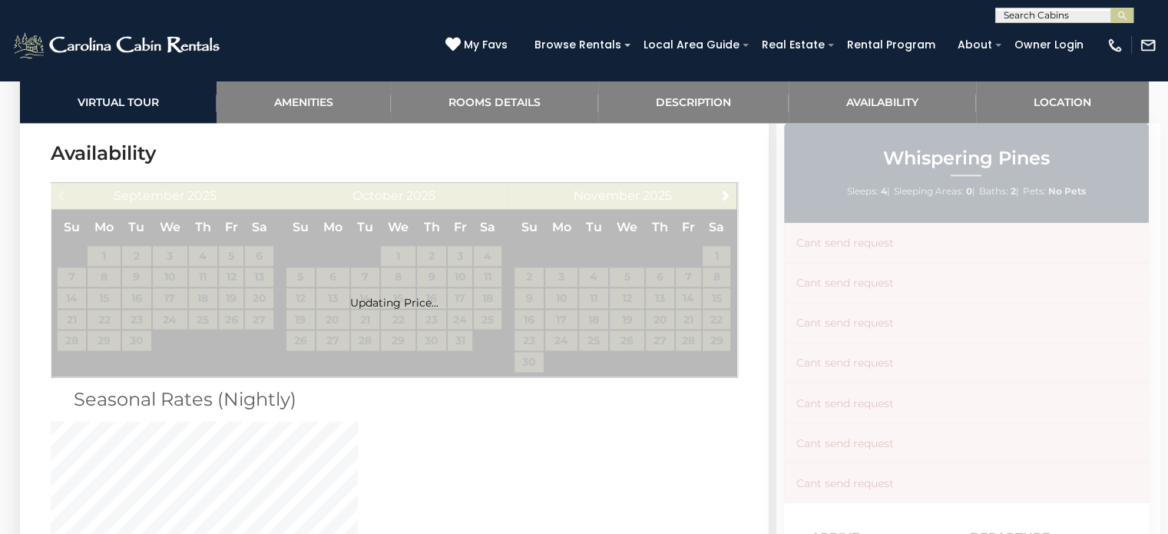
click at [727, 133] on section "Availability Prev September 2025 Su Mo Tu We Th Fr Sa 1 2 3 4 5 6 7 8 9 10 11 1…" at bounding box center [394, 382] width 749 height 531
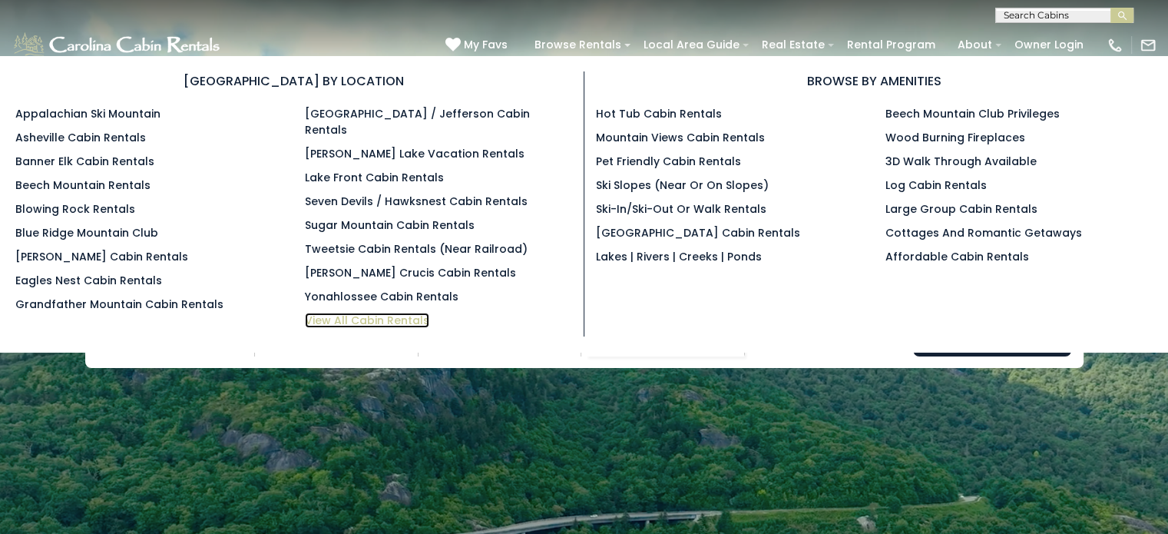
click at [362, 313] on link "View All Cabin Rentals" at bounding box center [367, 320] width 124 height 15
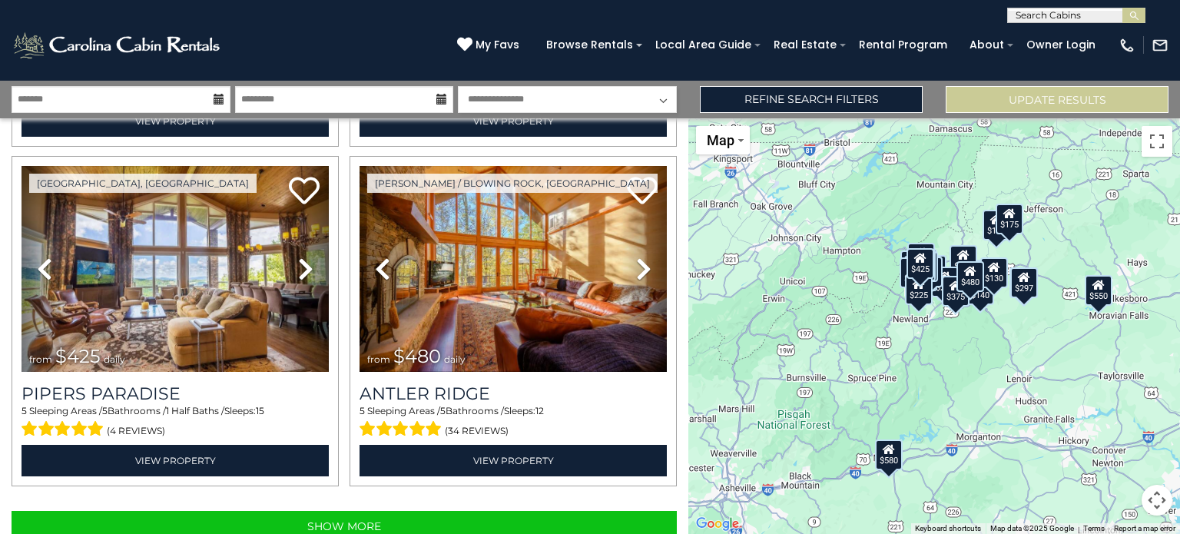
scroll to position [4775, 0]
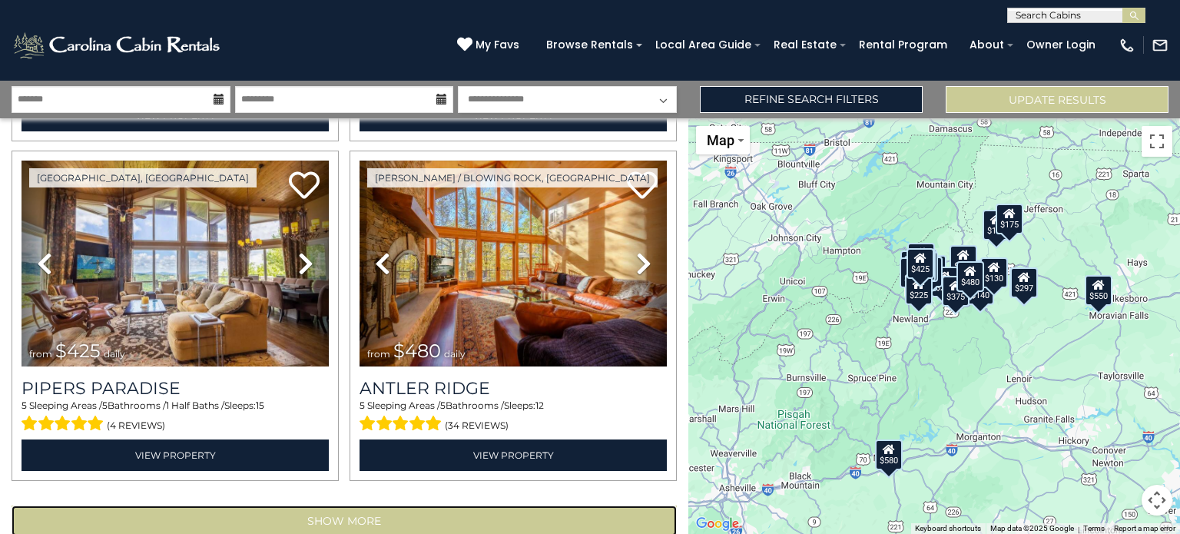
click at [385, 505] on button "Show More" at bounding box center [344, 520] width 665 height 31
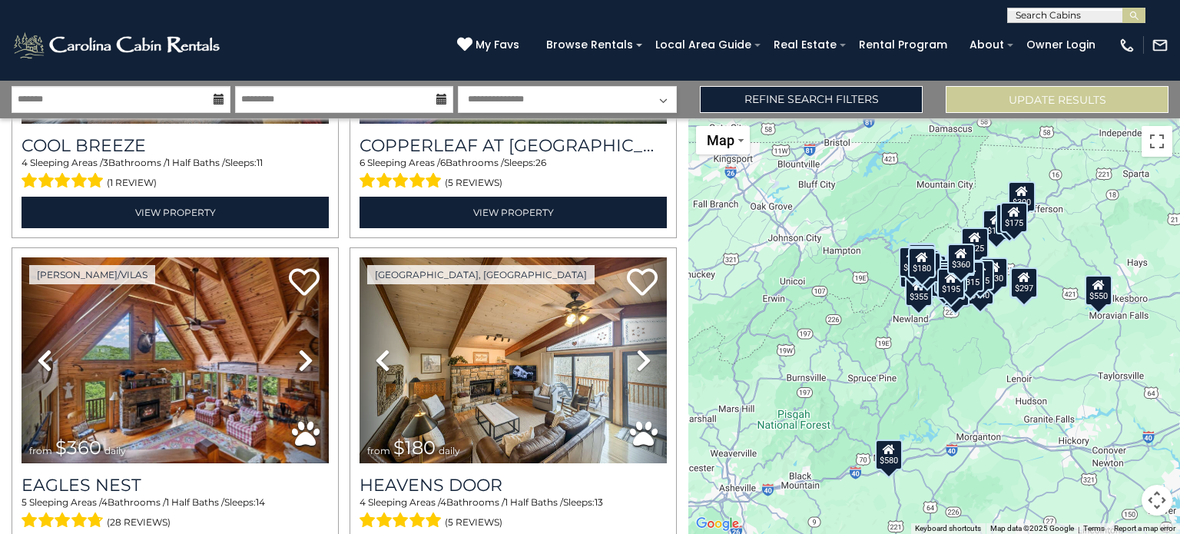
scroll to position [9832, 0]
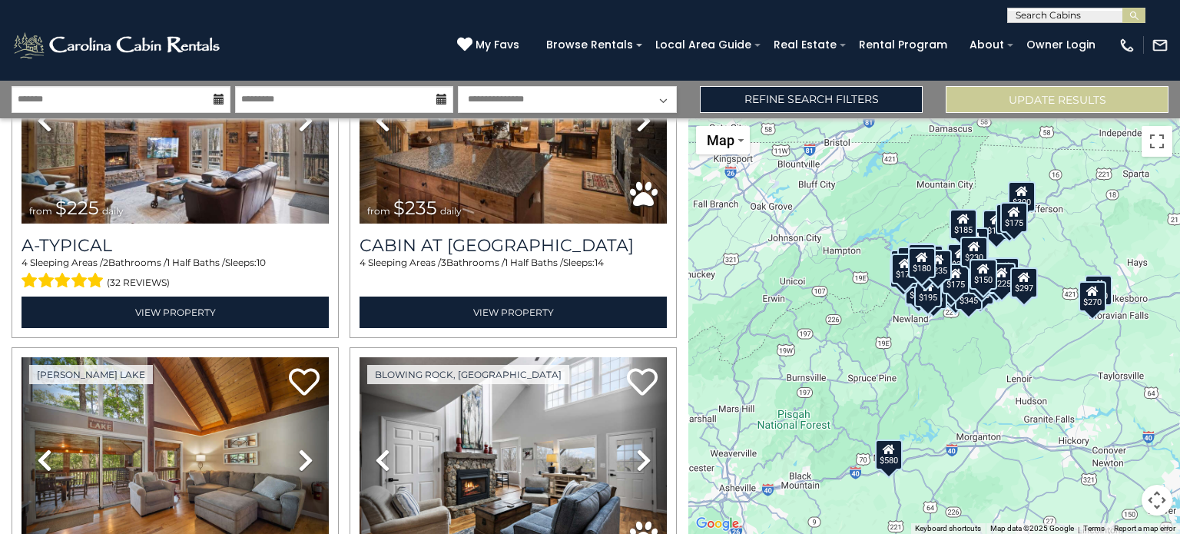
scroll to position [14888, 0]
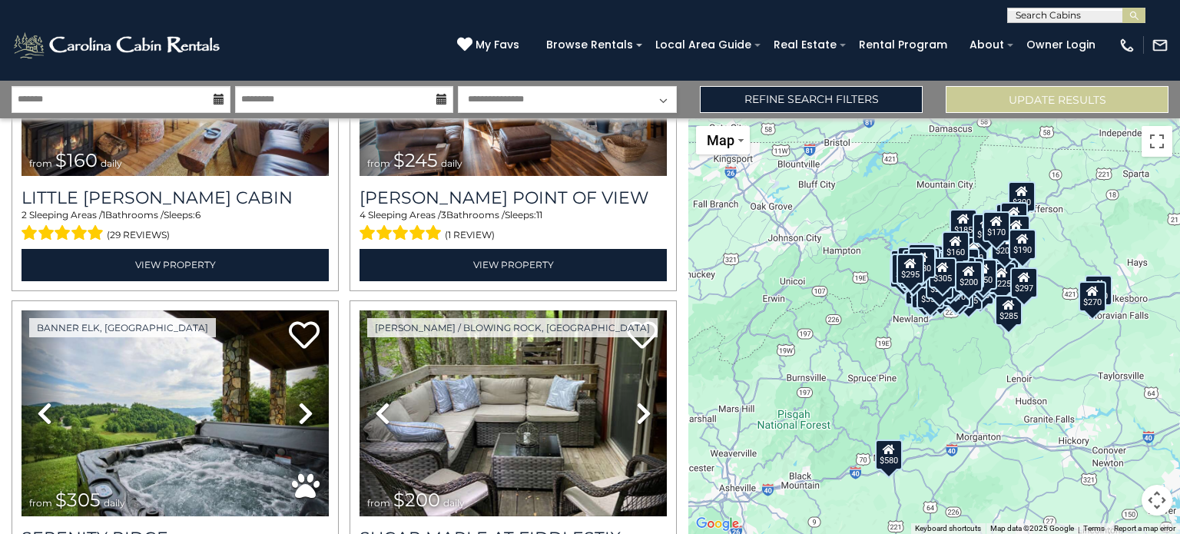
scroll to position [19945, 0]
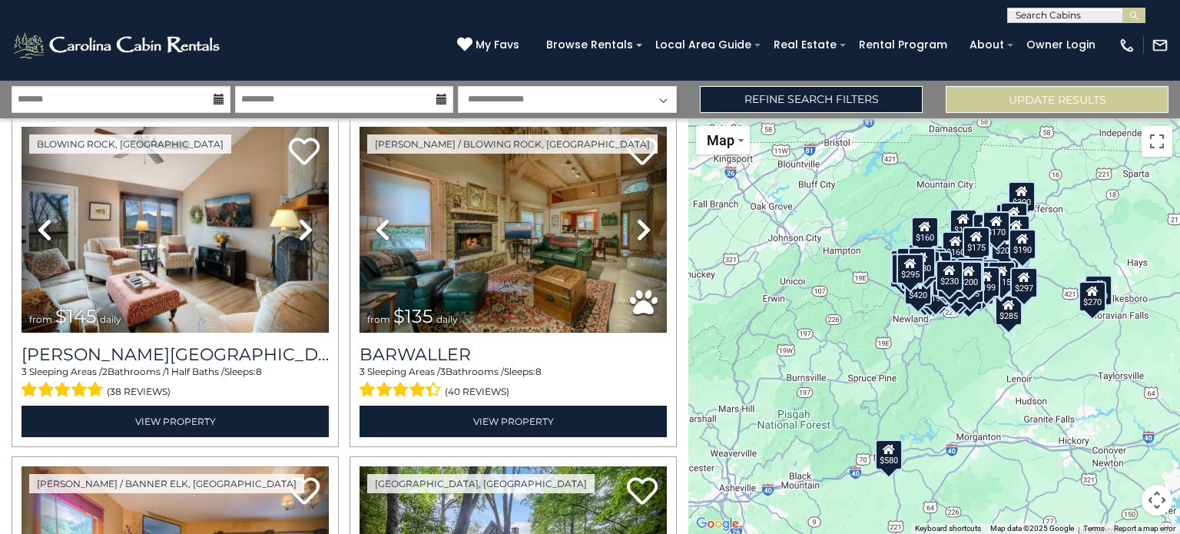
scroll to position [24971, 0]
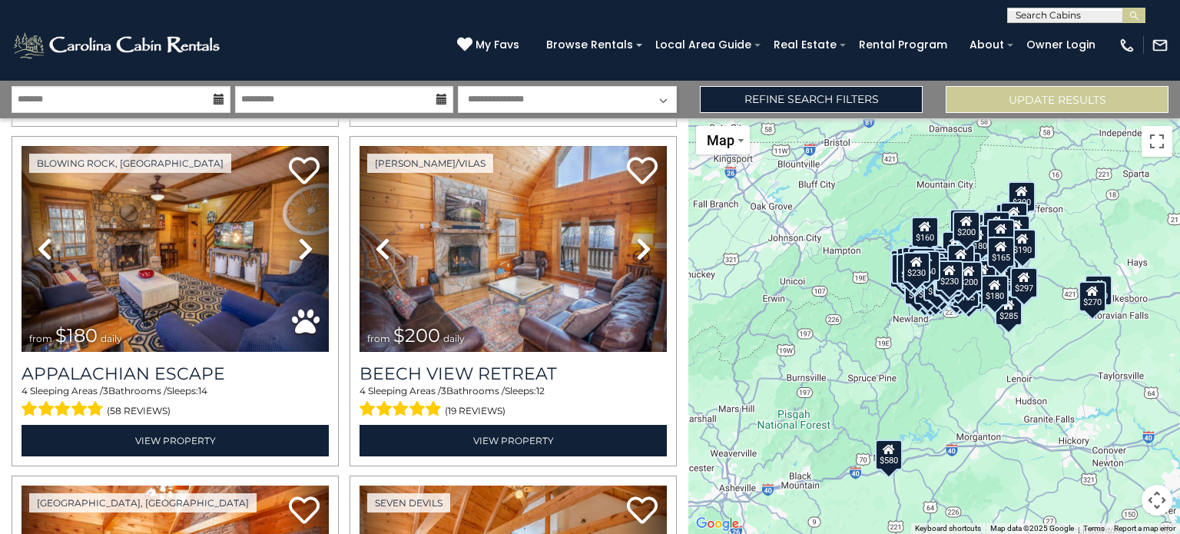
scroll to position [30058, 0]
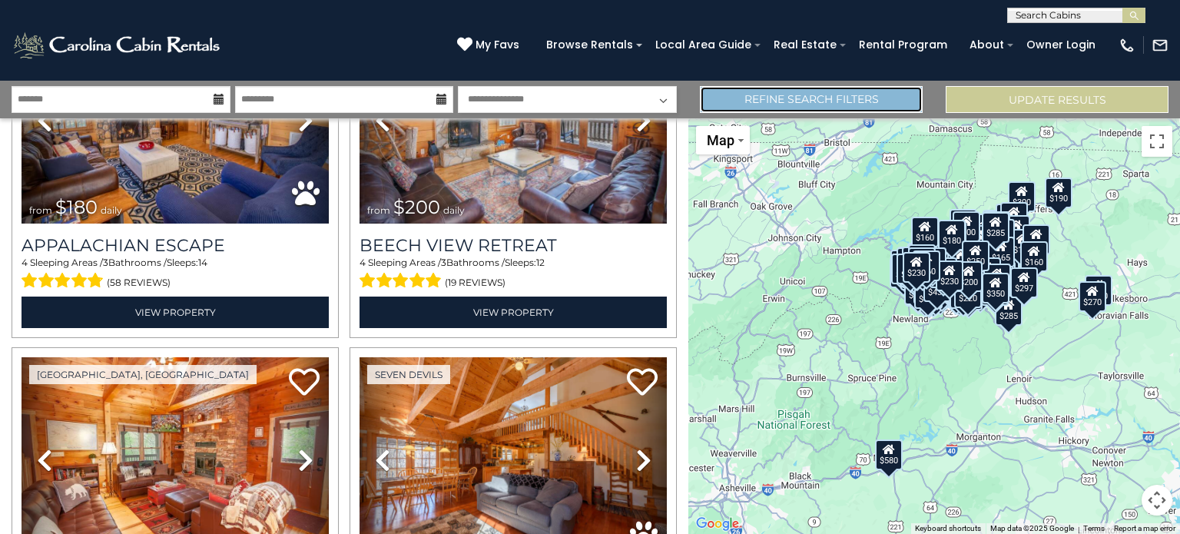
click at [790, 104] on link "Refine Search Filters" at bounding box center [811, 99] width 223 height 27
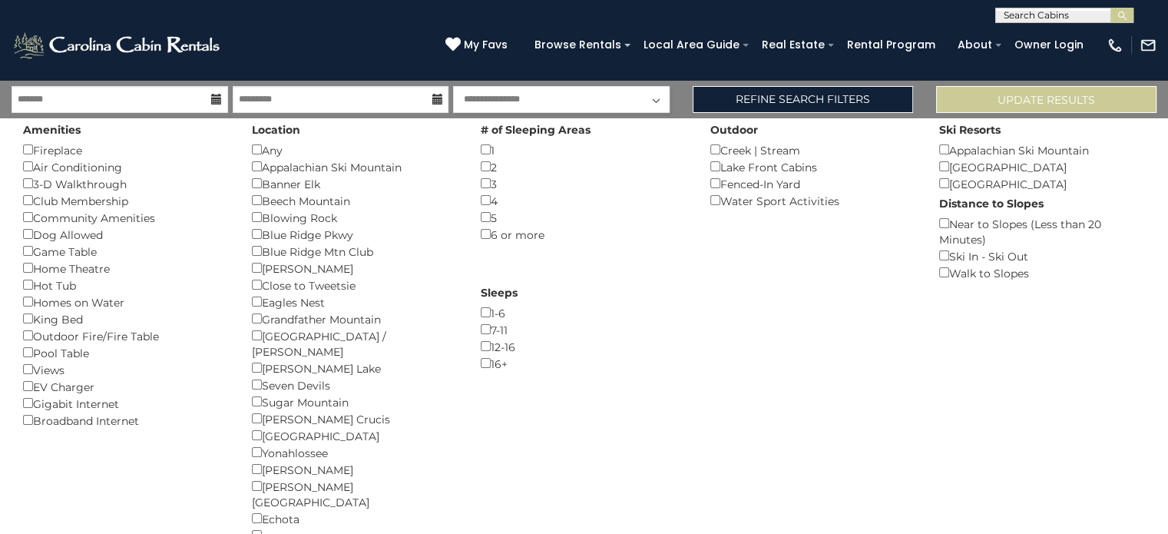
scroll to position [0, 0]
click at [1072, 15] on input "text" at bounding box center [1063, 18] width 134 height 15
type input "*****"
click at [1089, 35] on li "Whisp ering Pines" at bounding box center [1064, 36] width 137 height 14
click at [1117, 18] on img "submit" at bounding box center [1123, 16] width 12 height 12
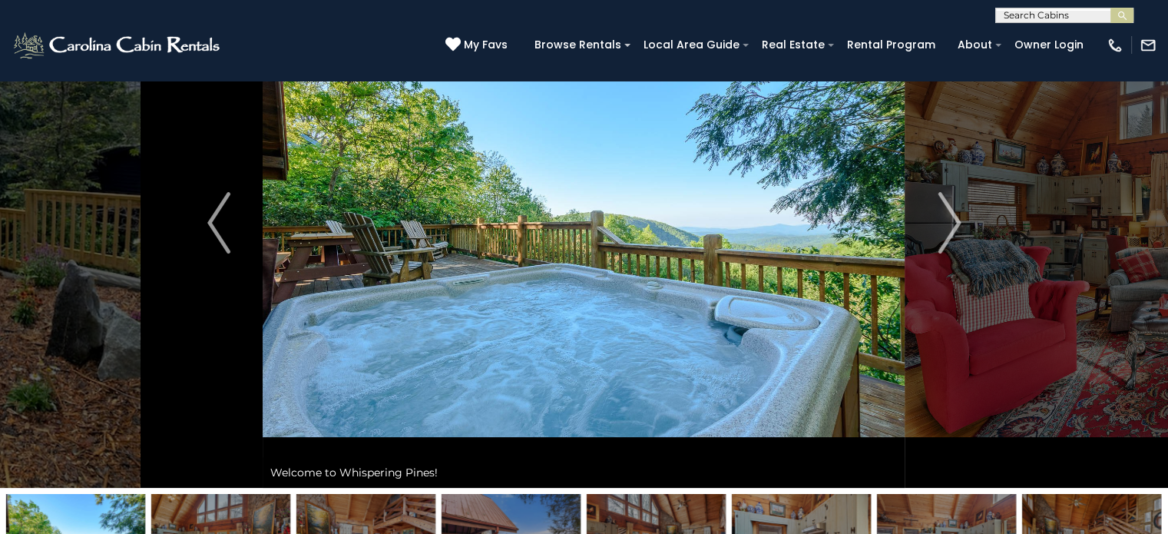
scroll to position [101, 0]
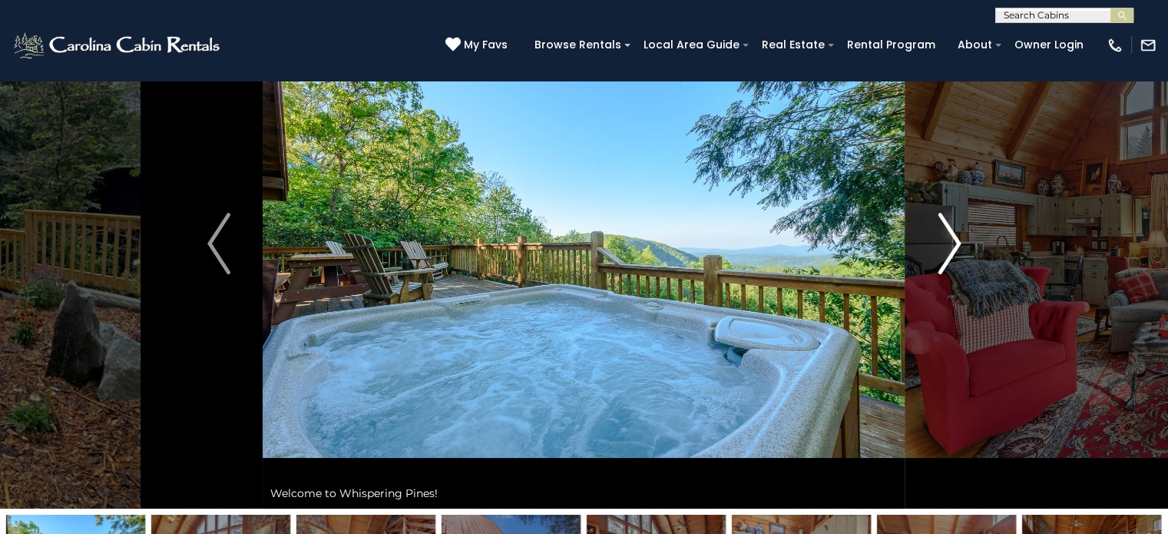
click at [955, 252] on img "Next" at bounding box center [949, 243] width 23 height 61
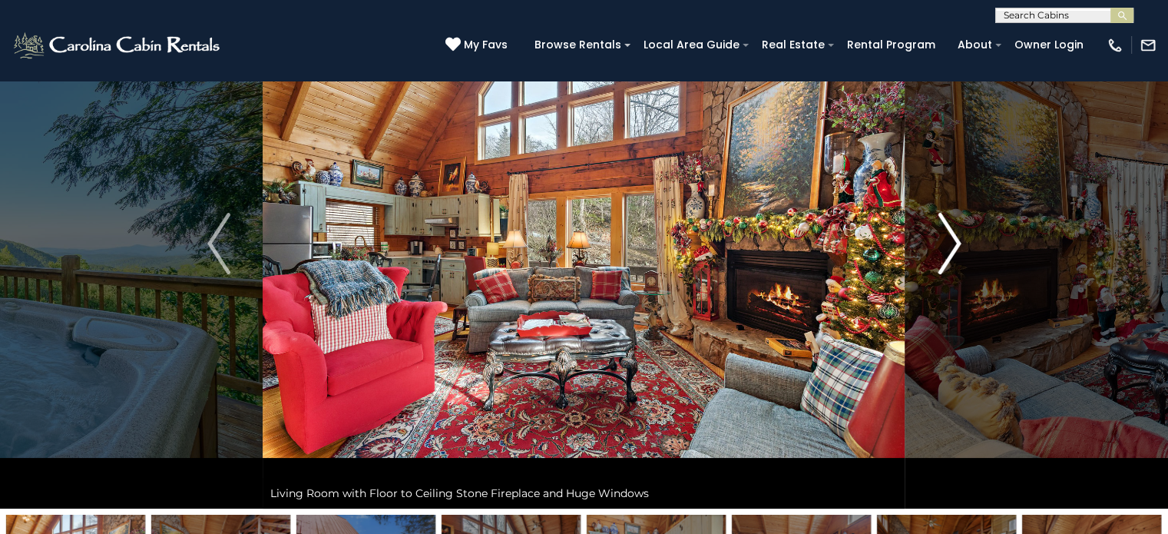
click at [955, 252] on img "Next" at bounding box center [949, 243] width 23 height 61
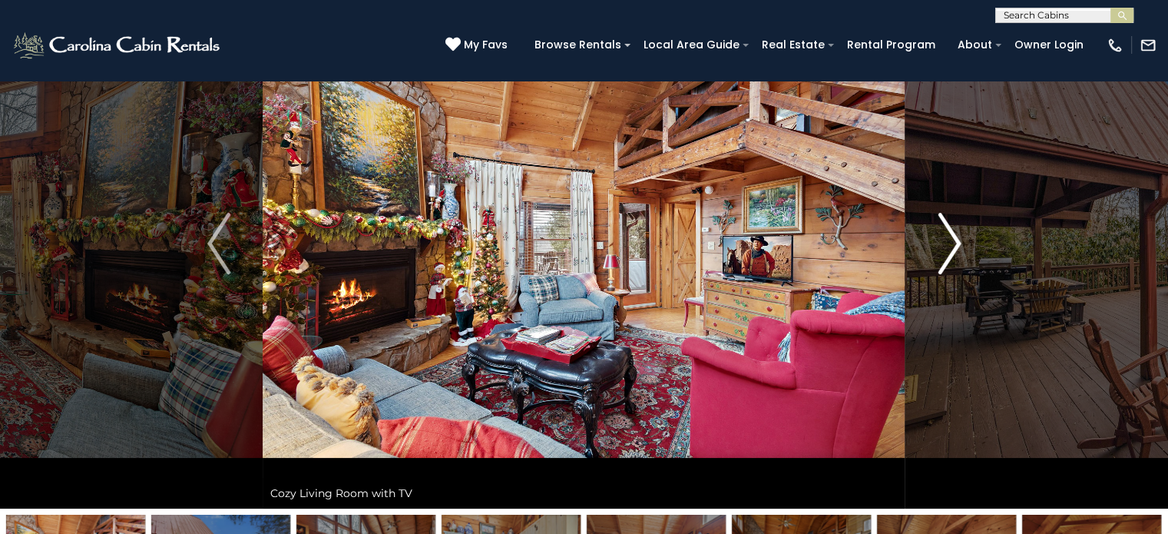
click at [955, 252] on img "Next" at bounding box center [949, 243] width 23 height 61
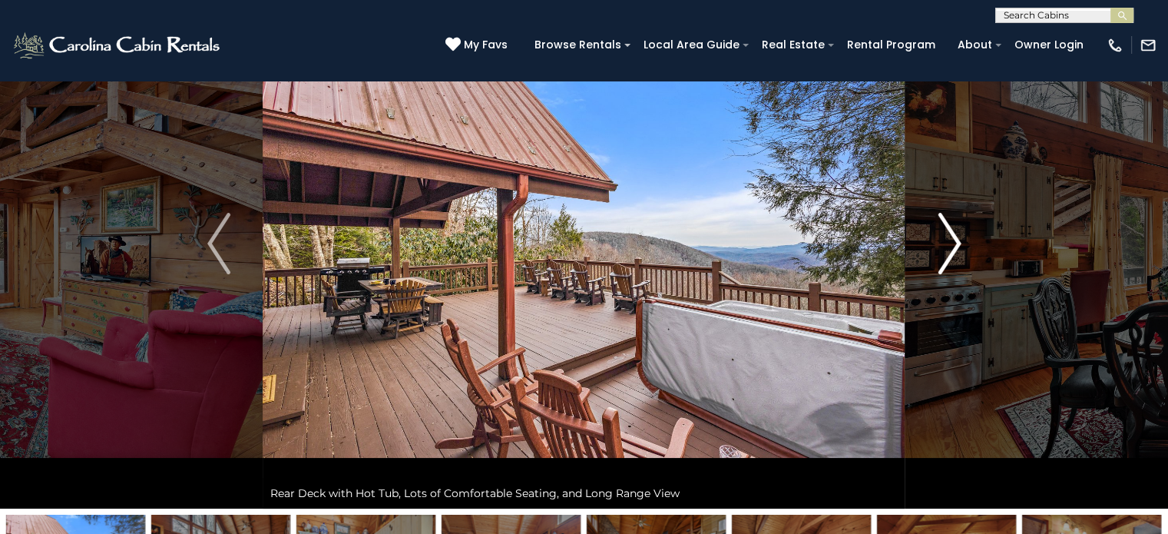
click at [955, 252] on img "Next" at bounding box center [949, 243] width 23 height 61
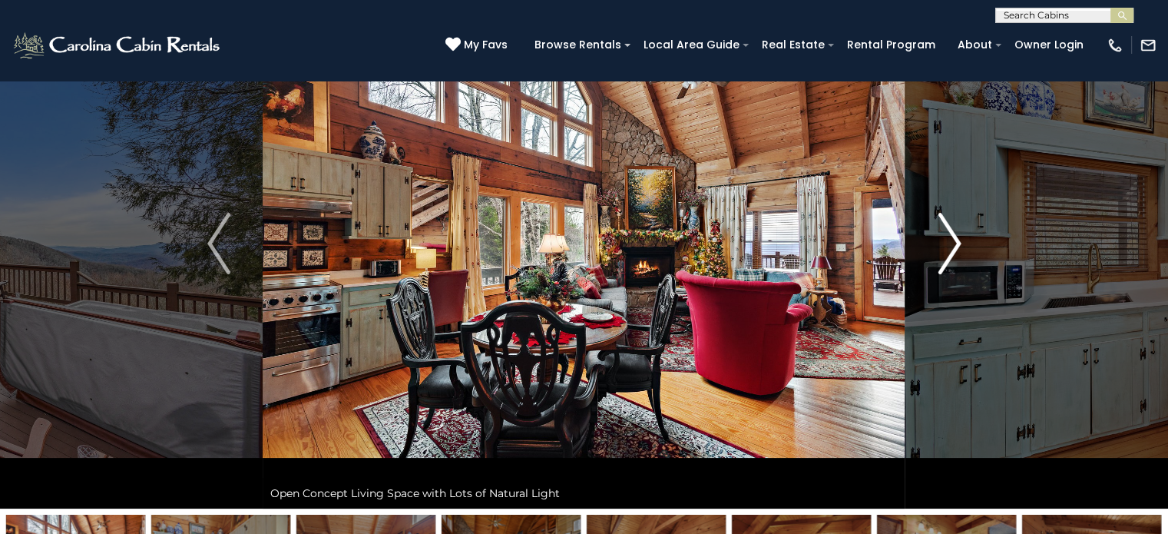
click at [955, 252] on img "Next" at bounding box center [949, 243] width 23 height 61
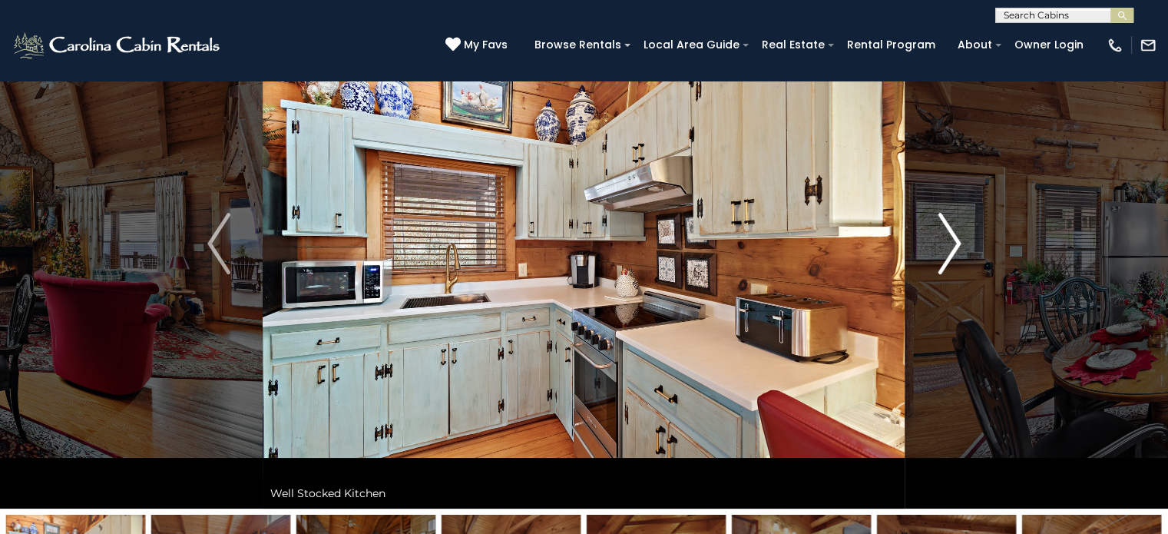
click at [955, 252] on img "Next" at bounding box center [949, 243] width 23 height 61
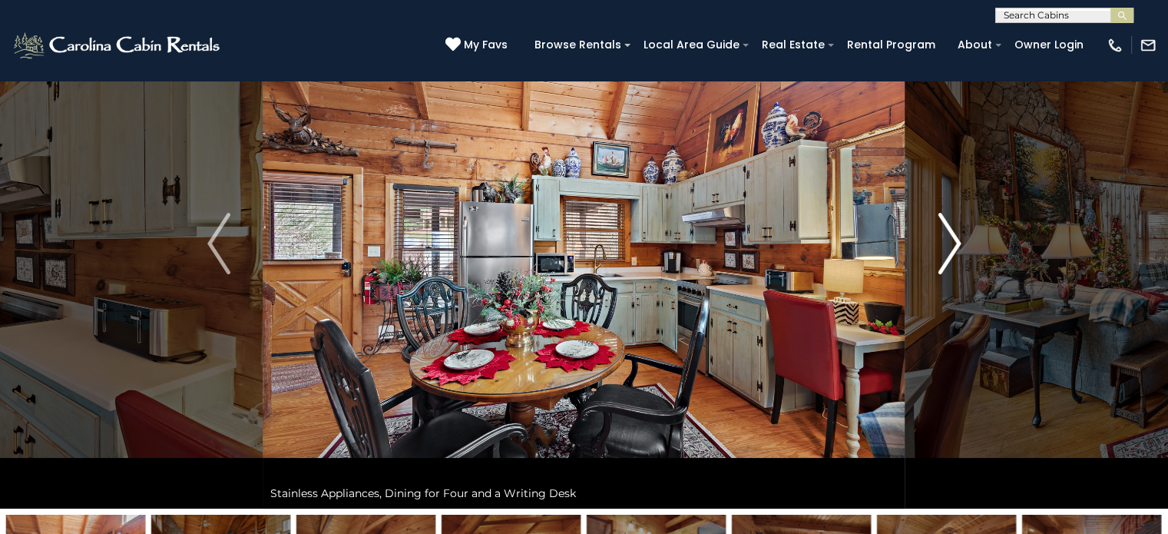
click at [955, 252] on img "Next" at bounding box center [949, 243] width 23 height 61
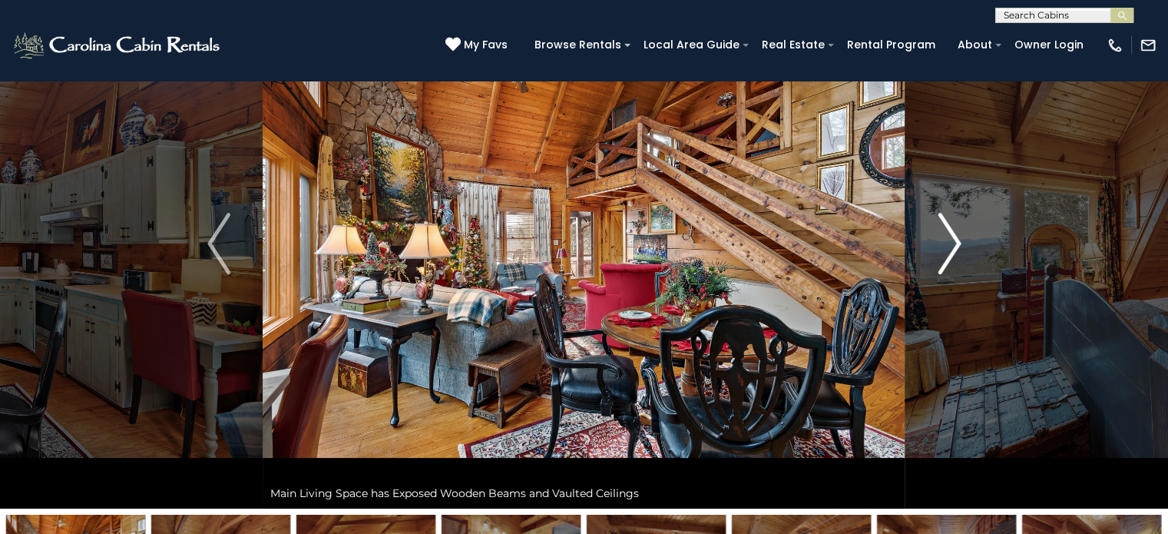
click at [955, 252] on img "Next" at bounding box center [949, 243] width 23 height 61
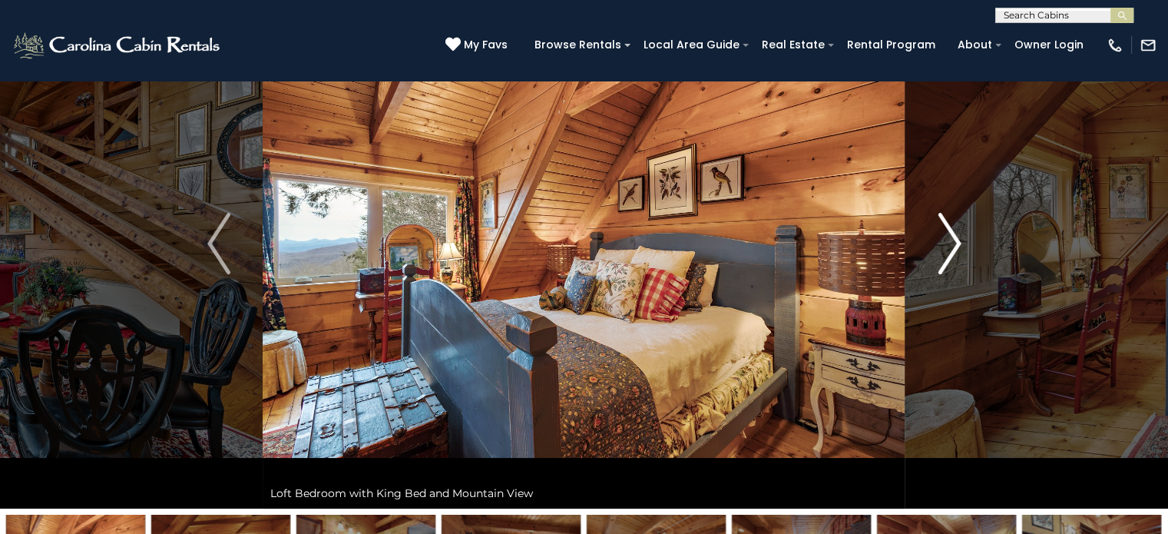
click at [955, 252] on img "Next" at bounding box center [949, 243] width 23 height 61
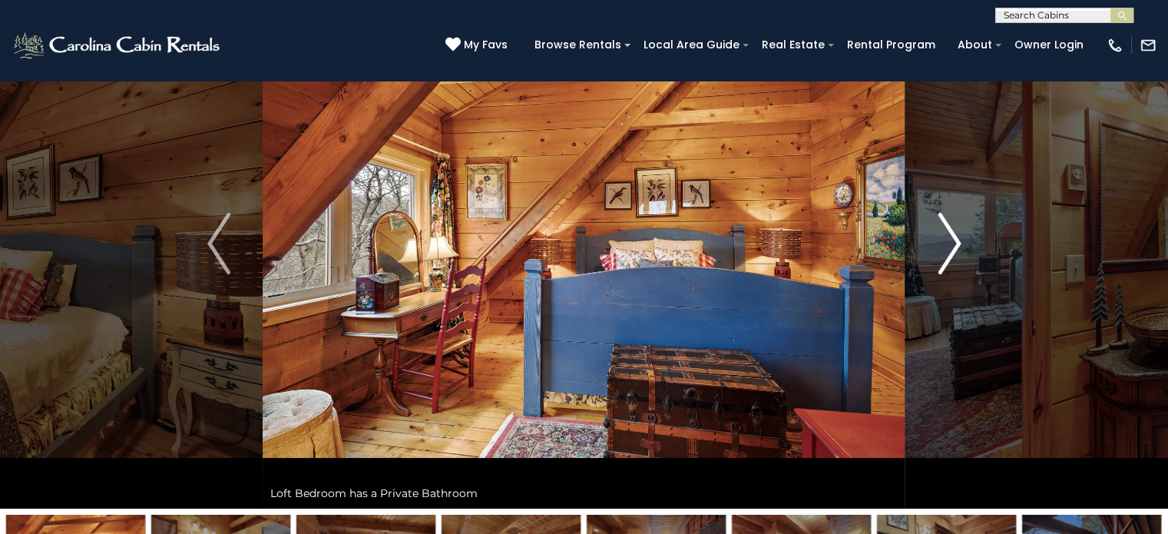
click at [955, 252] on img "Next" at bounding box center [949, 243] width 23 height 61
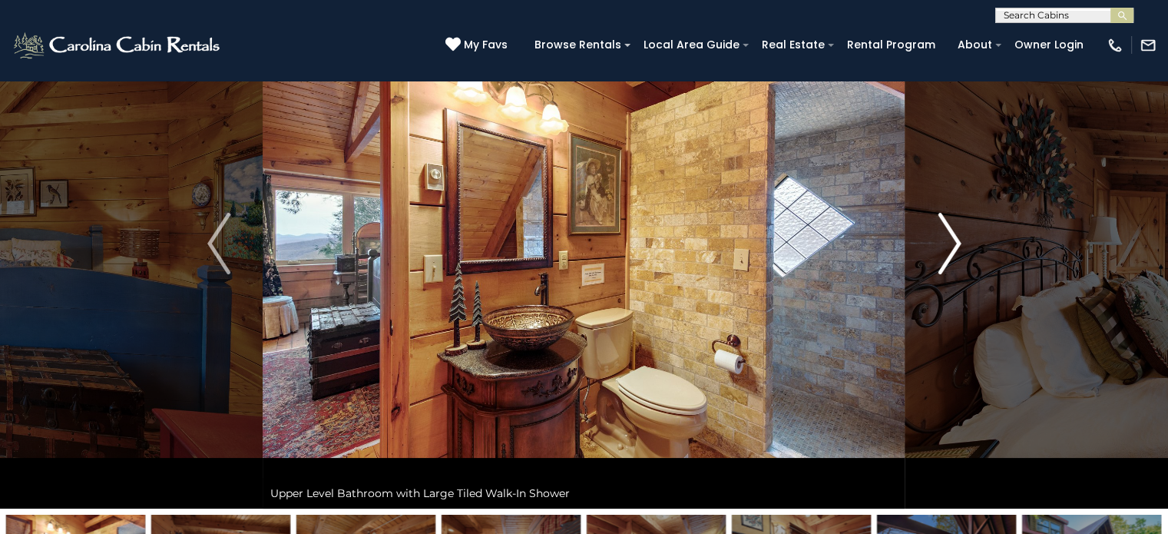
click at [955, 252] on img "Next" at bounding box center [949, 243] width 23 height 61
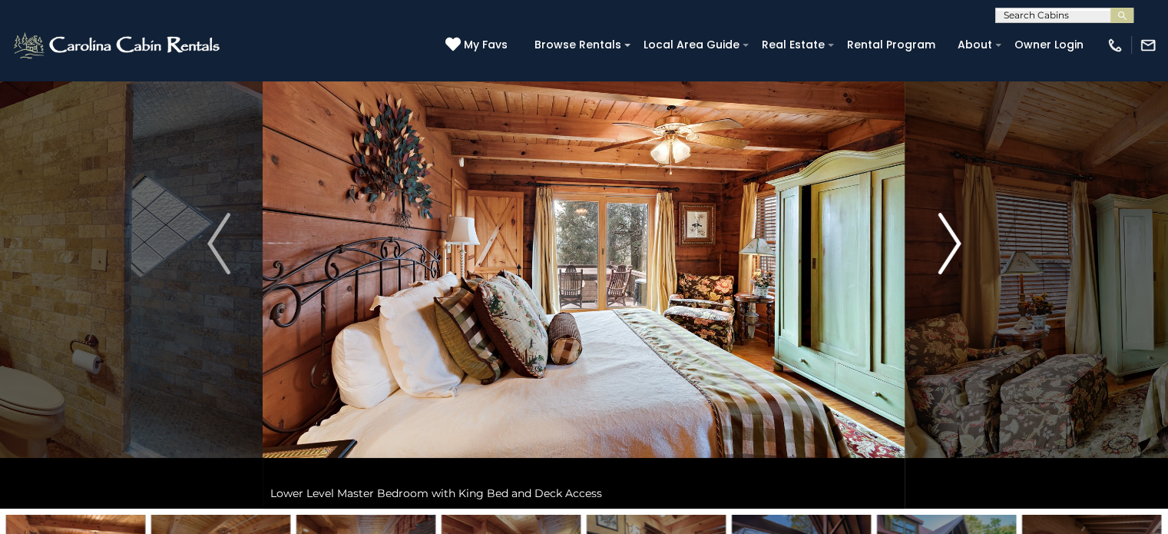
click at [955, 252] on img "Next" at bounding box center [949, 243] width 23 height 61
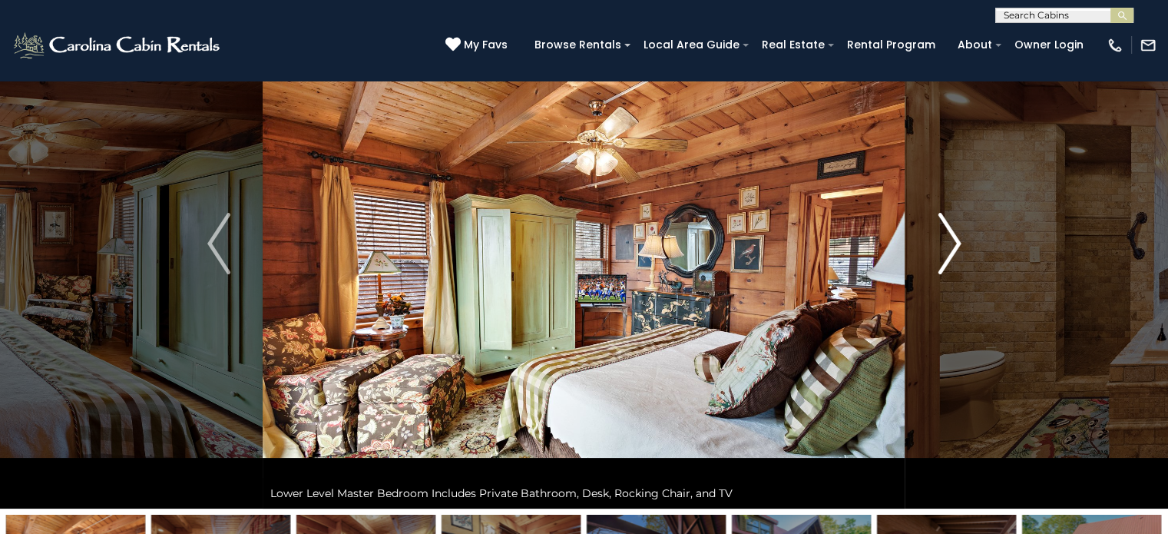
click at [955, 252] on img "Next" at bounding box center [949, 243] width 23 height 61
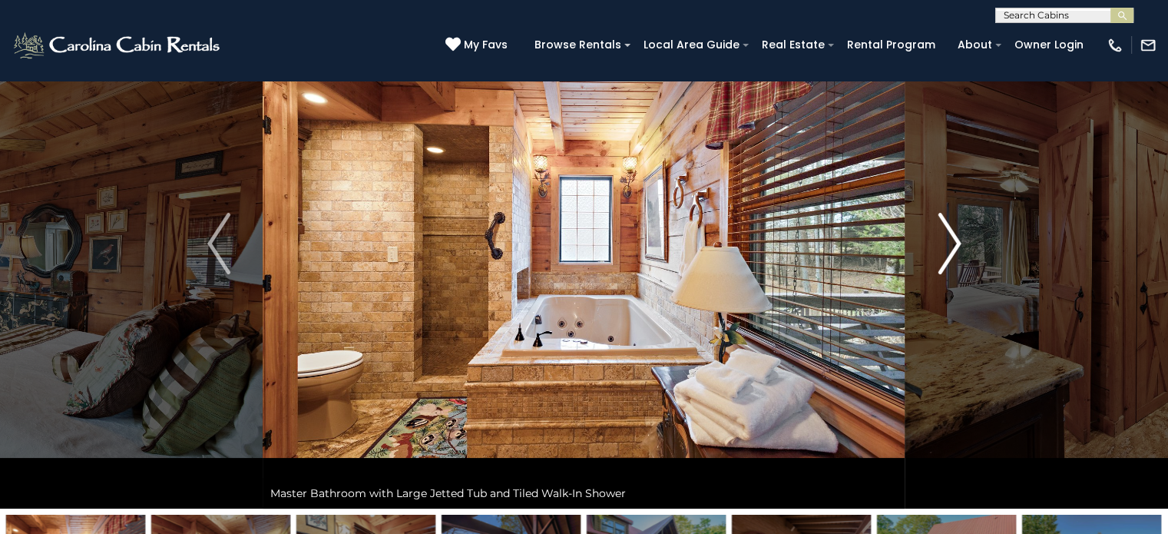
click at [955, 252] on img "Next" at bounding box center [949, 243] width 23 height 61
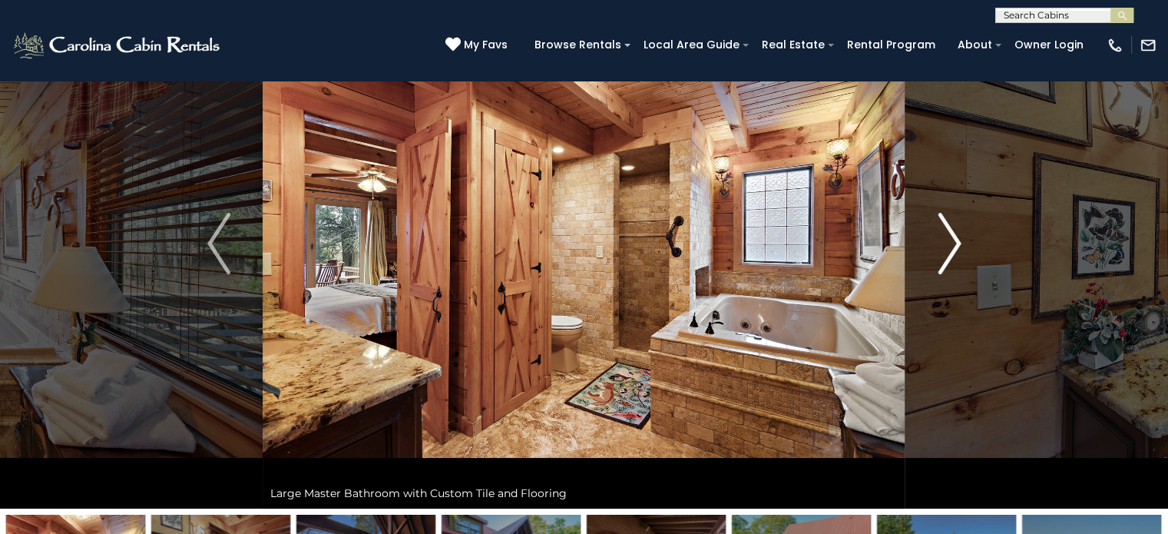
click at [955, 252] on img "Next" at bounding box center [949, 243] width 23 height 61
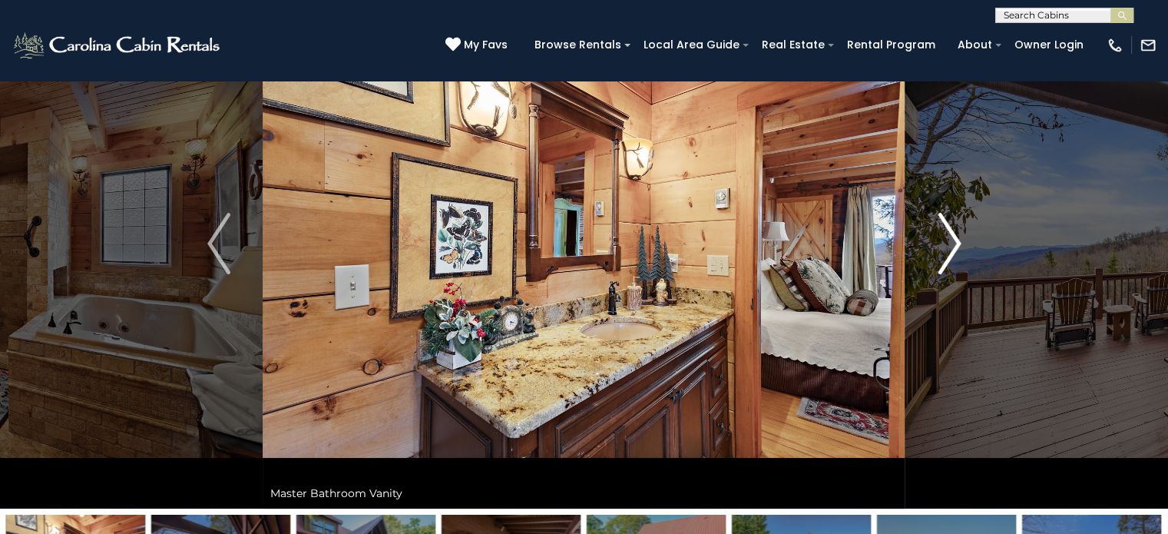
click at [955, 252] on img "Next" at bounding box center [949, 243] width 23 height 61
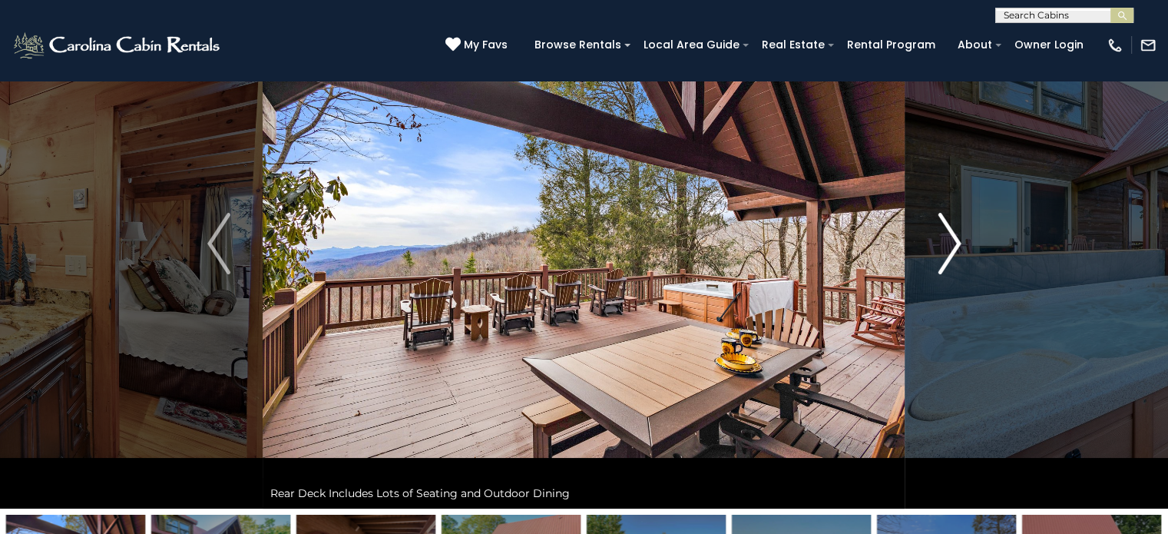
click at [955, 252] on img "Next" at bounding box center [949, 243] width 23 height 61
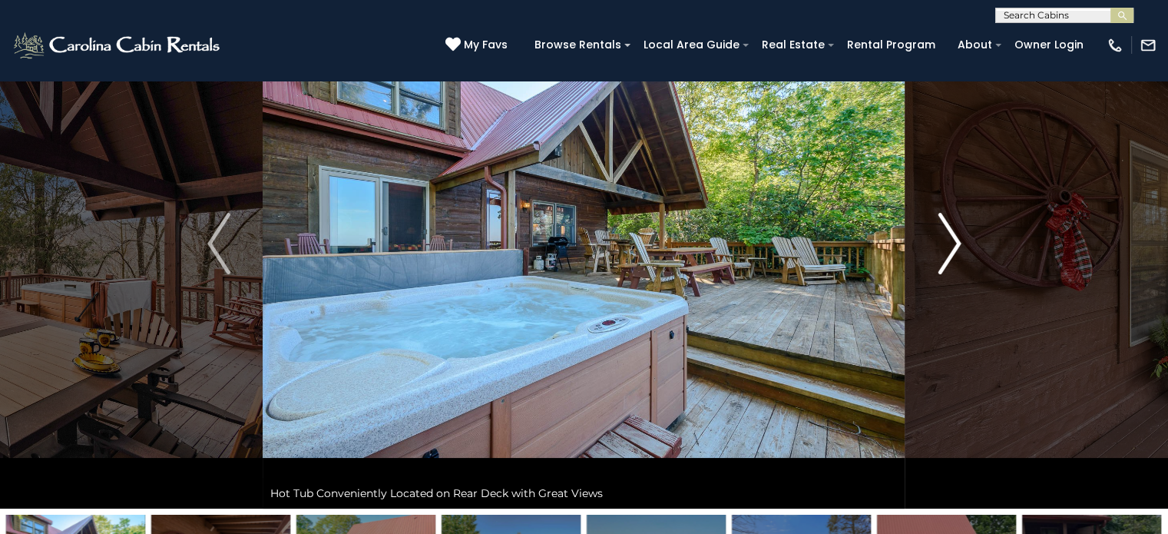
click at [955, 252] on img "Next" at bounding box center [949, 243] width 23 height 61
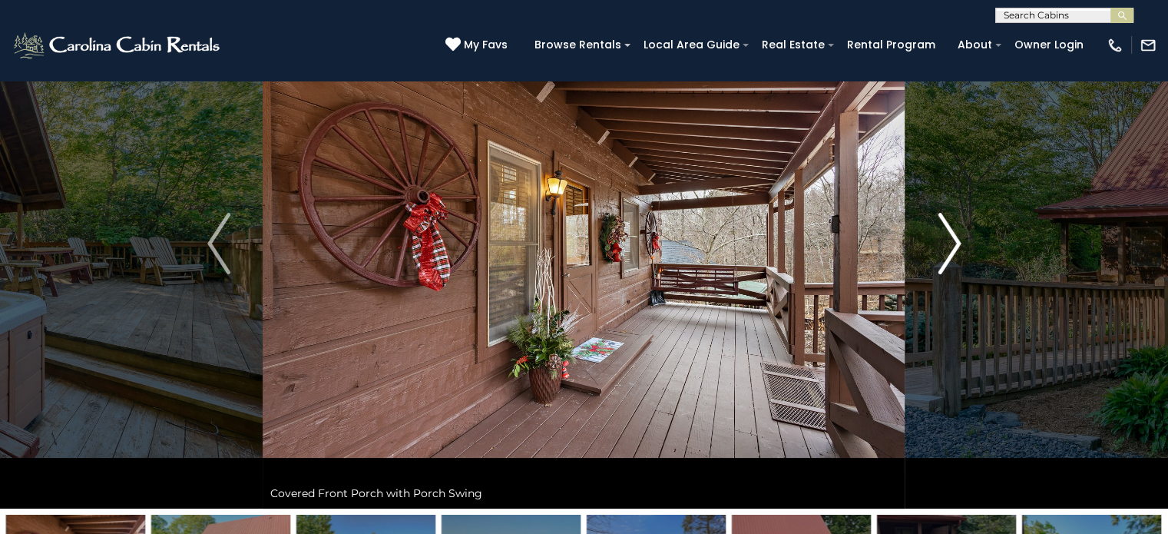
click at [955, 252] on img "Next" at bounding box center [949, 243] width 23 height 61
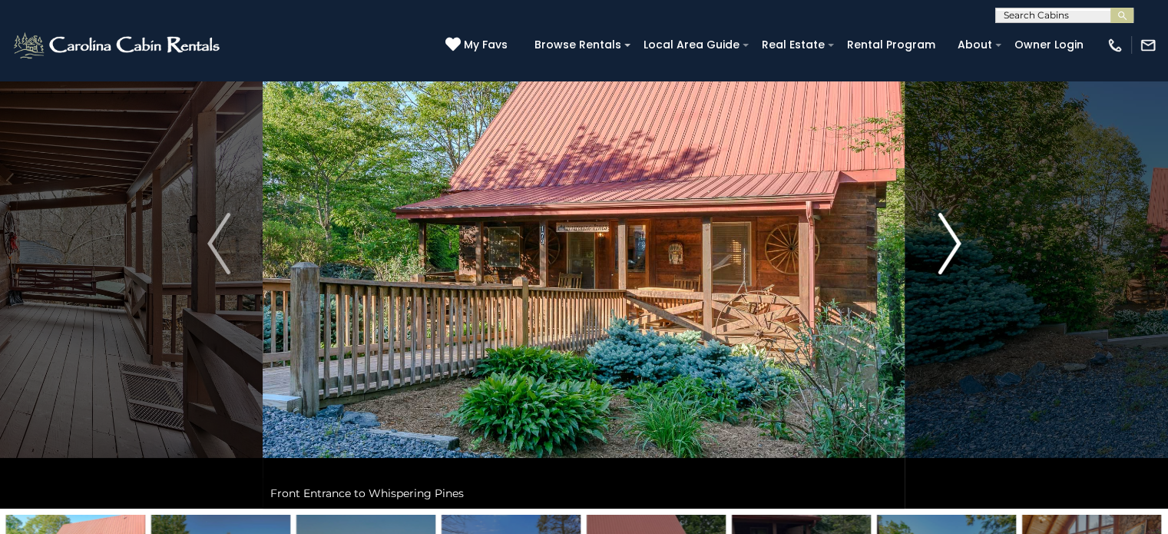
click at [955, 252] on img "Next" at bounding box center [949, 243] width 23 height 61
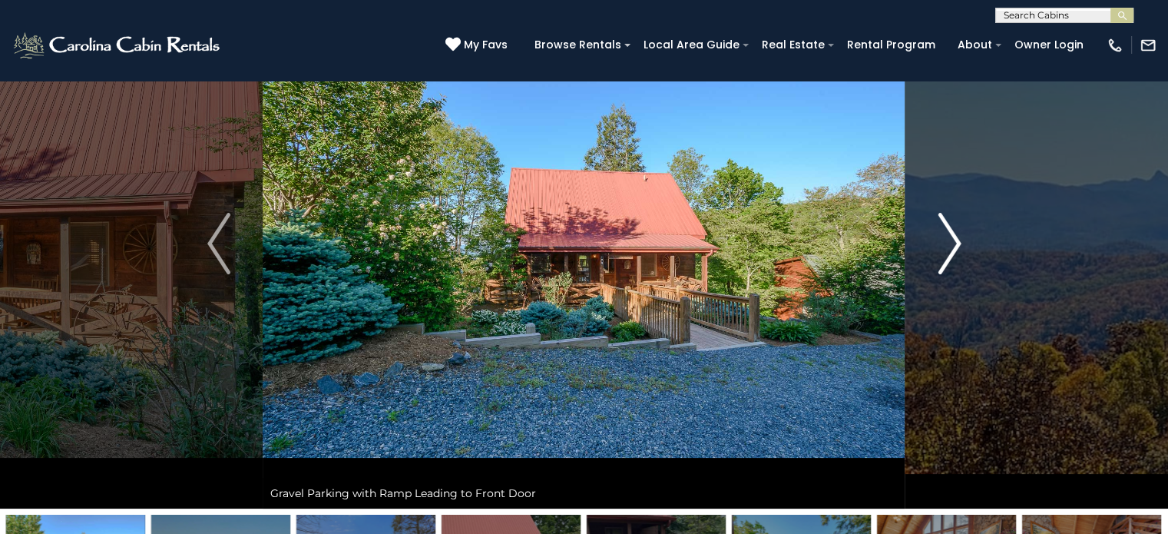
click at [955, 252] on img "Next" at bounding box center [949, 243] width 23 height 61
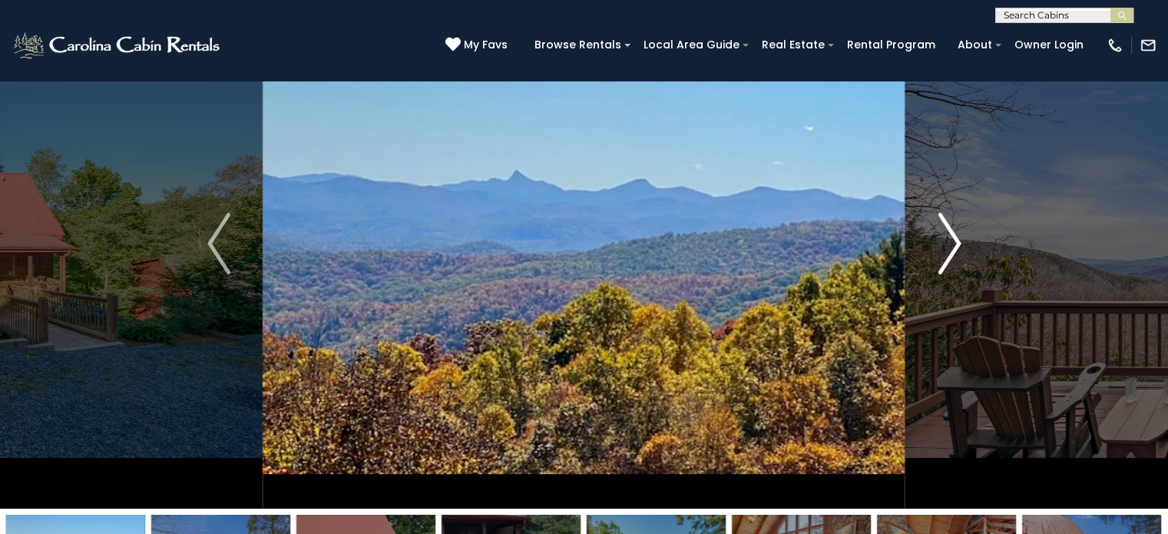
click at [955, 252] on img "Next" at bounding box center [949, 243] width 23 height 61
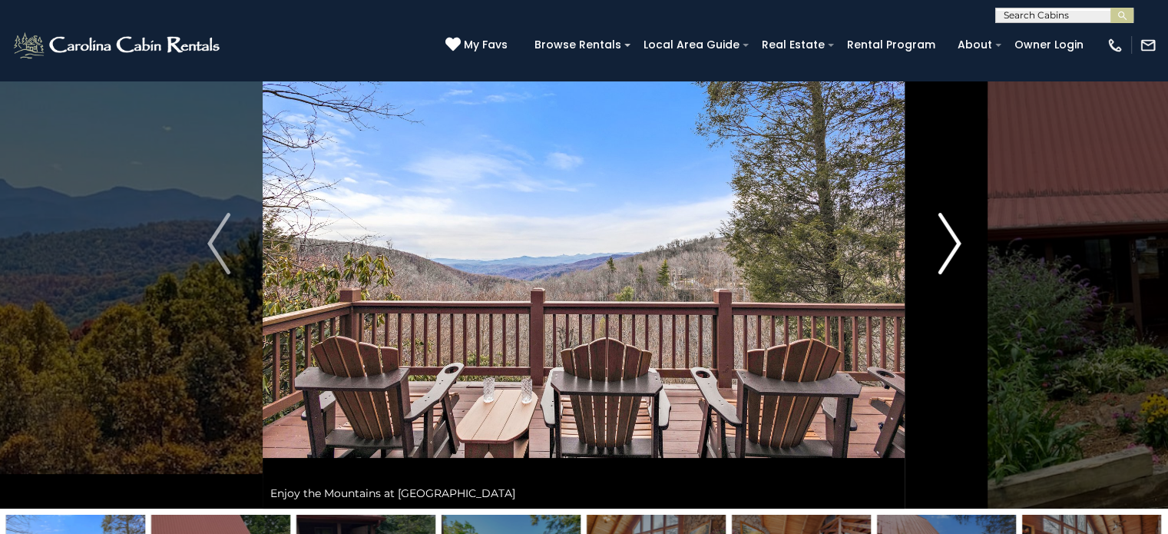
click at [955, 252] on img "Next" at bounding box center [949, 243] width 23 height 61
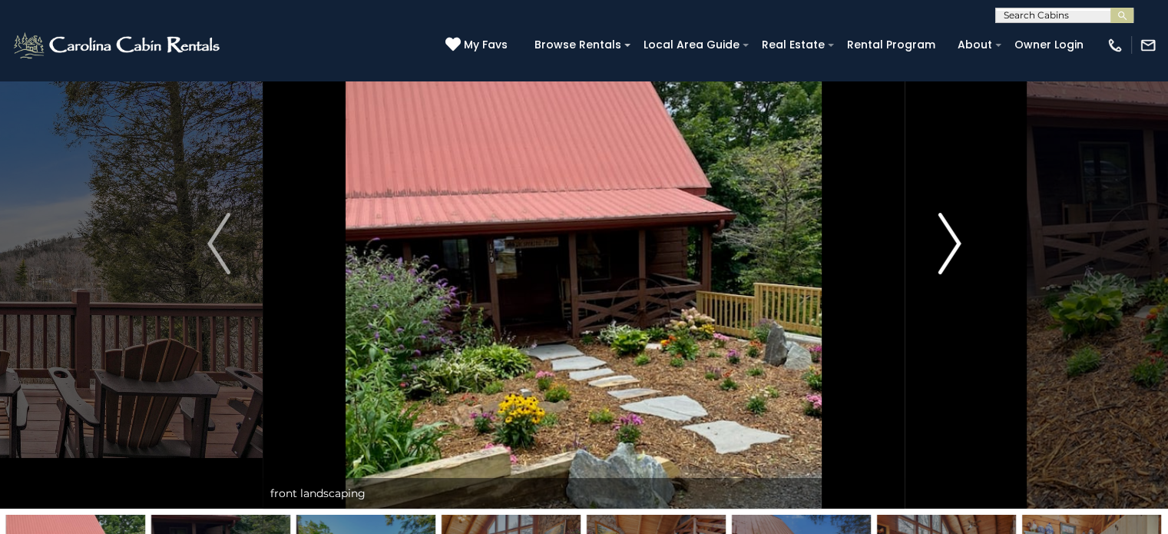
click at [955, 252] on img "Next" at bounding box center [949, 243] width 23 height 61
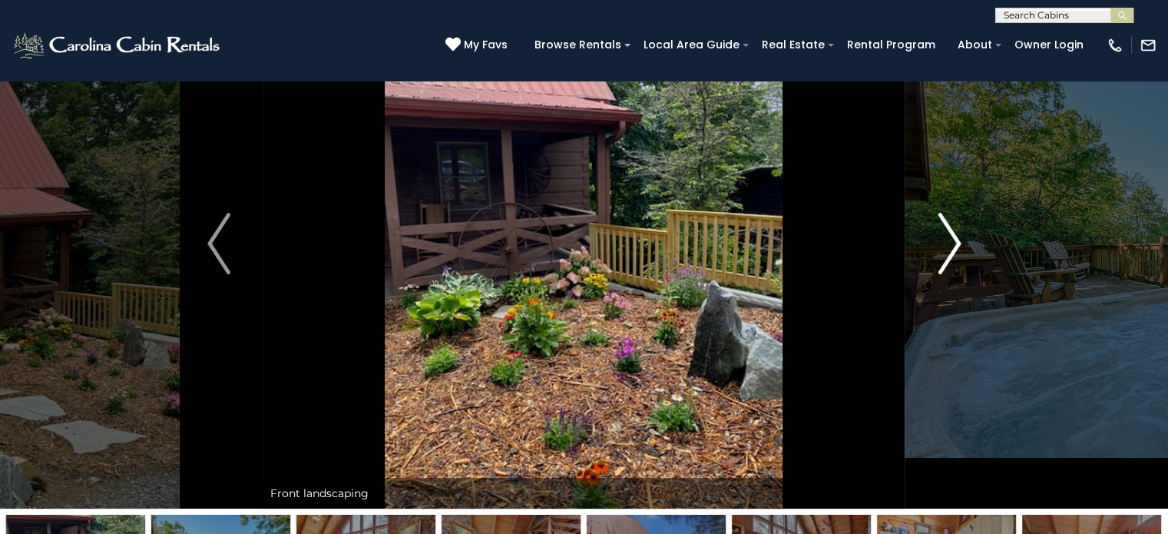
click at [955, 252] on img "Next" at bounding box center [949, 243] width 23 height 61
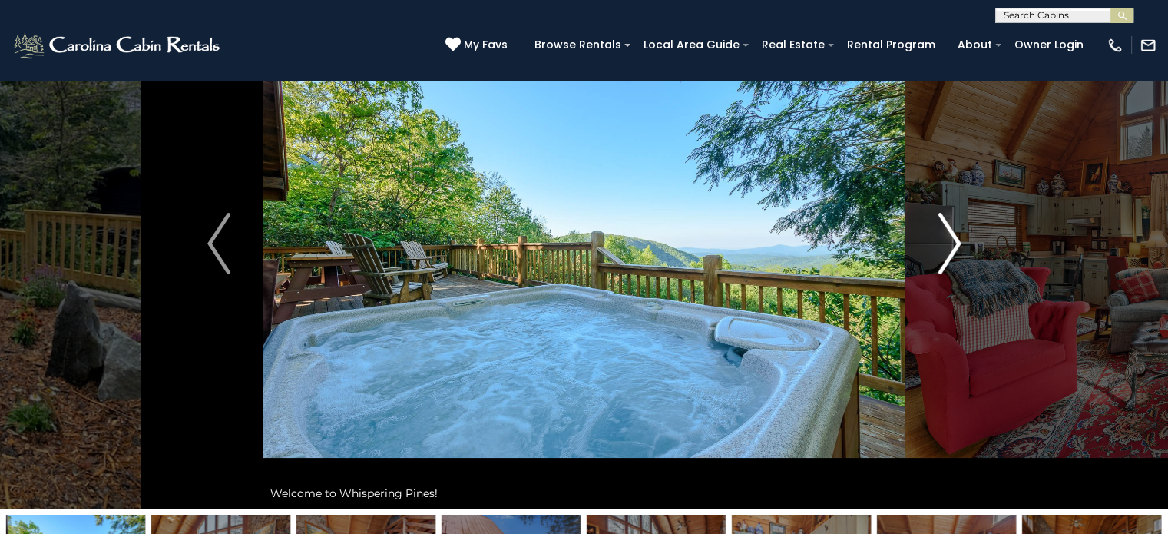
click at [955, 252] on img "Next" at bounding box center [949, 243] width 23 height 61
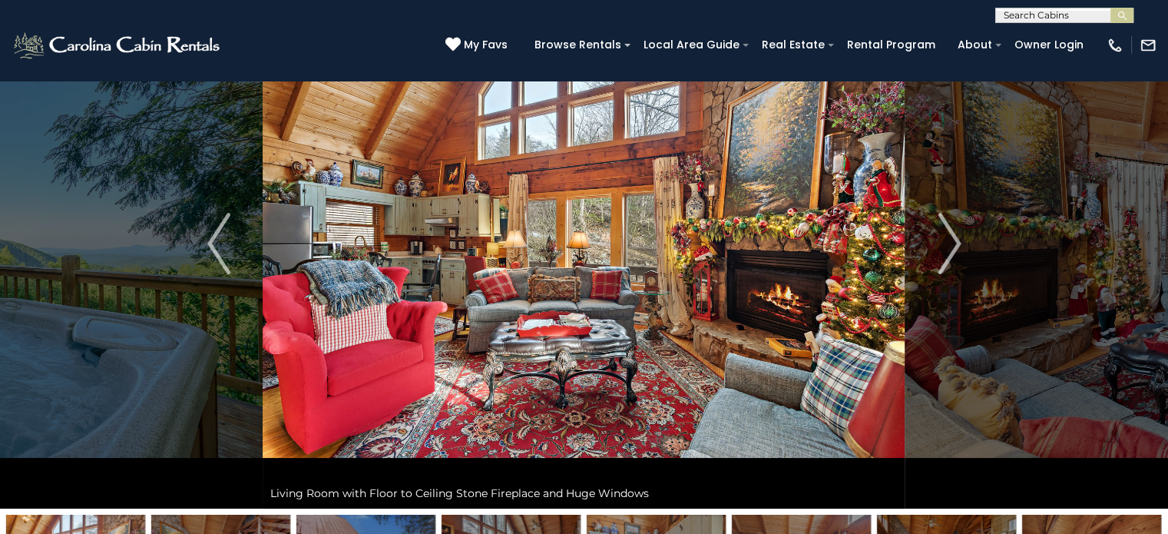
click at [500, 232] on img at bounding box center [584, 243] width 642 height 530
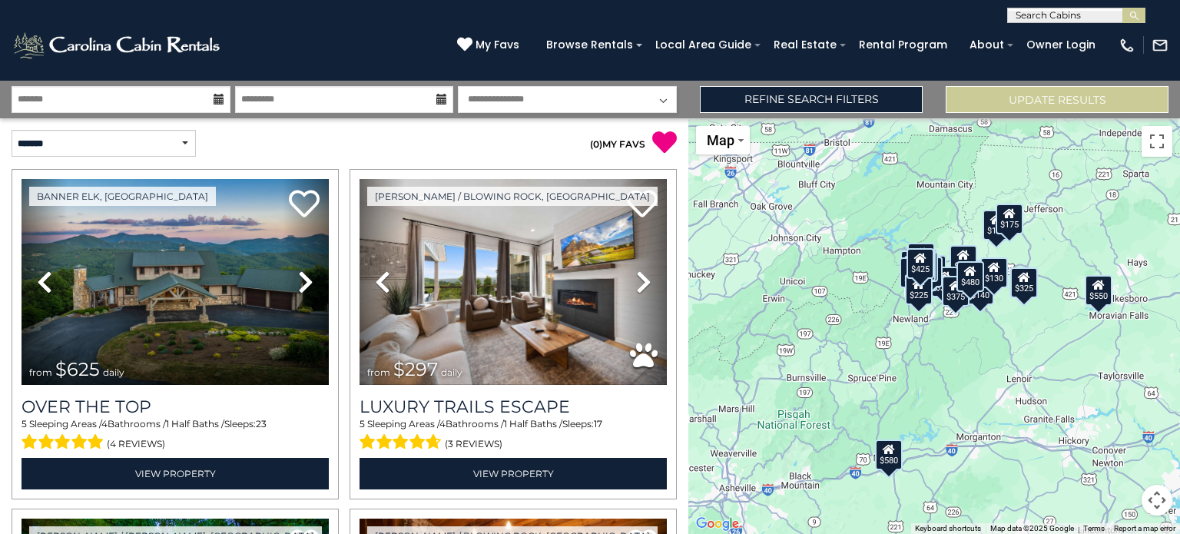
click at [1076, 17] on input "text" at bounding box center [1075, 18] width 134 height 15
type input "*****"
click at [1075, 33] on li "Whisp ering Pines" at bounding box center [1076, 36] width 137 height 14
click at [1131, 14] on img "submit" at bounding box center [1134, 16] width 12 height 12
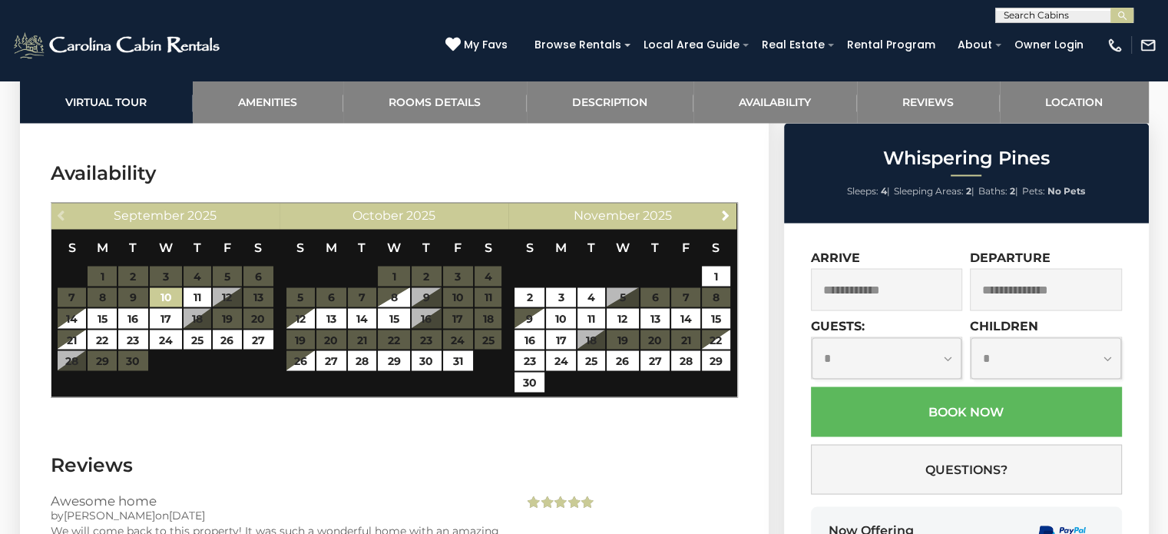
scroll to position [2700, 0]
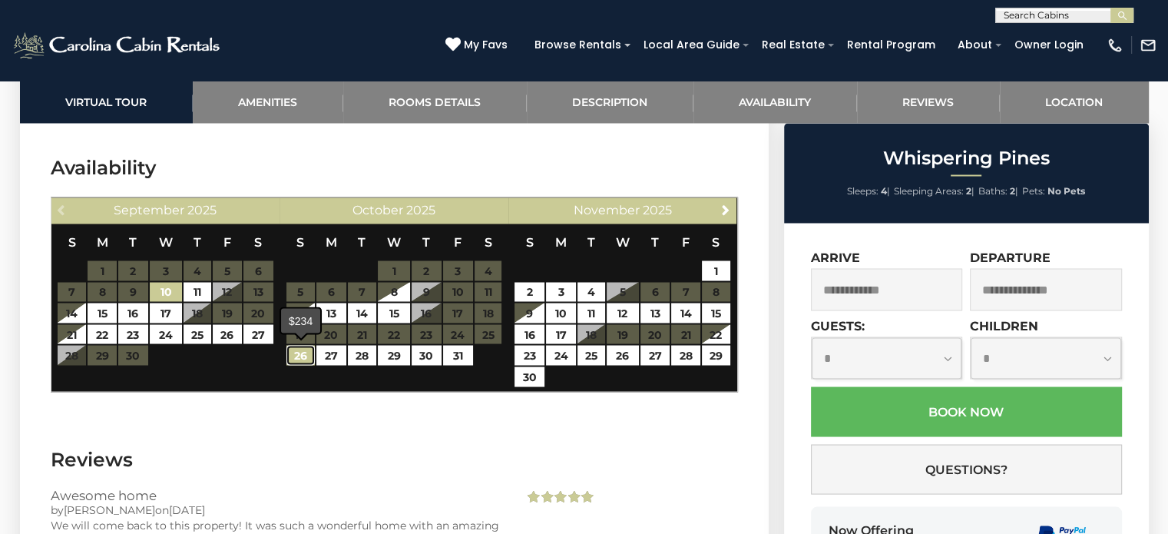
click at [313, 353] on link "26" at bounding box center [301, 355] width 28 height 20
type input "**********"
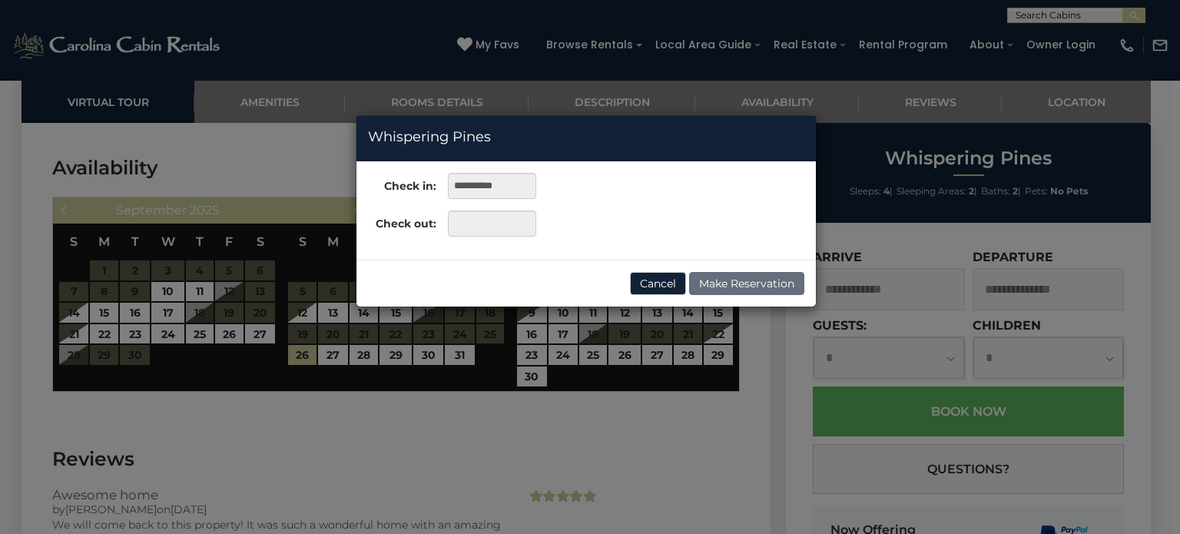
click at [457, 353] on div "**********" at bounding box center [590, 267] width 1180 height 534
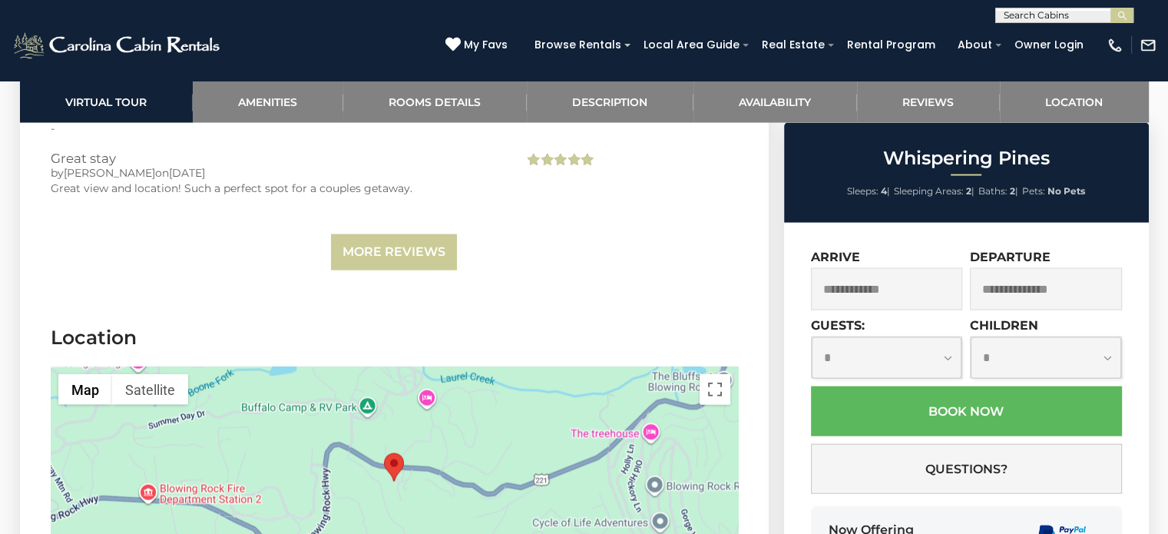
scroll to position [3284, 0]
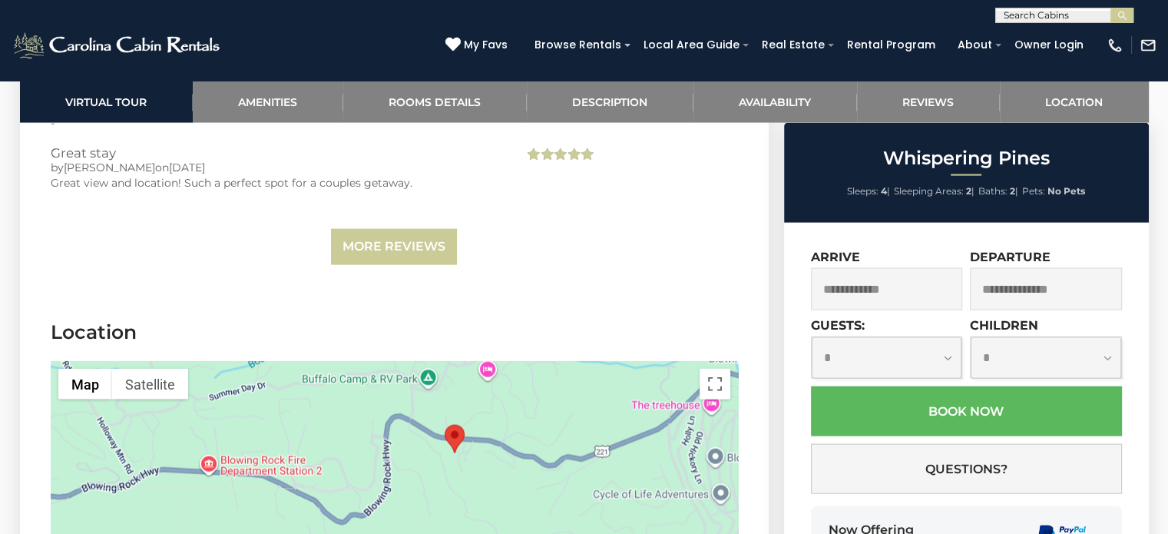
drag, startPoint x: 477, startPoint y: 463, endPoint x: 833, endPoint y: 386, distance: 364.6
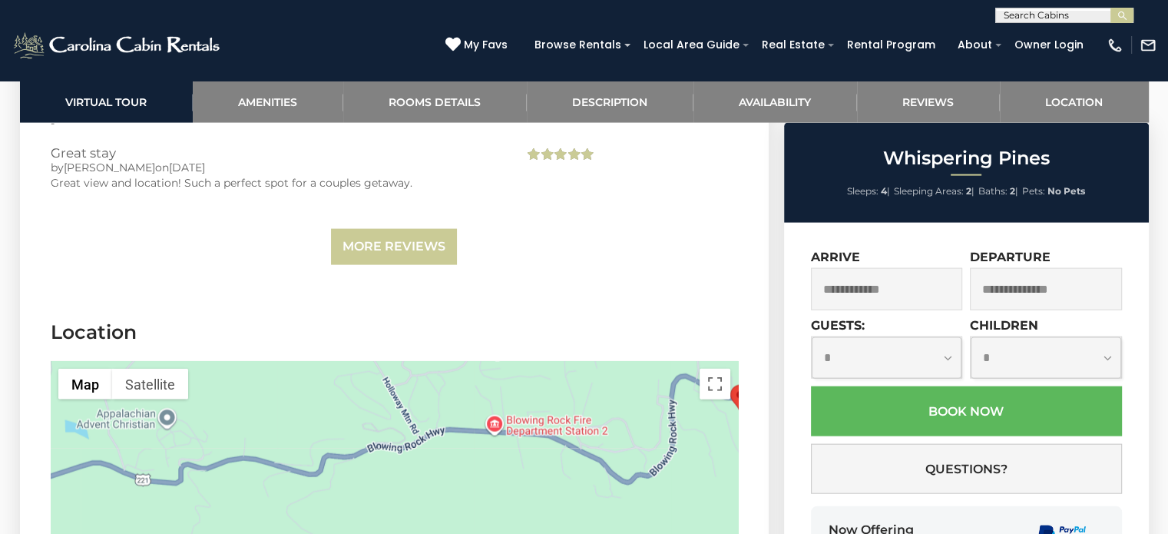
drag, startPoint x: 638, startPoint y: 412, endPoint x: 442, endPoint y: 450, distance: 199.6
click at [442, 450] on div at bounding box center [394, 476] width 687 height 230
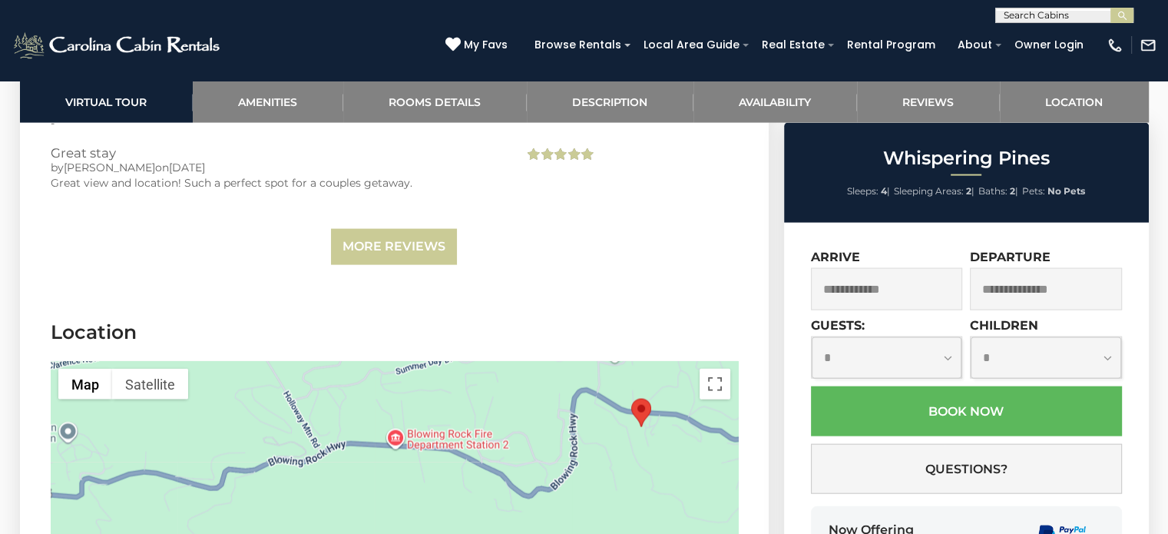
drag, startPoint x: 559, startPoint y: 449, endPoint x: 459, endPoint y: 463, distance: 101.6
click at [459, 463] on div at bounding box center [394, 476] width 687 height 230
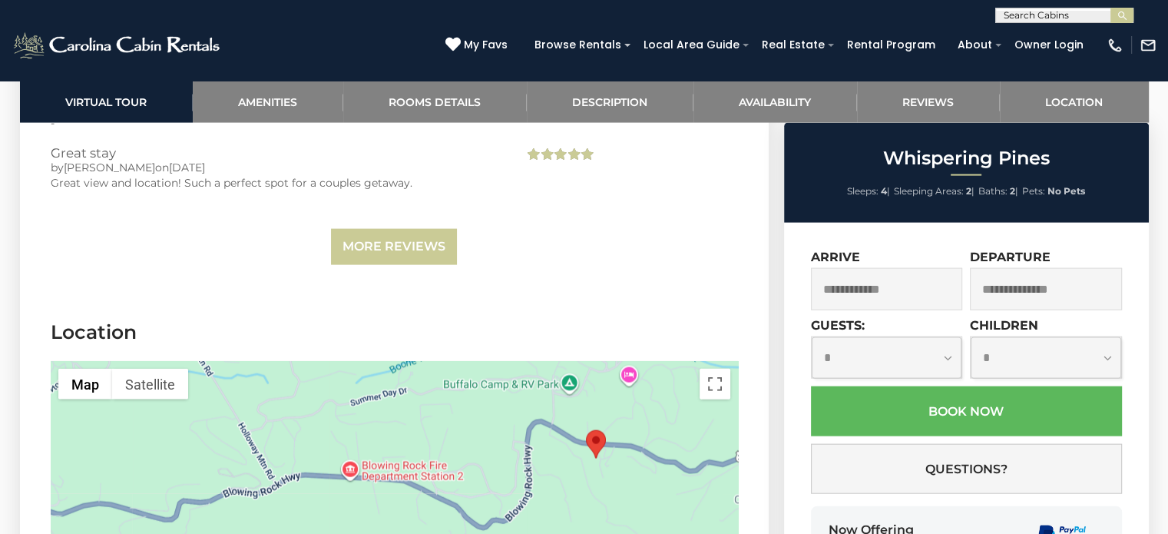
drag, startPoint x: 618, startPoint y: 459, endPoint x: 571, endPoint y: 494, distance: 59.3
click at [571, 494] on div at bounding box center [394, 476] width 687 height 230
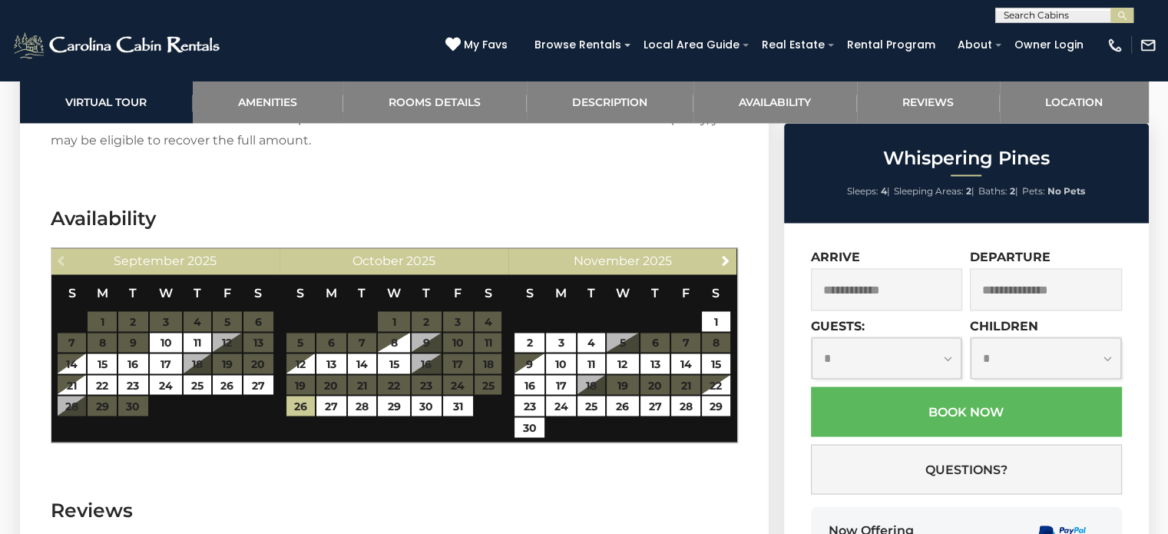
scroll to position [2645, 0]
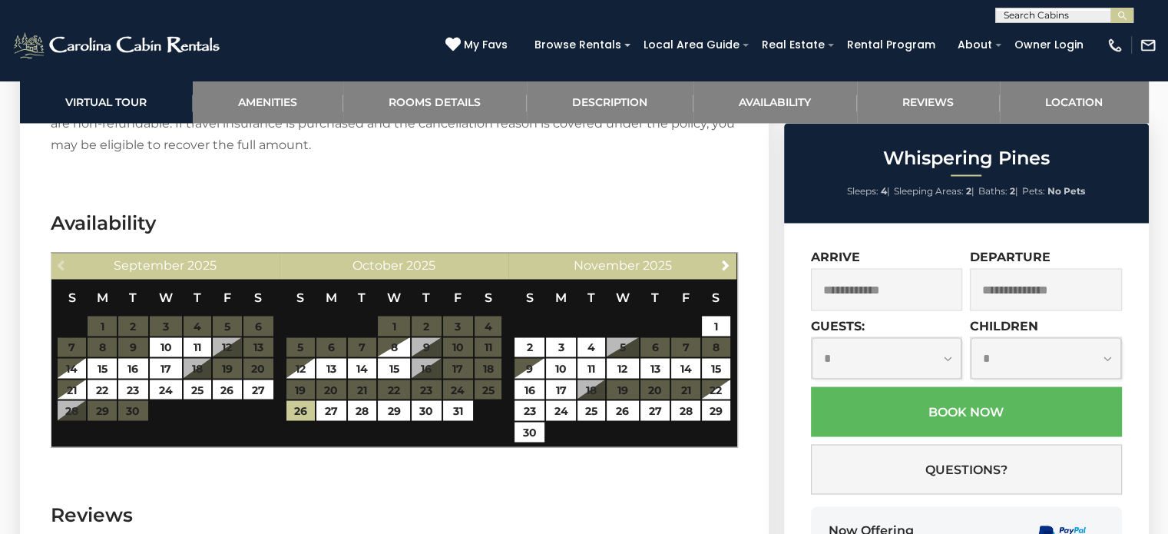
click at [852, 295] on input "text" at bounding box center [887, 289] width 152 height 42
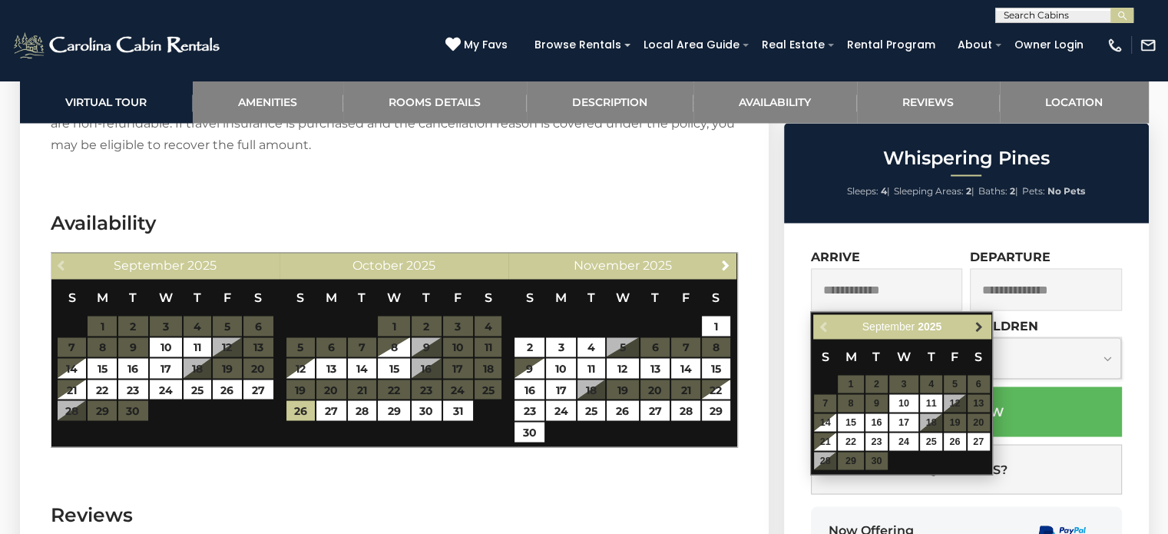
click at [976, 329] on span "Next" at bounding box center [979, 326] width 12 height 12
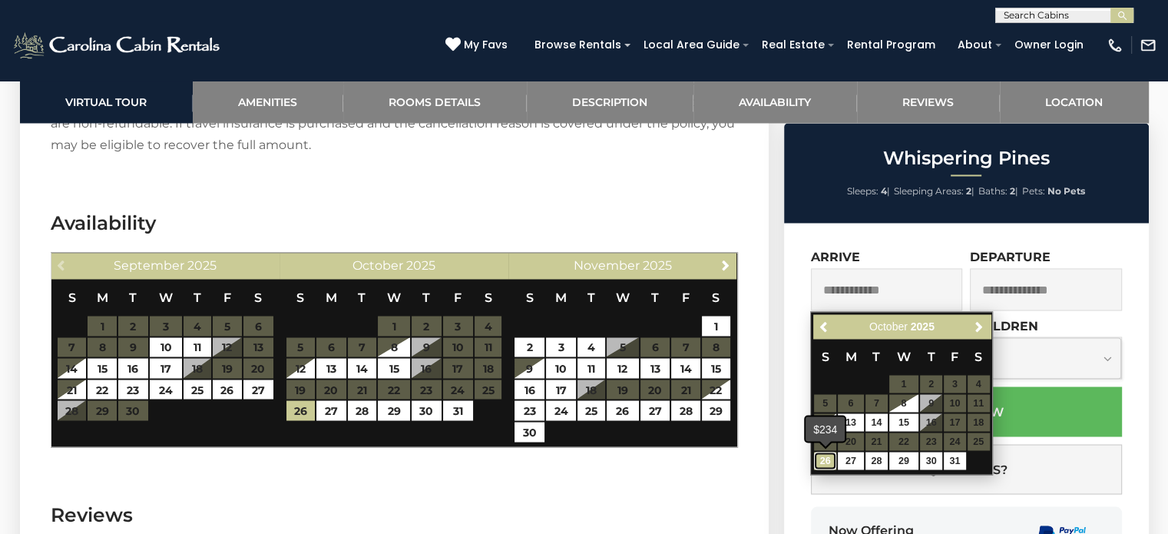
click at [830, 463] on link "26" at bounding box center [825, 461] width 22 height 18
type input "**********"
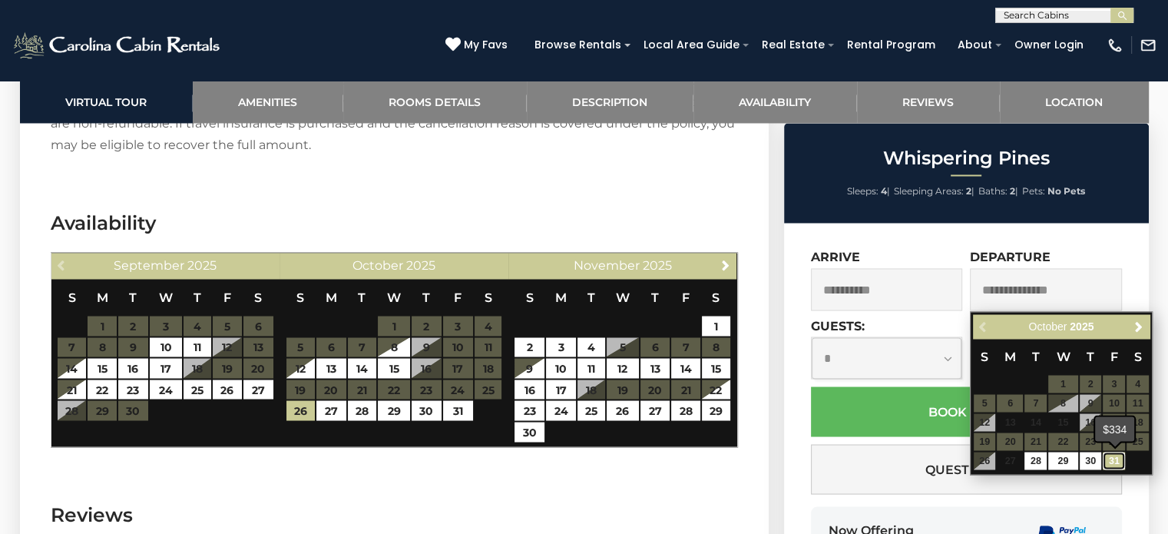
click at [1111, 459] on link "31" at bounding box center [1114, 461] width 22 height 18
type input "**********"
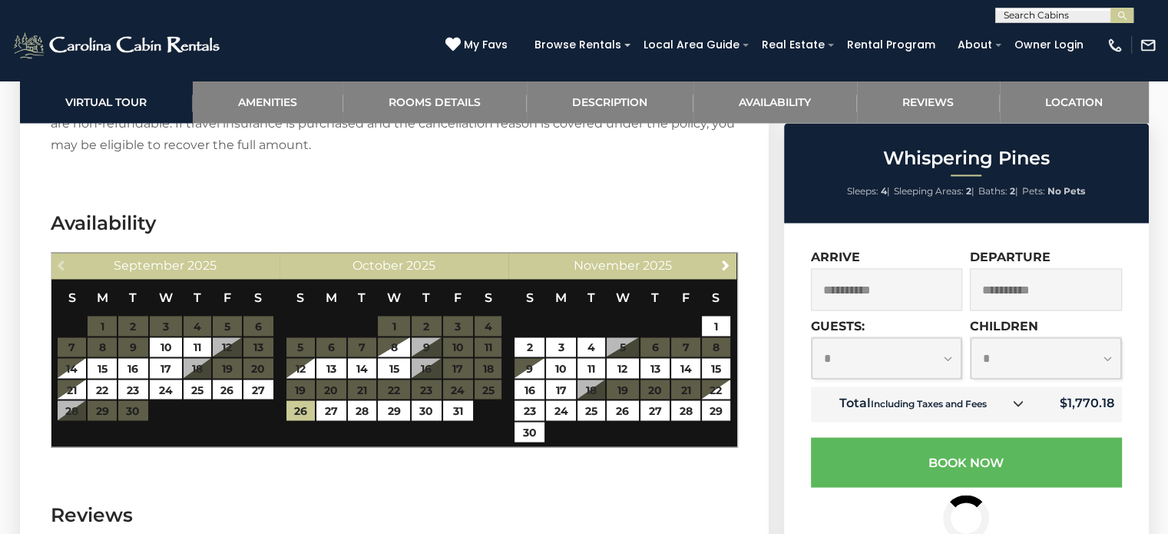
click at [947, 361] on select "**********" at bounding box center [887, 357] width 151 height 41
select select "*"
click at [812, 338] on select "**********" at bounding box center [887, 357] width 151 height 41
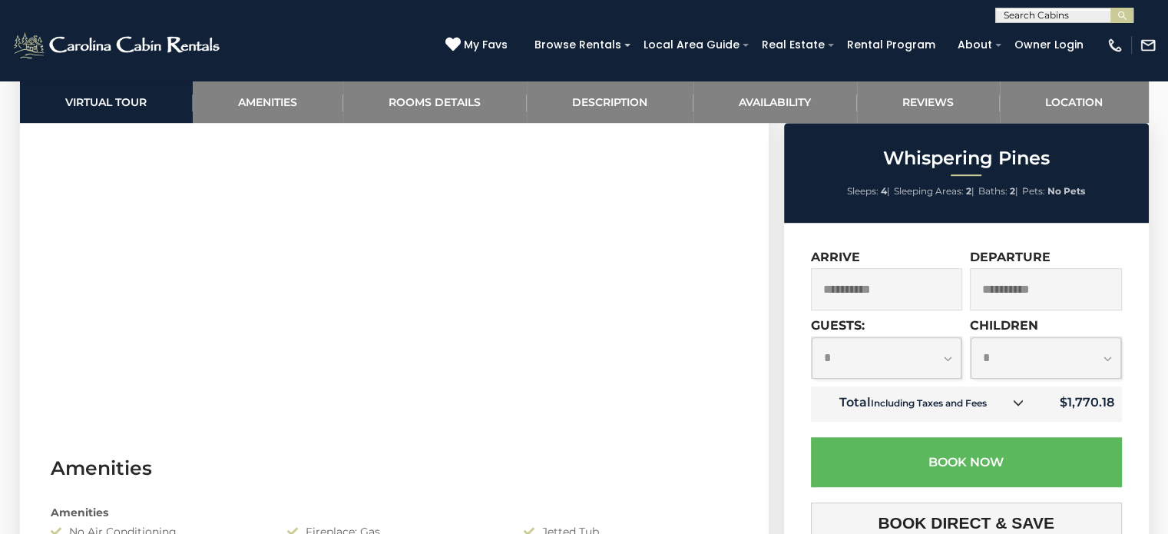
scroll to position [774, 0]
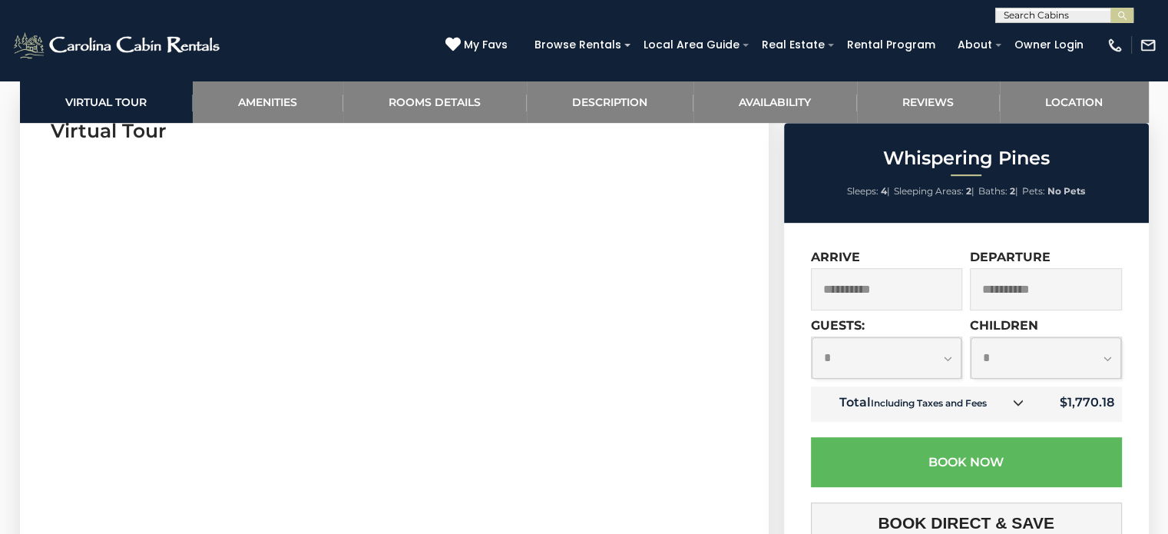
drag, startPoint x: 705, startPoint y: 456, endPoint x: 472, endPoint y: 531, distance: 244.6
click at [279, 518] on section "Virtual Tour" at bounding box center [394, 287] width 749 height 469
